Goal: Task Accomplishment & Management: Use online tool/utility

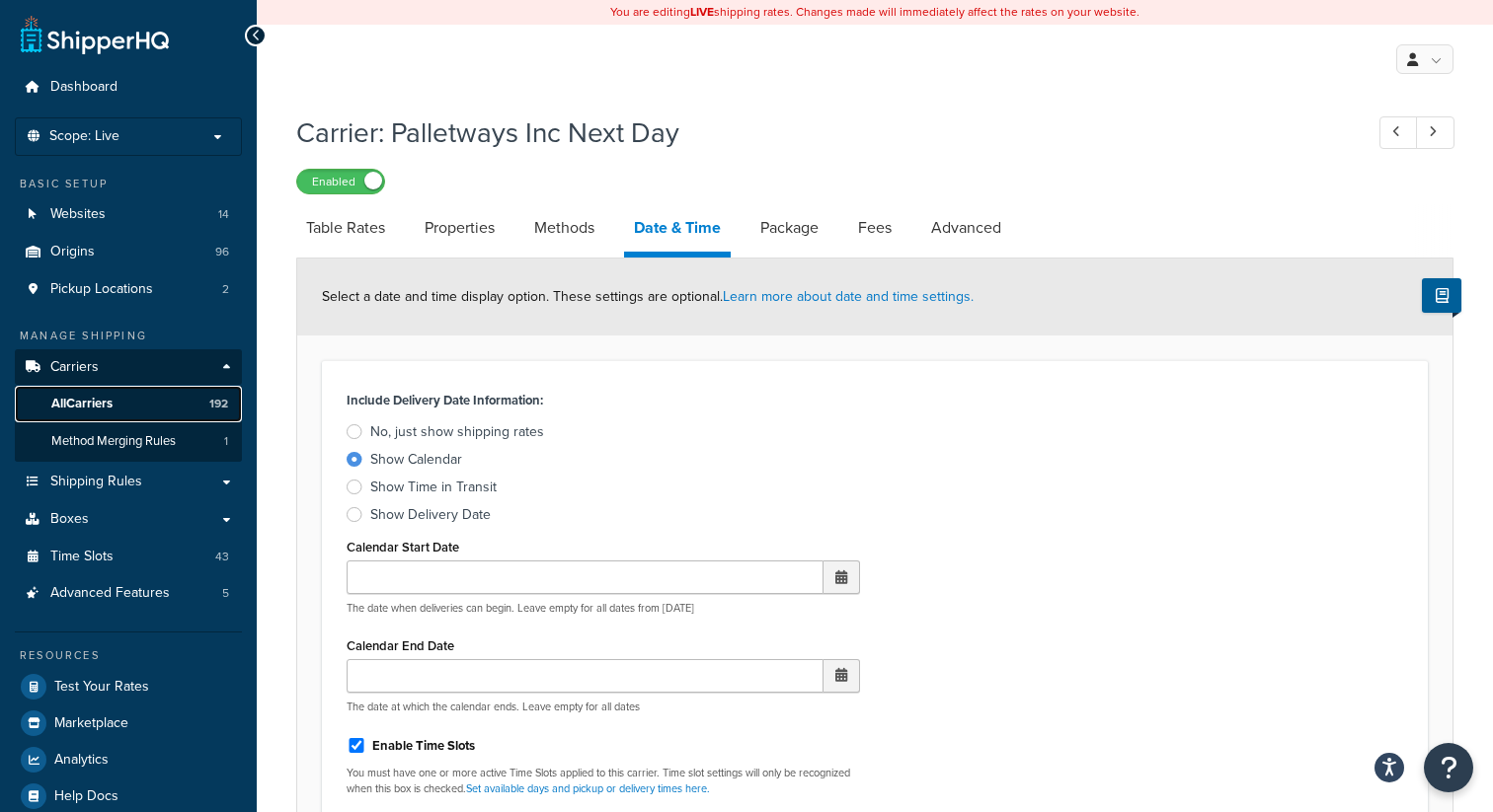
click at [102, 409] on span "All Carriers" at bounding box center [82, 404] width 61 height 17
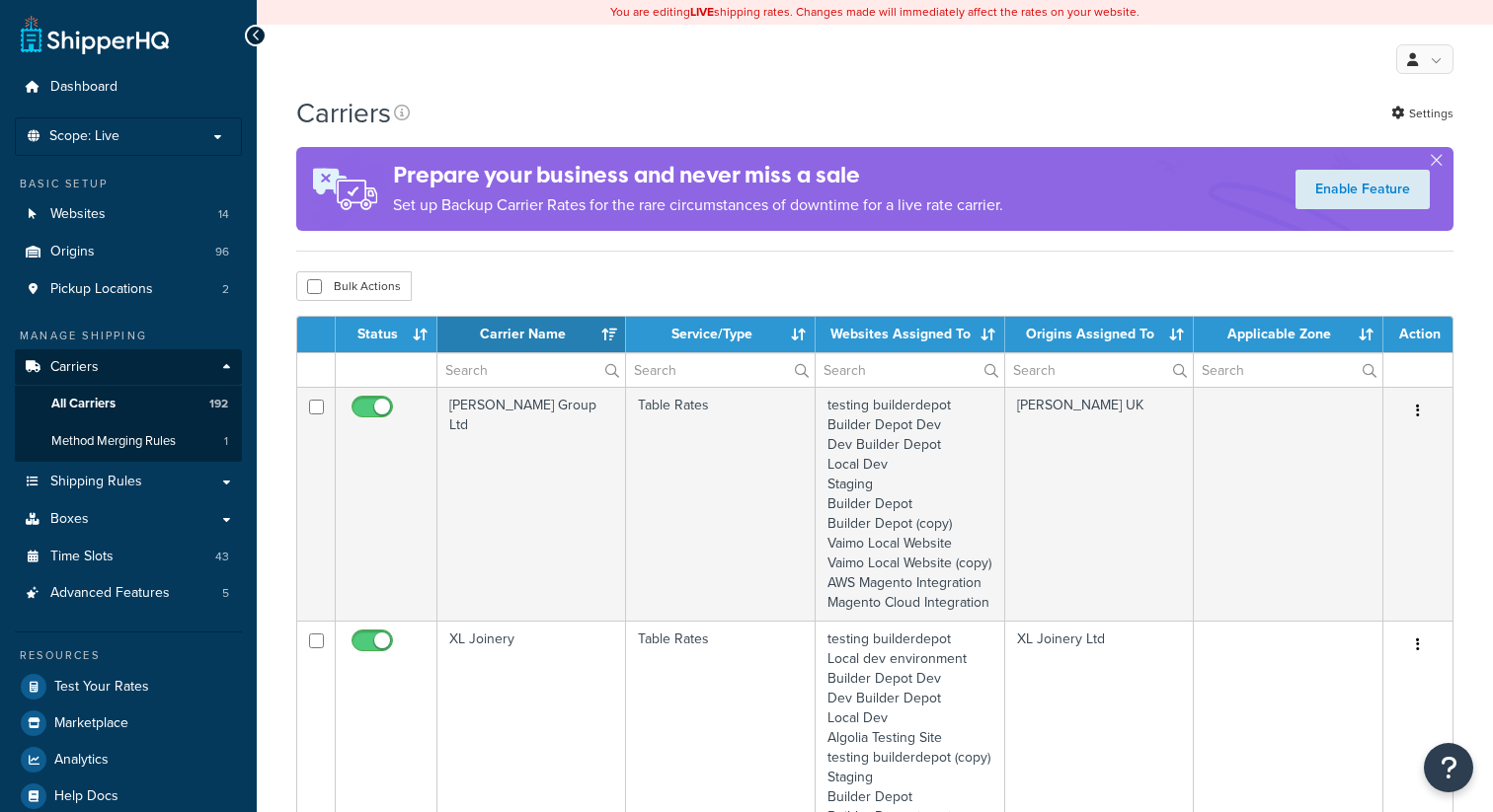
select select "15"
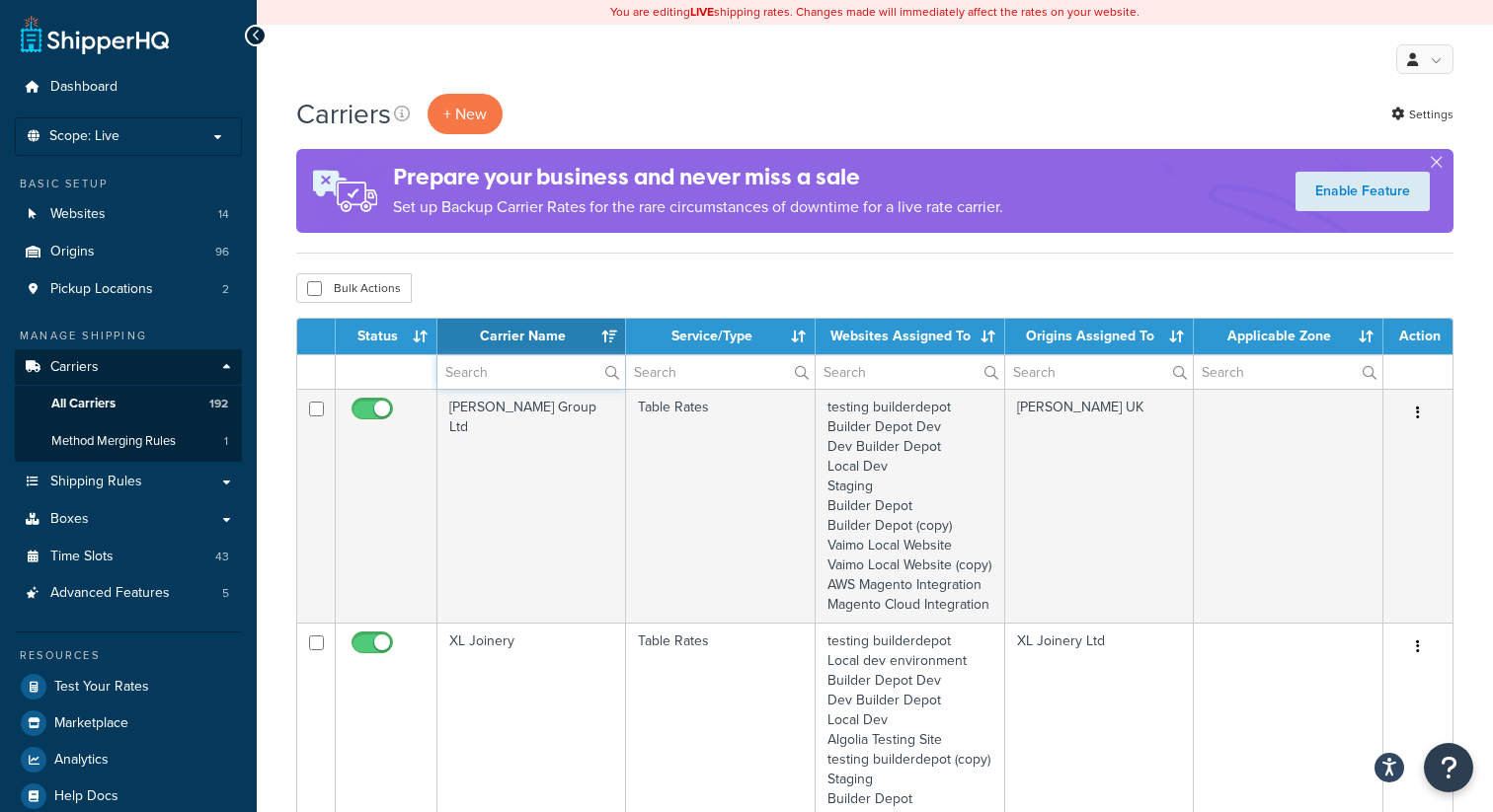
click at [489, 380] on input "text" at bounding box center [532, 372] width 188 height 34
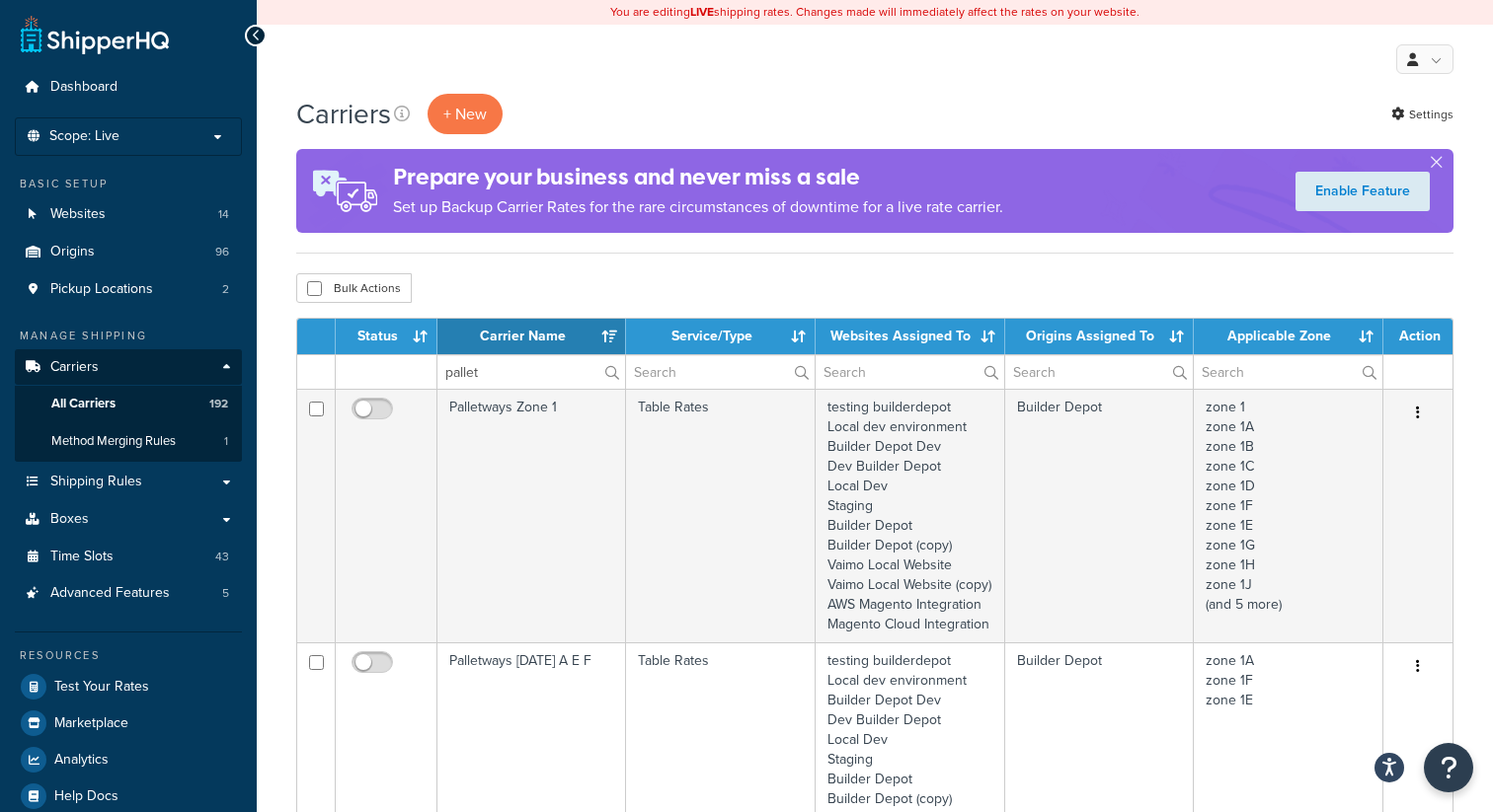
click at [508, 228] on div "Prepare your business and never miss a sale Set up Backup Carrier Rates for the…" at bounding box center [698, 191] width 610 height 80
click at [504, 361] on input "pallet" at bounding box center [532, 372] width 188 height 34
click at [500, 371] on input "pallet" at bounding box center [532, 372] width 188 height 34
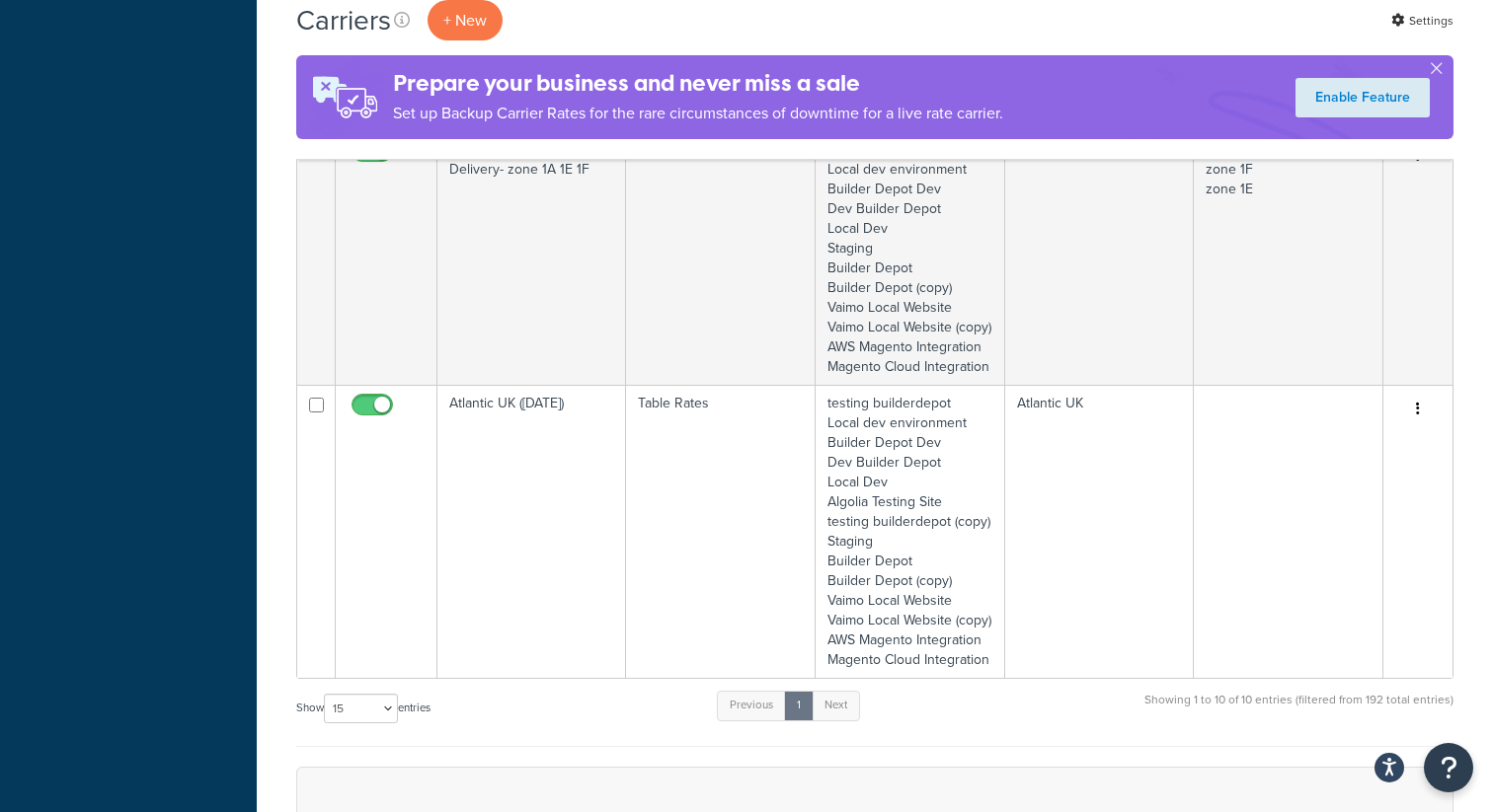
scroll to position [2248, 0]
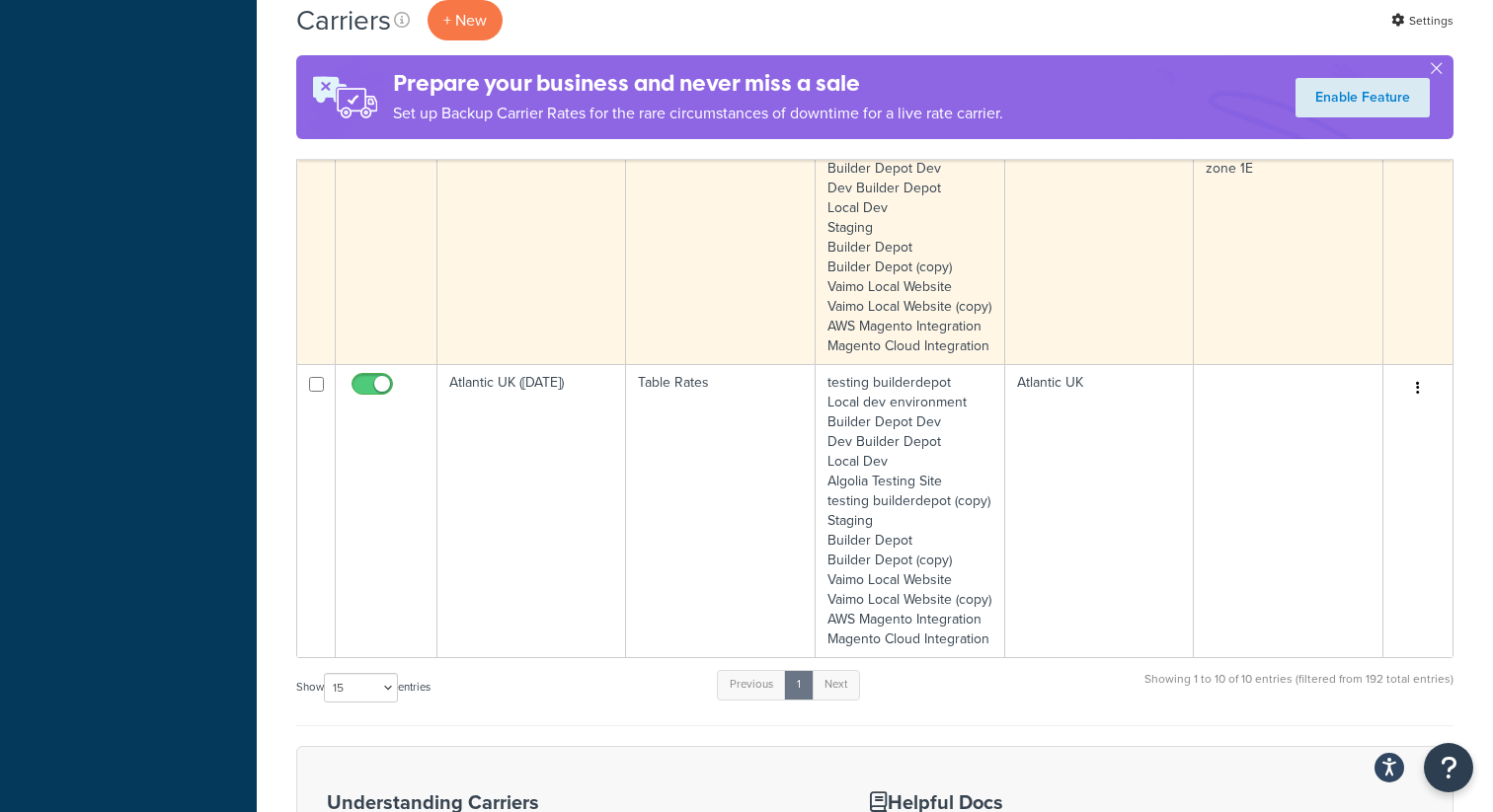
type input "saturday"
click at [1416, 141] on icon "button" at bounding box center [1418, 134] width 4 height 14
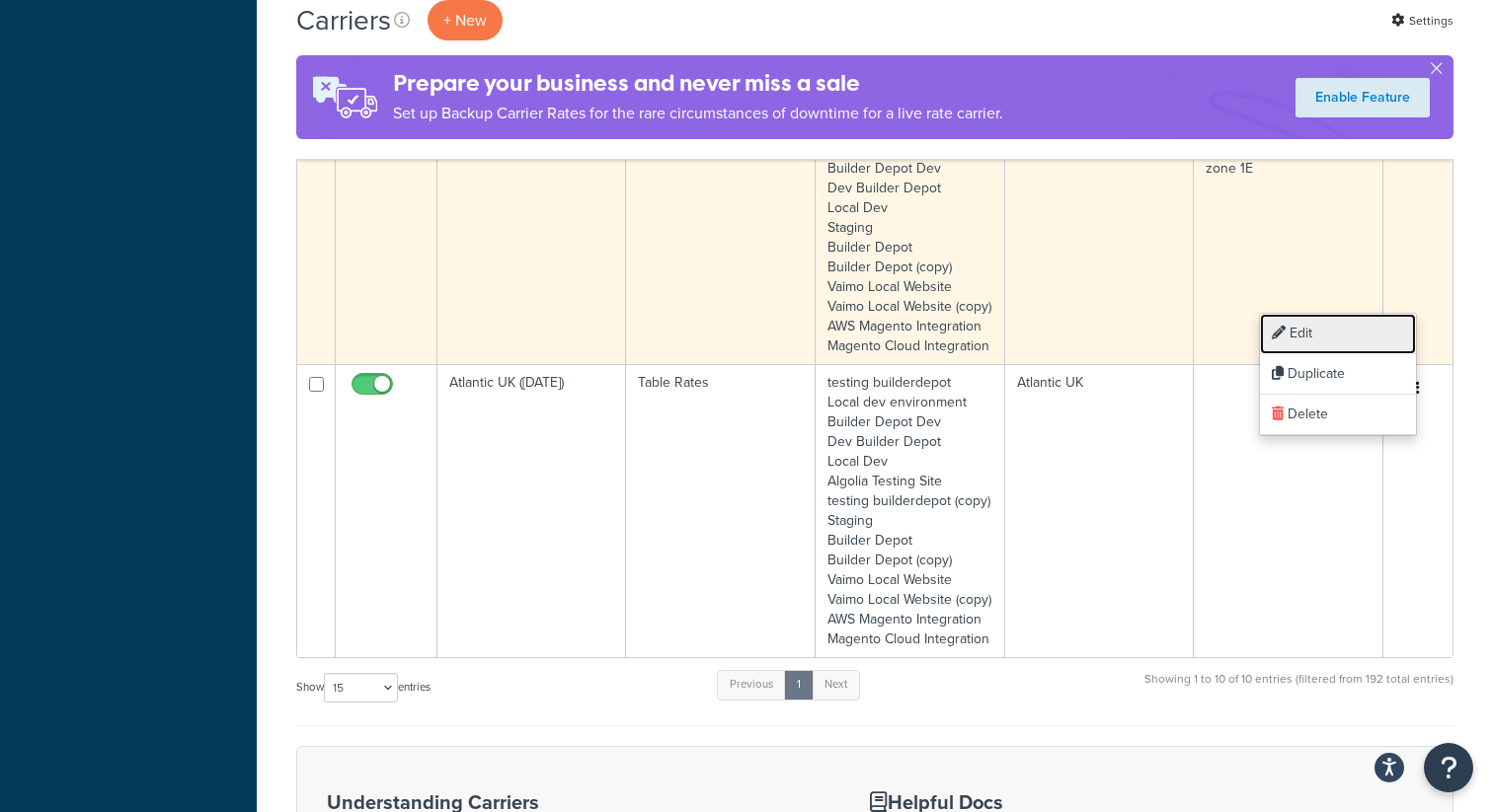
click at [1317, 337] on link "Edit" at bounding box center [1338, 334] width 156 height 41
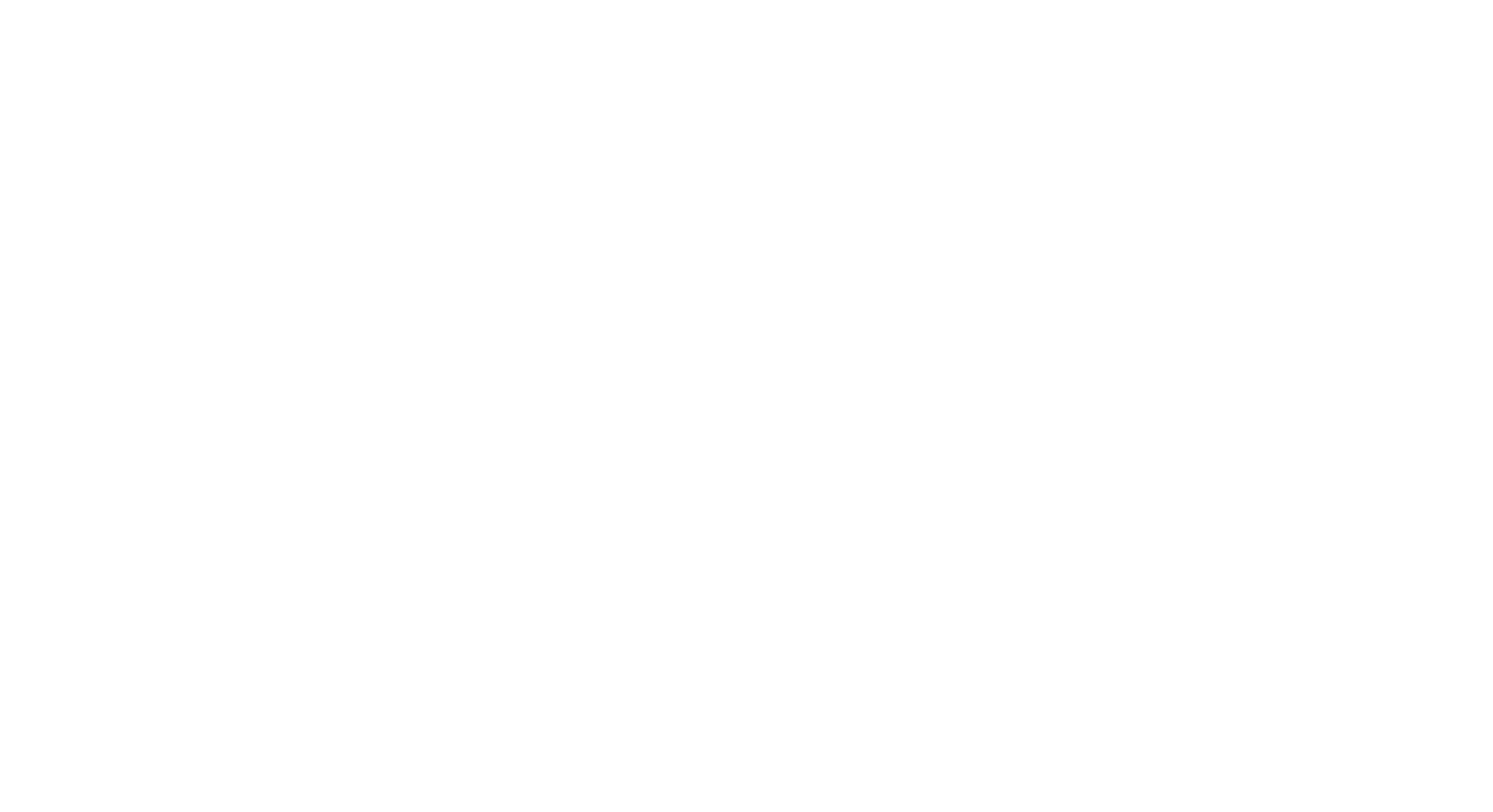
select select "25"
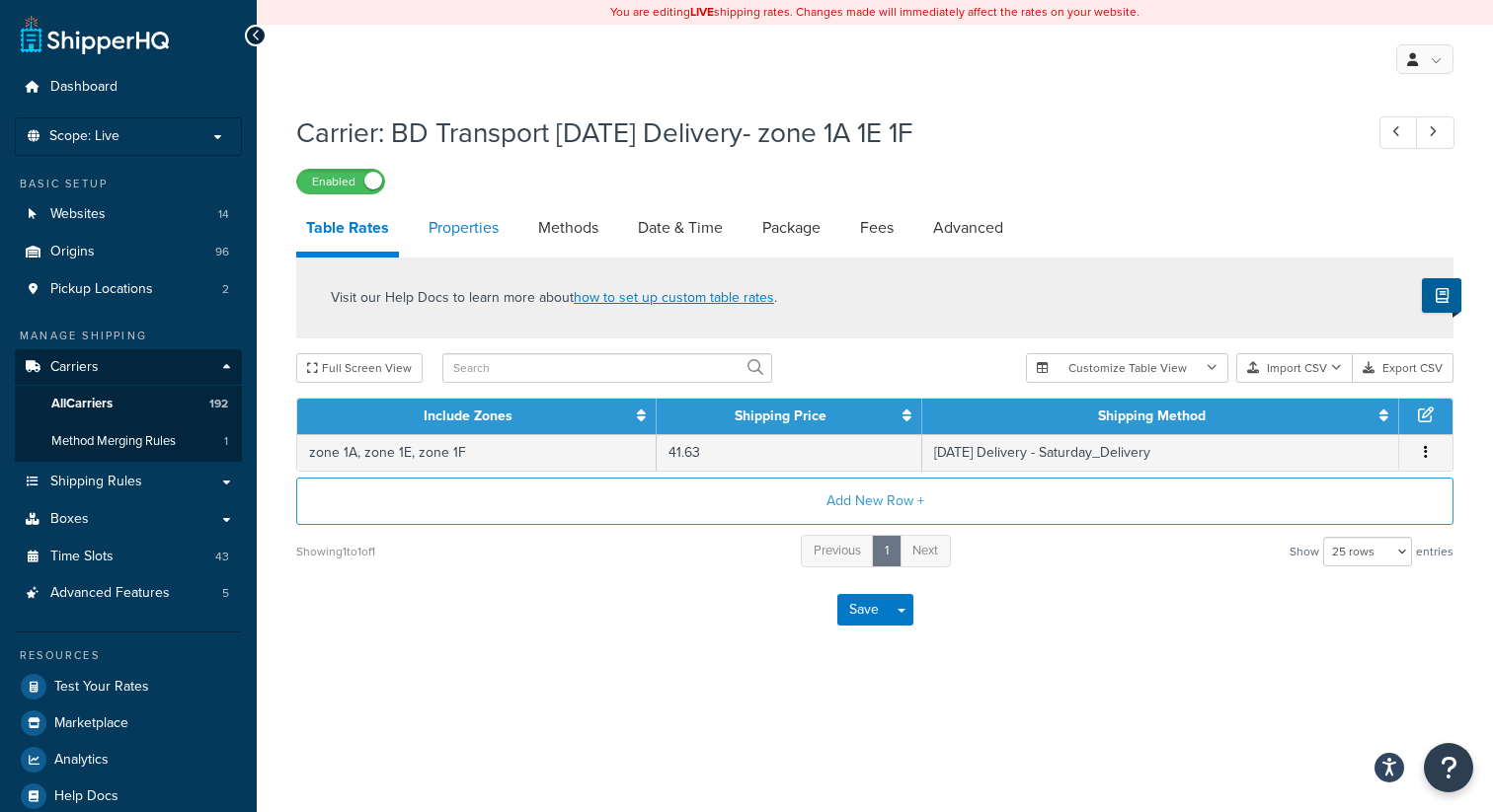
click at [459, 221] on link "Properties" at bounding box center [463, 228] width 90 height 47
select select "HIGHEST"
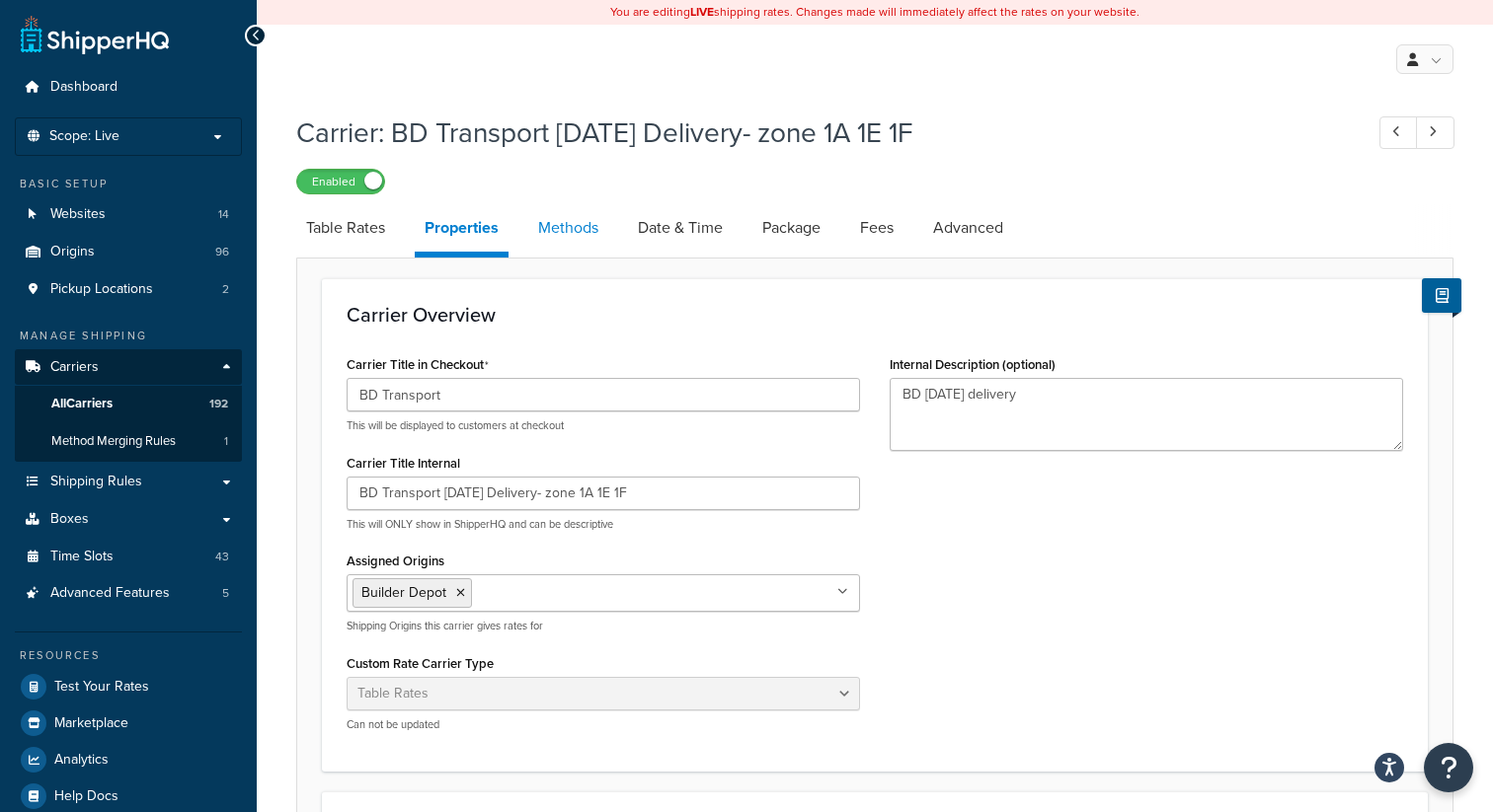
click at [571, 227] on link "Methods" at bounding box center [568, 228] width 80 height 47
select select "25"
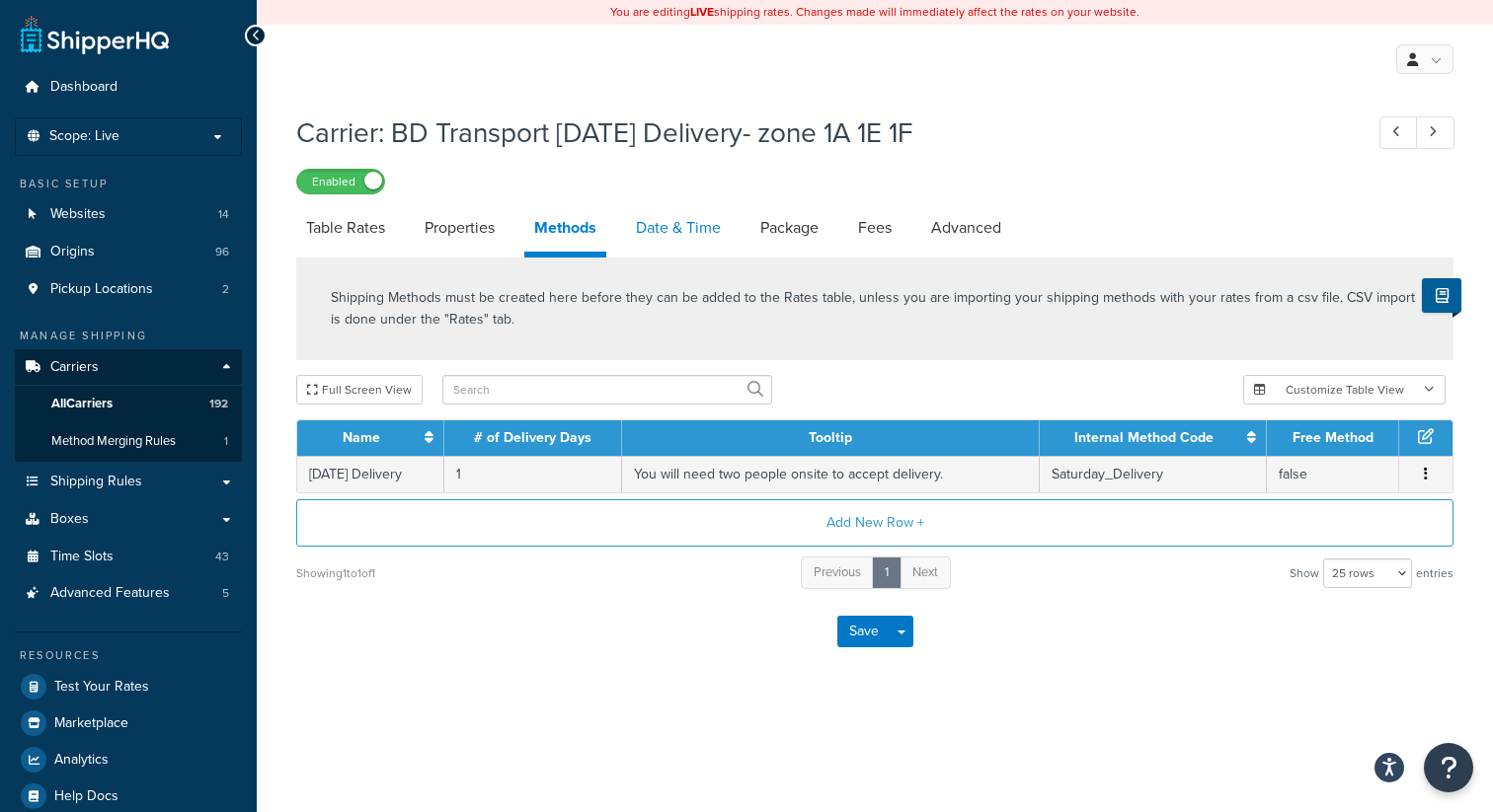
click at [660, 233] on link "Date & Time" at bounding box center [678, 228] width 105 height 47
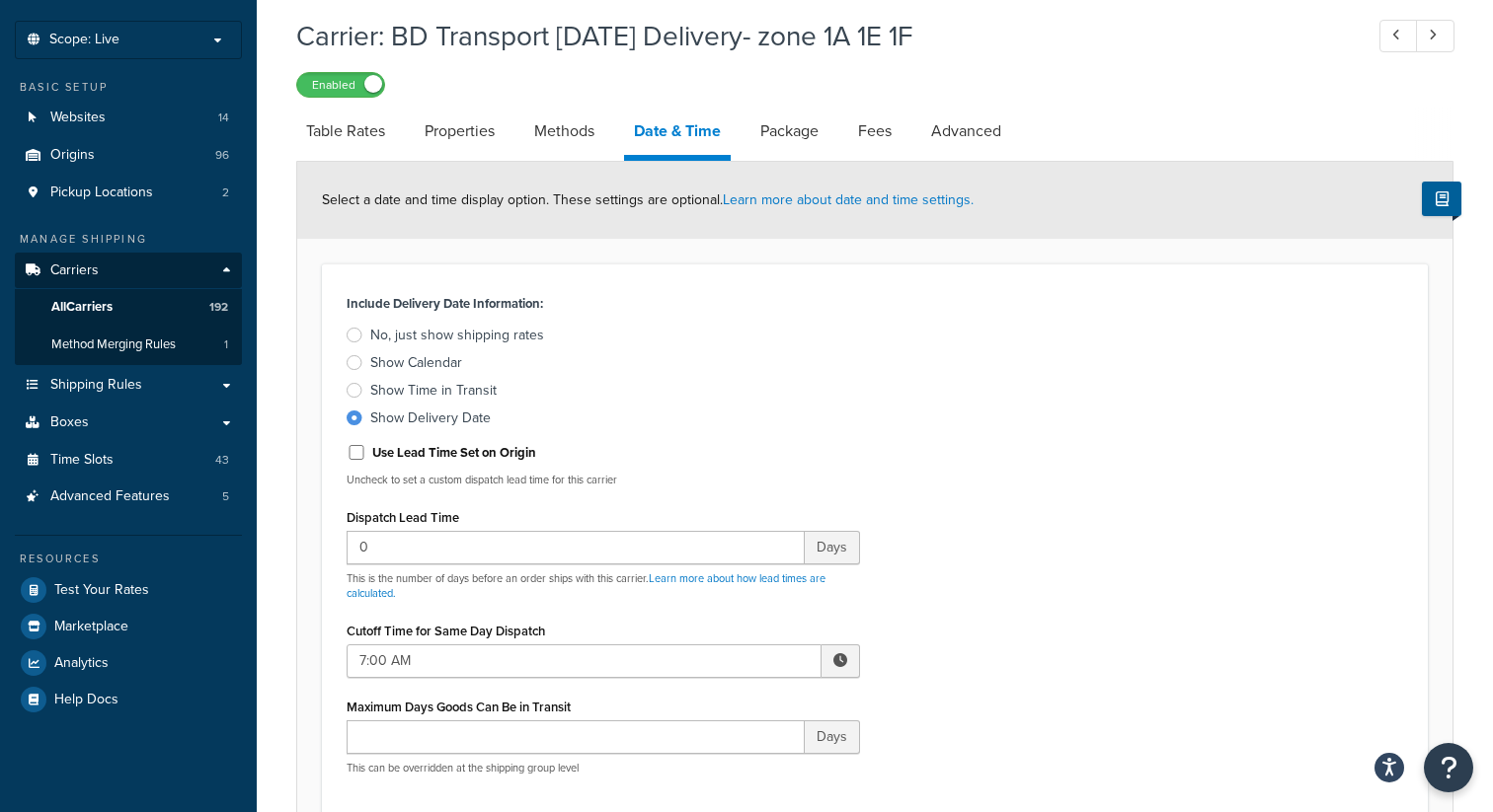
scroll to position [63, 0]
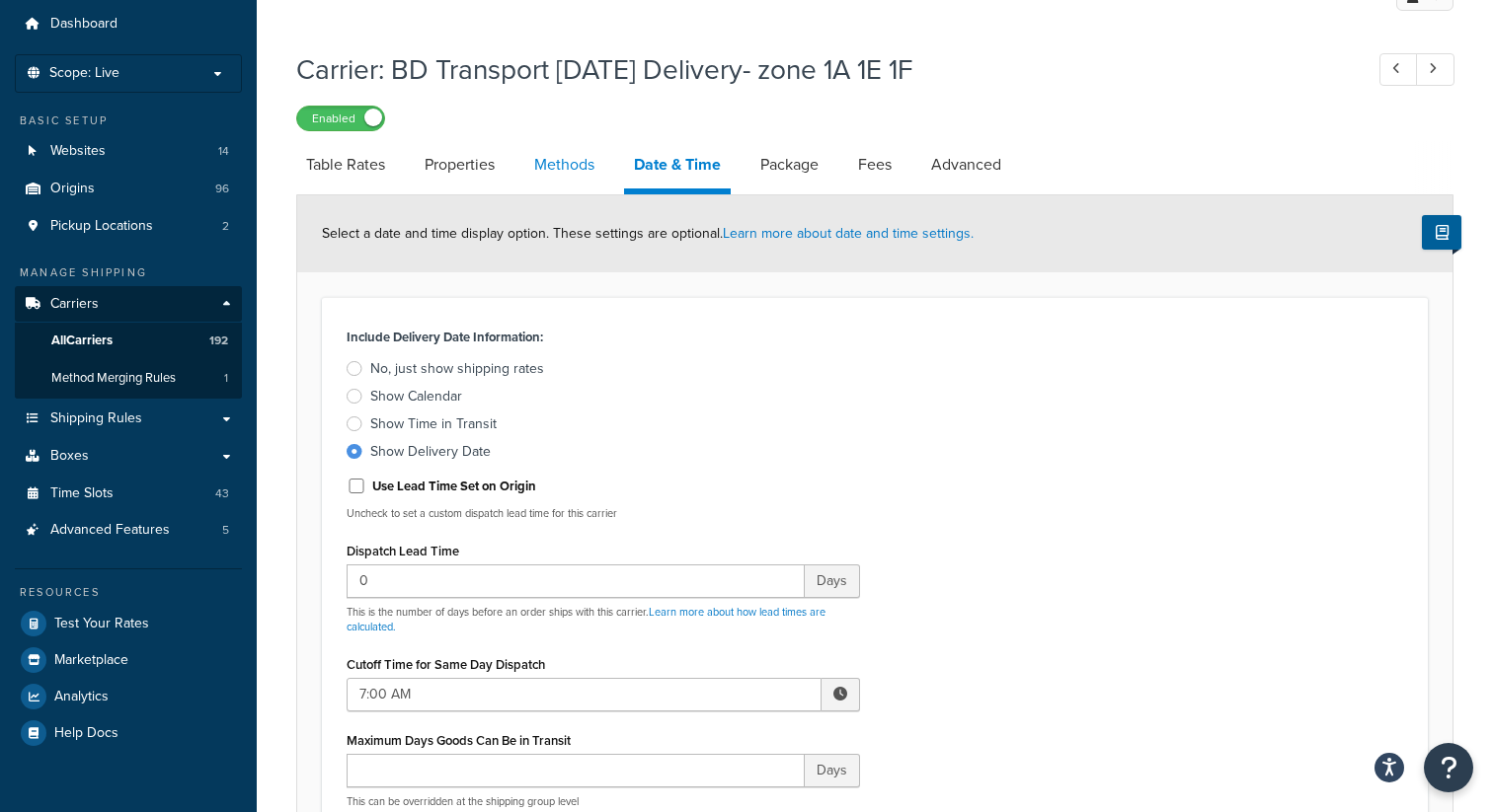
click at [546, 165] on link "Methods" at bounding box center [564, 165] width 80 height 47
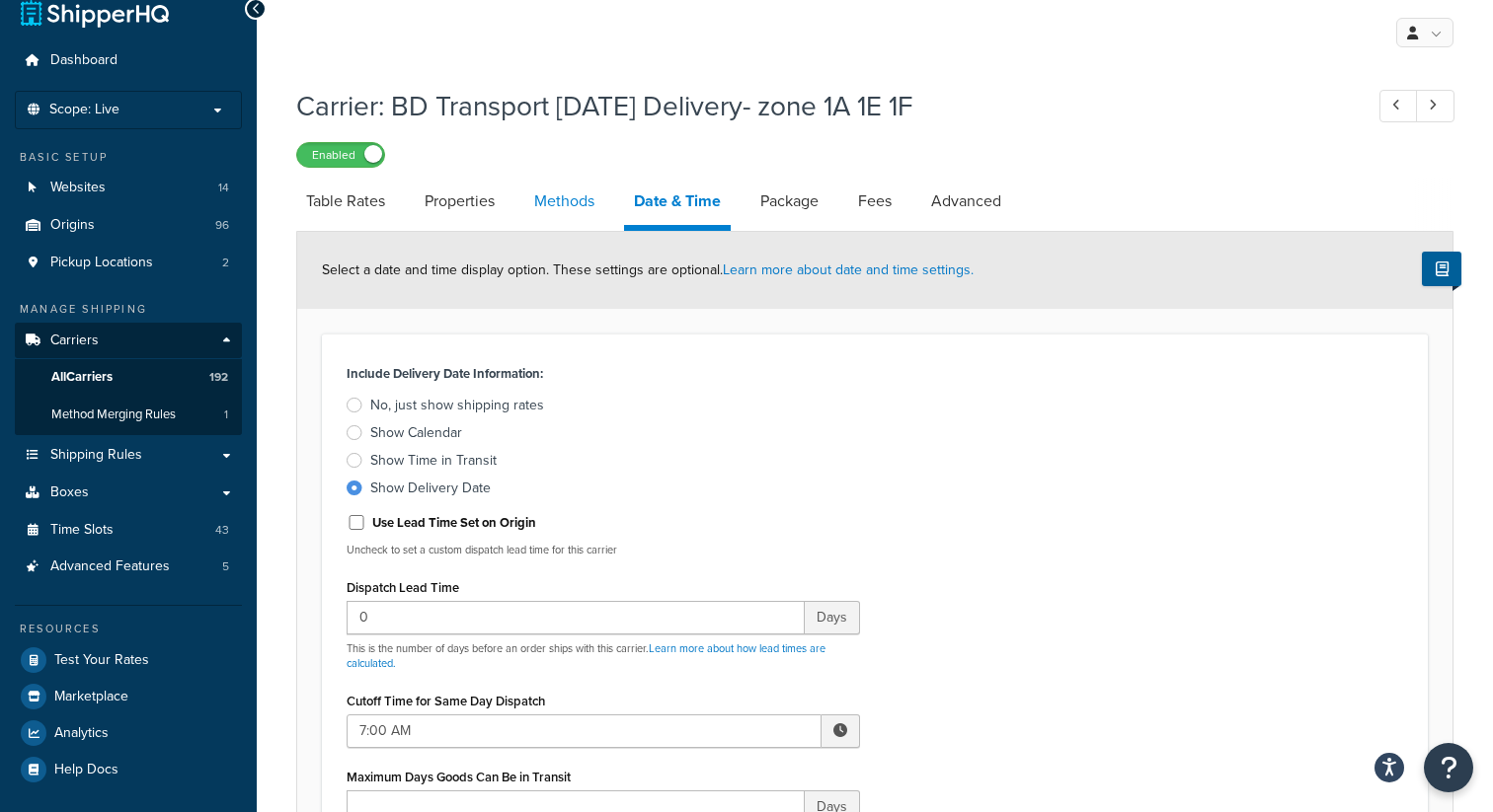
select select "25"
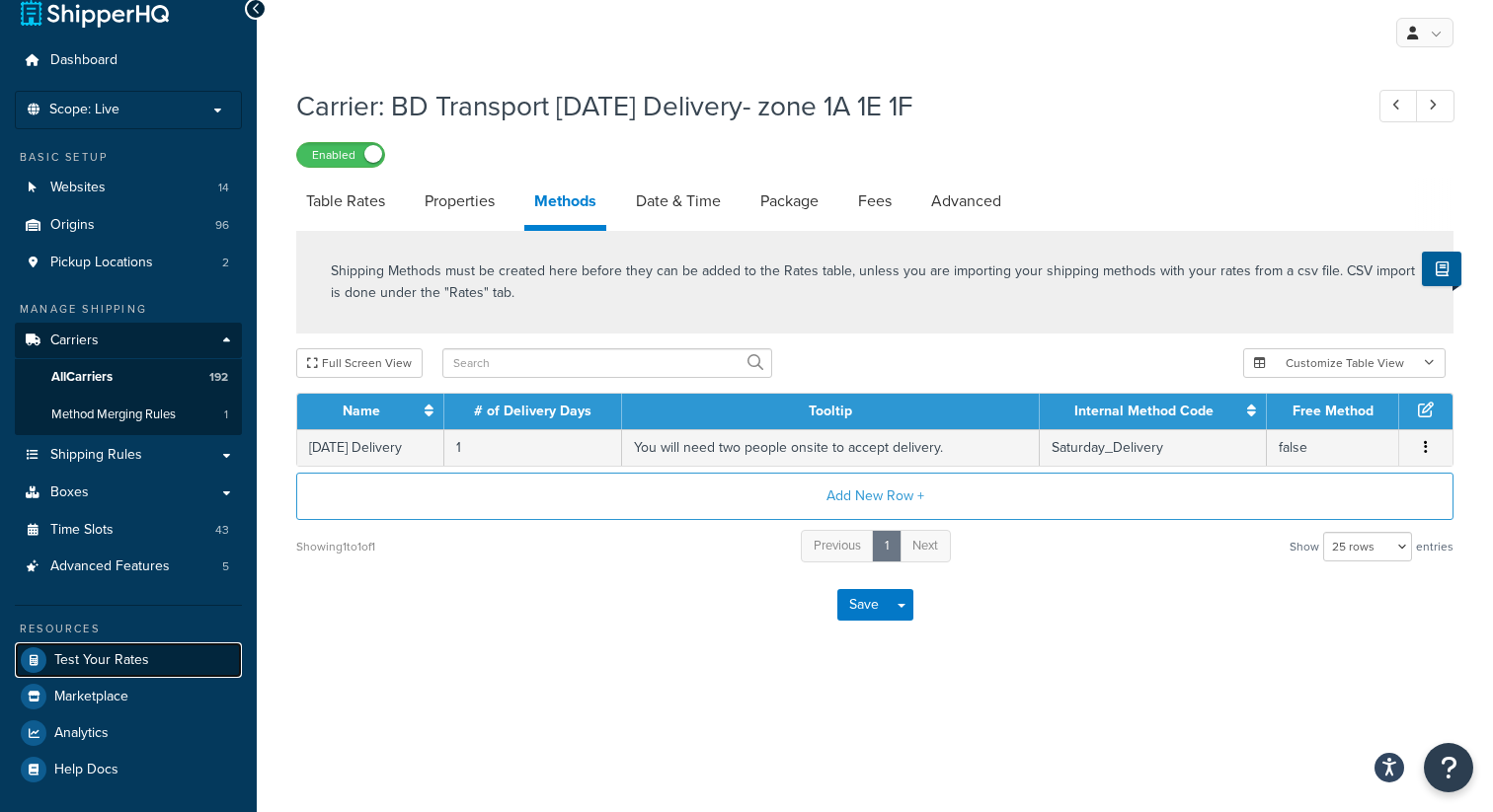
click at [140, 659] on span "Test Your Rates" at bounding box center [102, 660] width 95 height 17
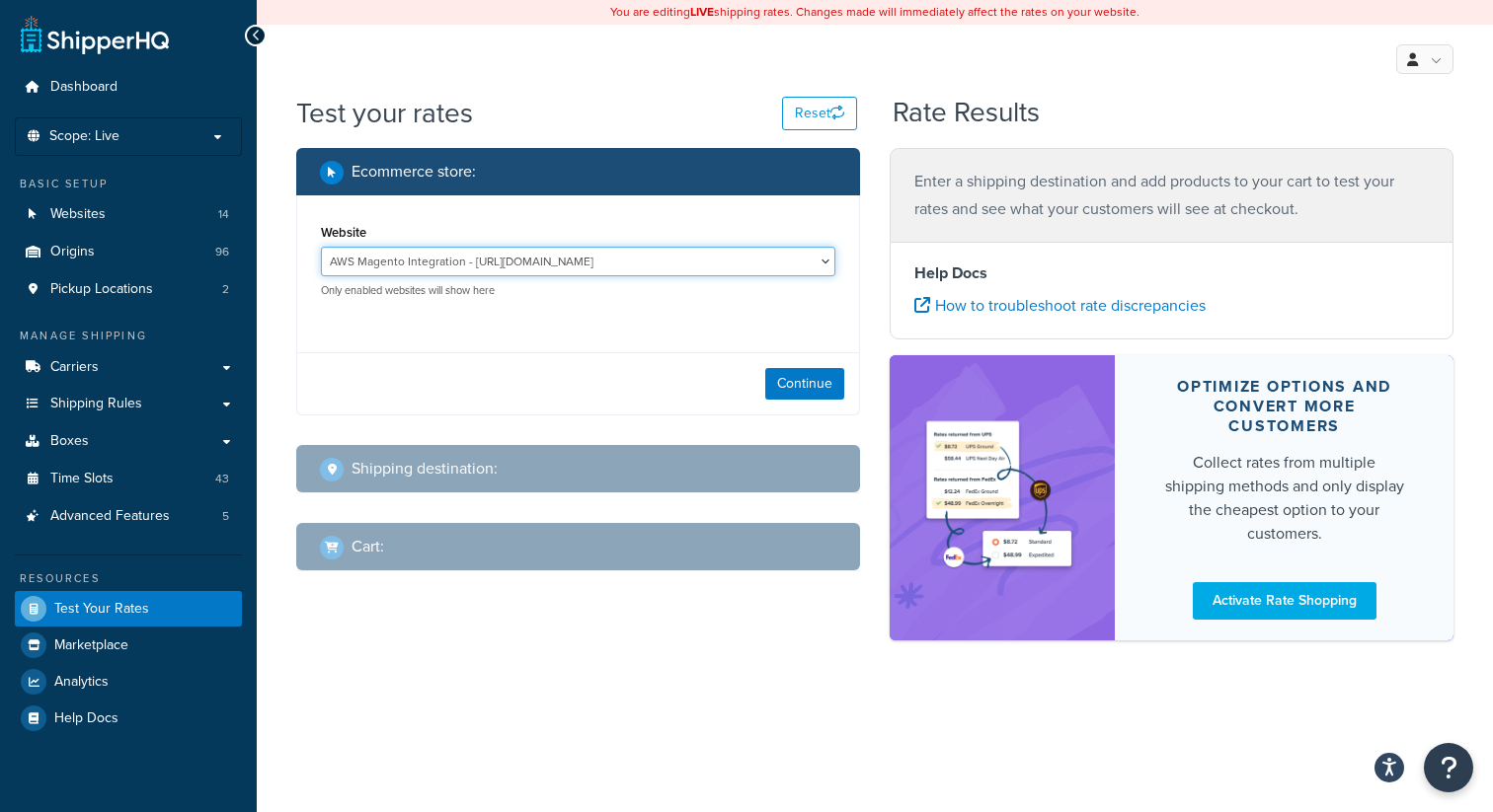
click at [720, 269] on select "AWS Magento Integration - [URL][DOMAIN_NAME] Builder Depot - [URL][DOMAIN_NAME]…" at bounding box center [578, 262] width 515 height 30
select select "48dc188d14332f5e808f29ddf0c9025a"
click at [785, 405] on div "Continue" at bounding box center [578, 383] width 562 height 62
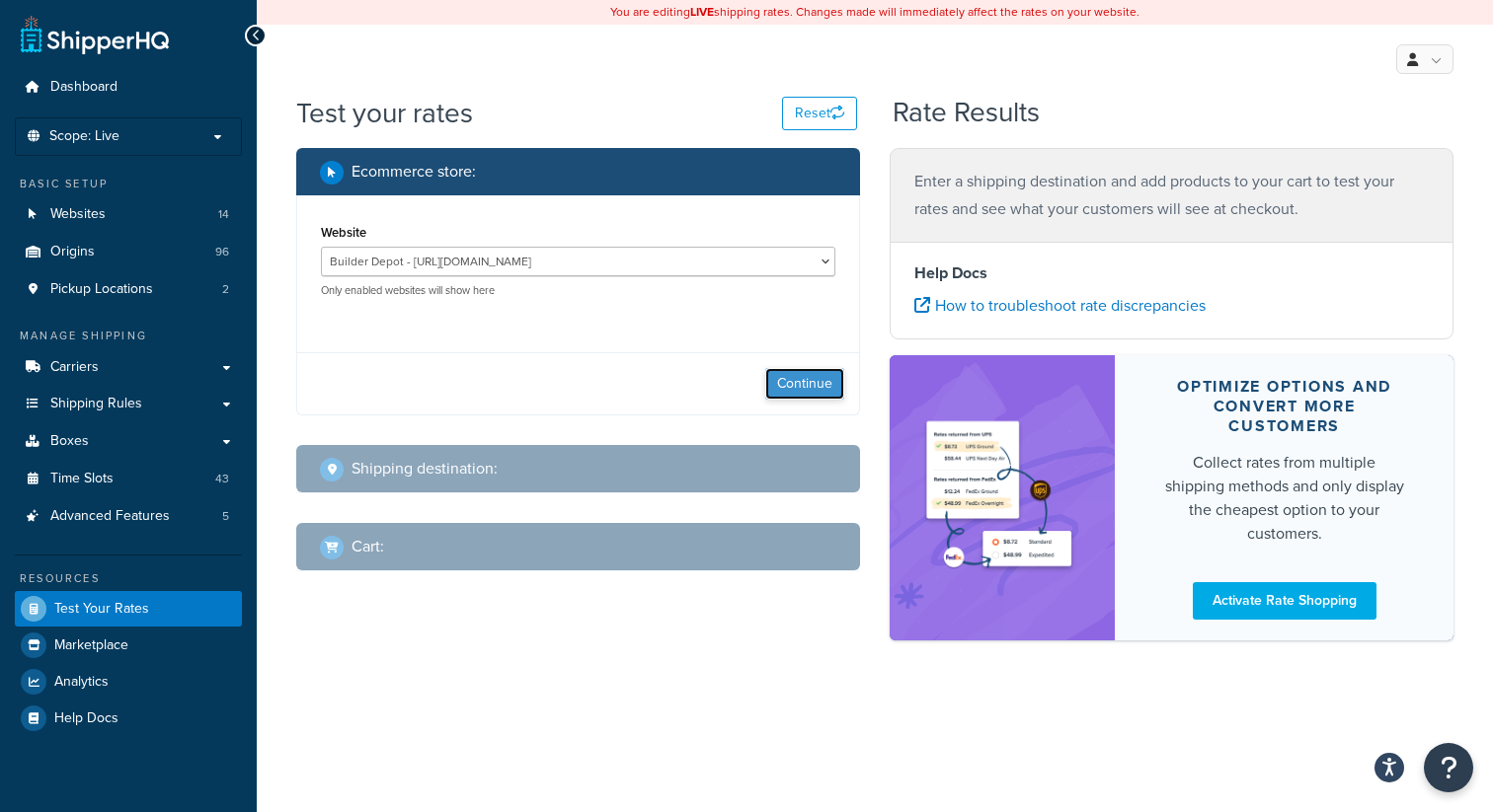
click at [787, 398] on button "Continue" at bounding box center [804, 384] width 79 height 32
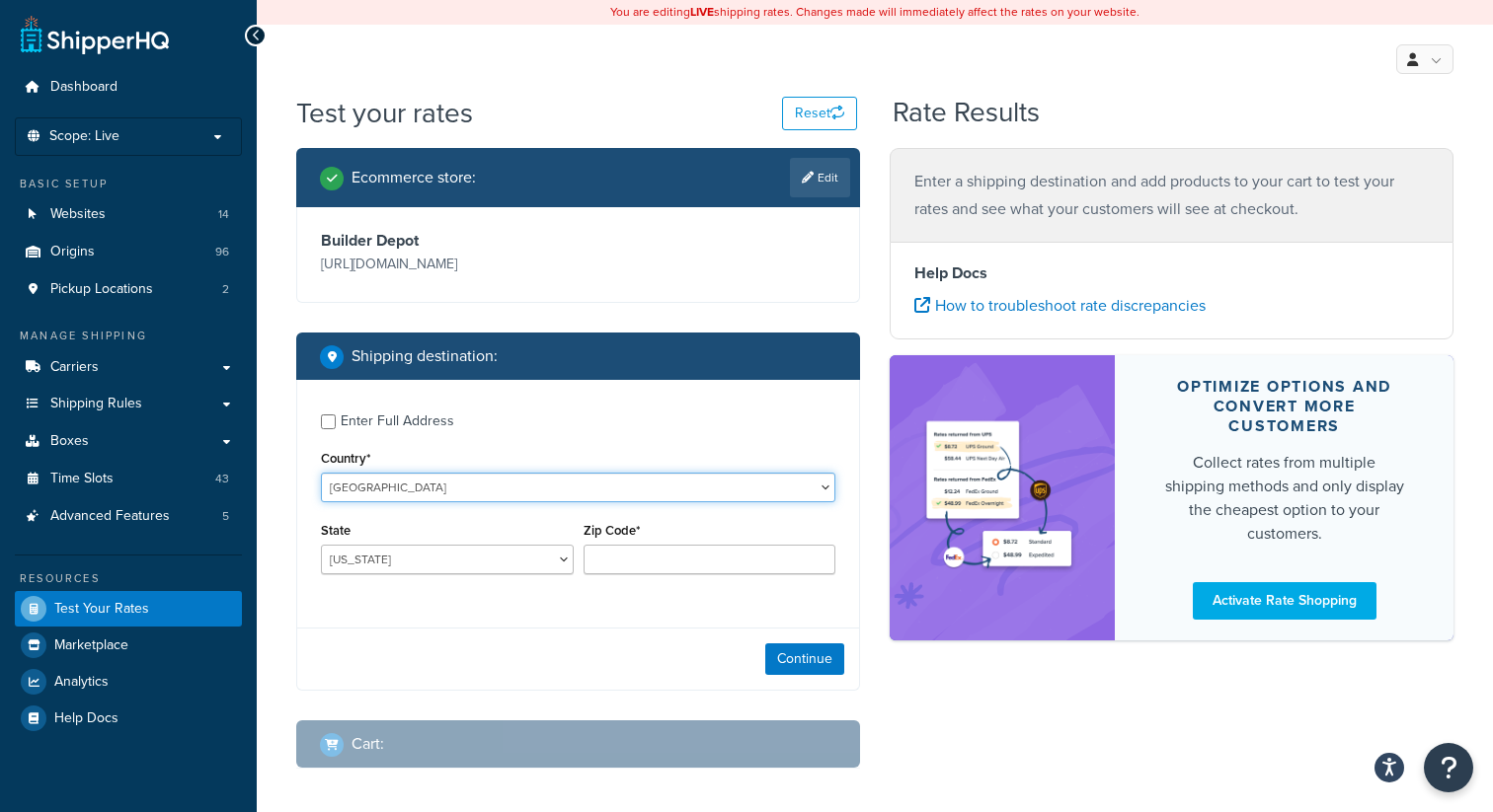
click at [556, 483] on select "[GEOGRAPHIC_DATA] [GEOGRAPHIC_DATA] [GEOGRAPHIC_DATA] [GEOGRAPHIC_DATA] [GEOGRA…" at bounding box center [578, 488] width 515 height 30
select select "GB"
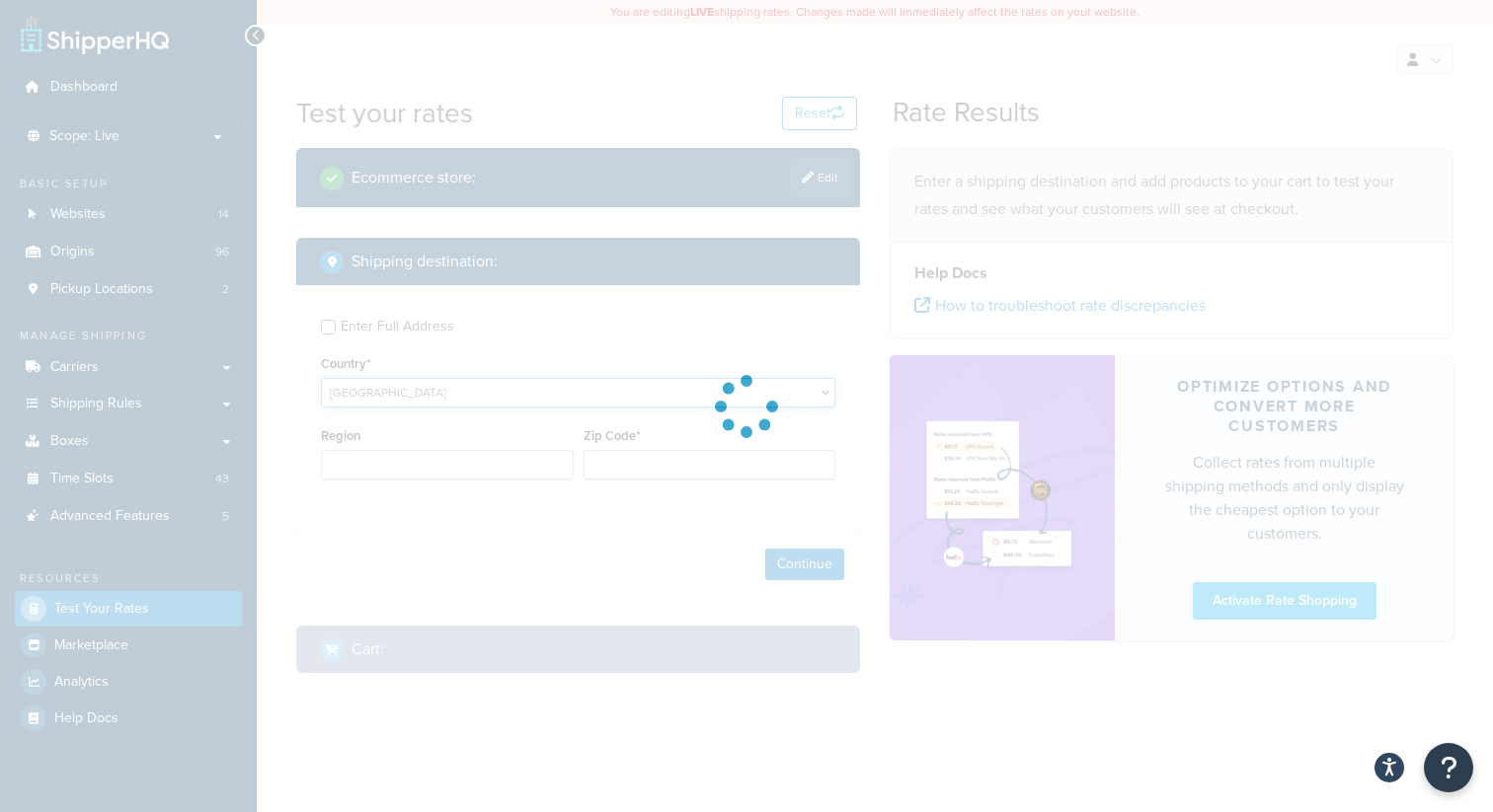
type input "AL"
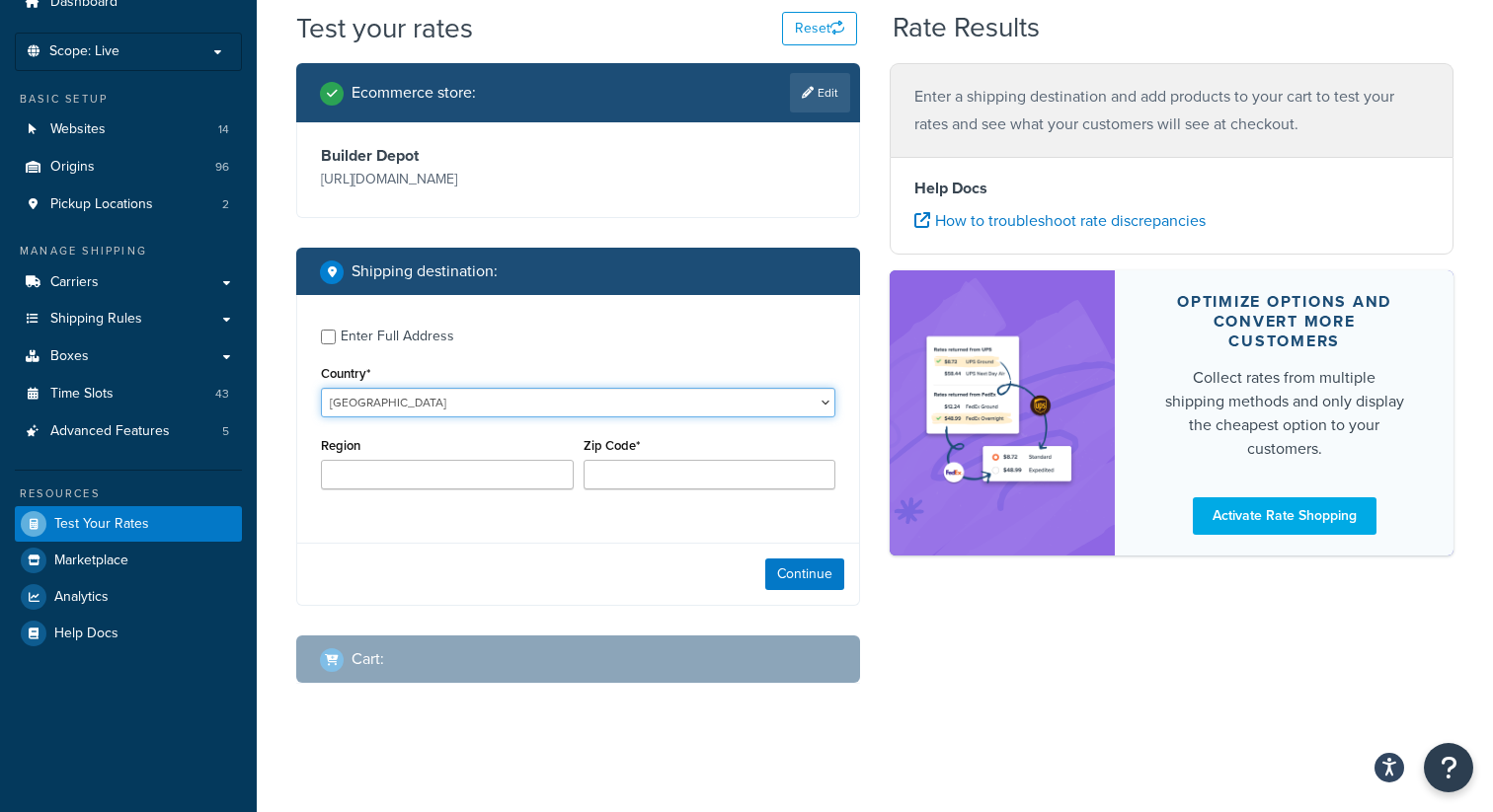
scroll to position [86, 0]
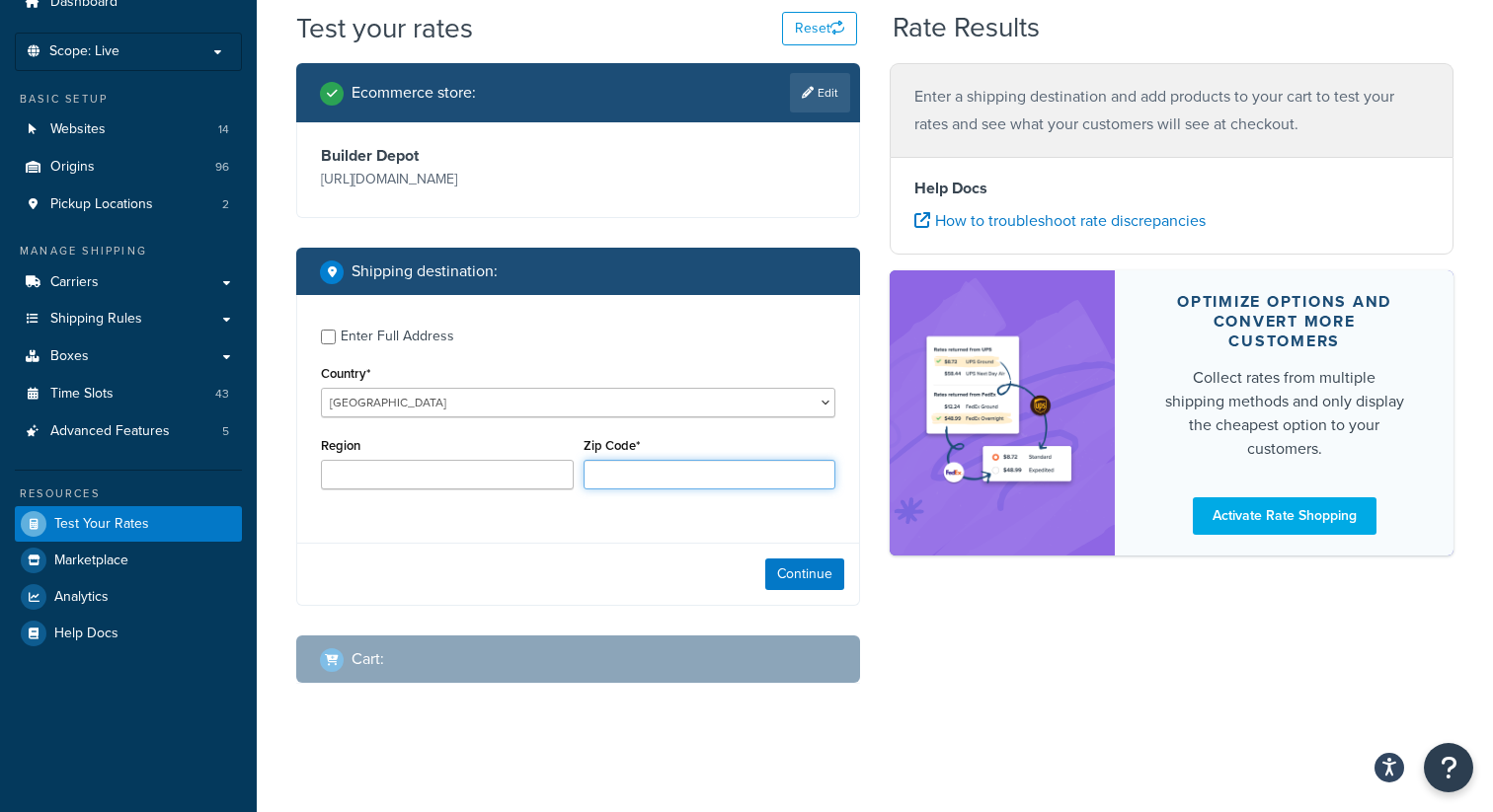
click at [614, 477] on input "Zip Code*" at bounding box center [709, 475] width 253 height 30
type input "N11 1QJ"
click at [800, 572] on button "Continue" at bounding box center [804, 575] width 79 height 32
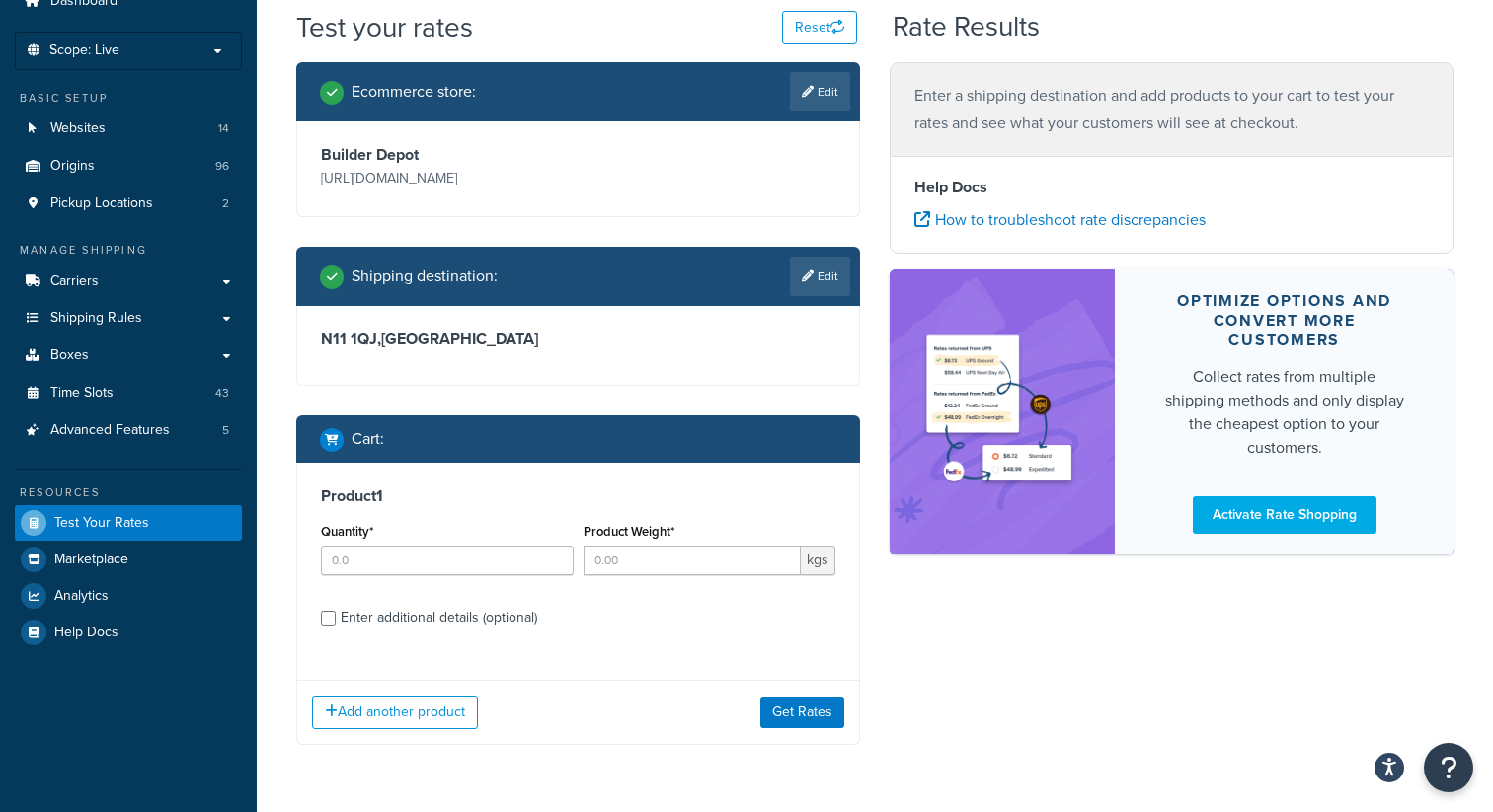
scroll to position [148, 0]
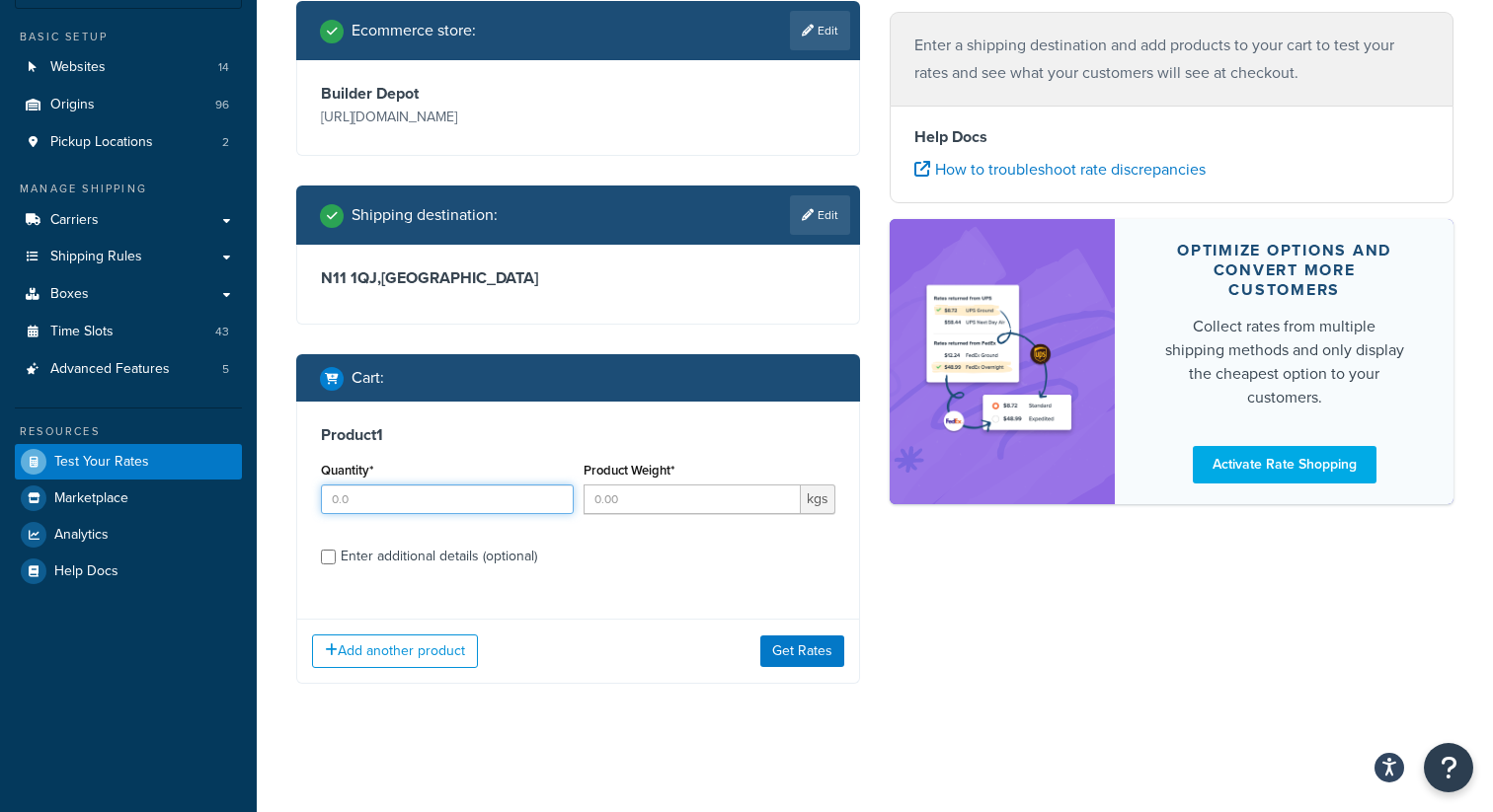
click at [491, 504] on input "Quantity*" at bounding box center [448, 500] width 253 height 30
type input "1"
click at [619, 510] on input "Product Weight*" at bounding box center [692, 500] width 218 height 30
type input "100"
click at [344, 557] on div "Enter additional details (optional)" at bounding box center [439, 557] width 197 height 28
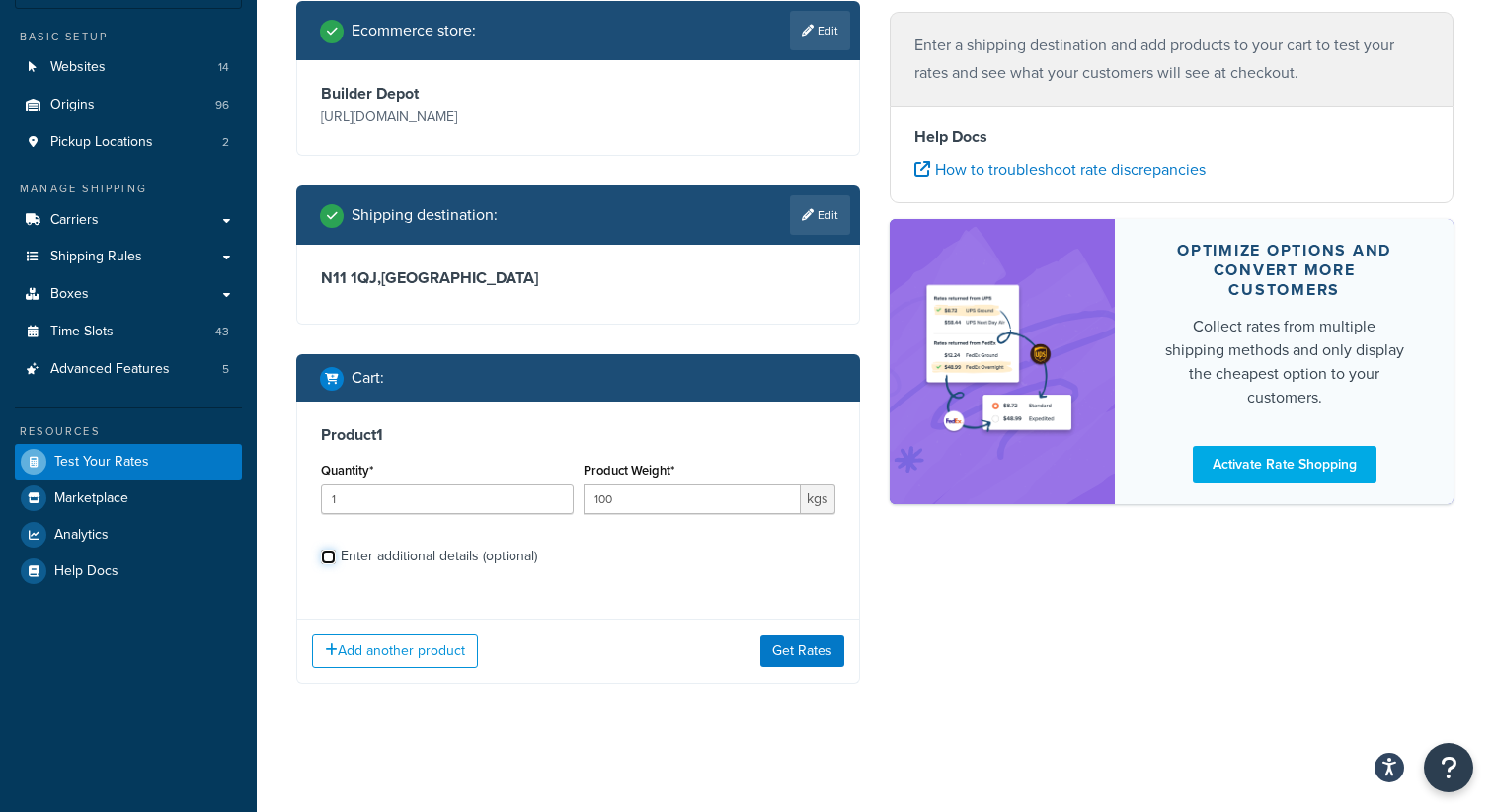
click at [336, 557] on input "Enter additional details (optional)" at bounding box center [328, 557] width 15 height 15
checkbox input "true"
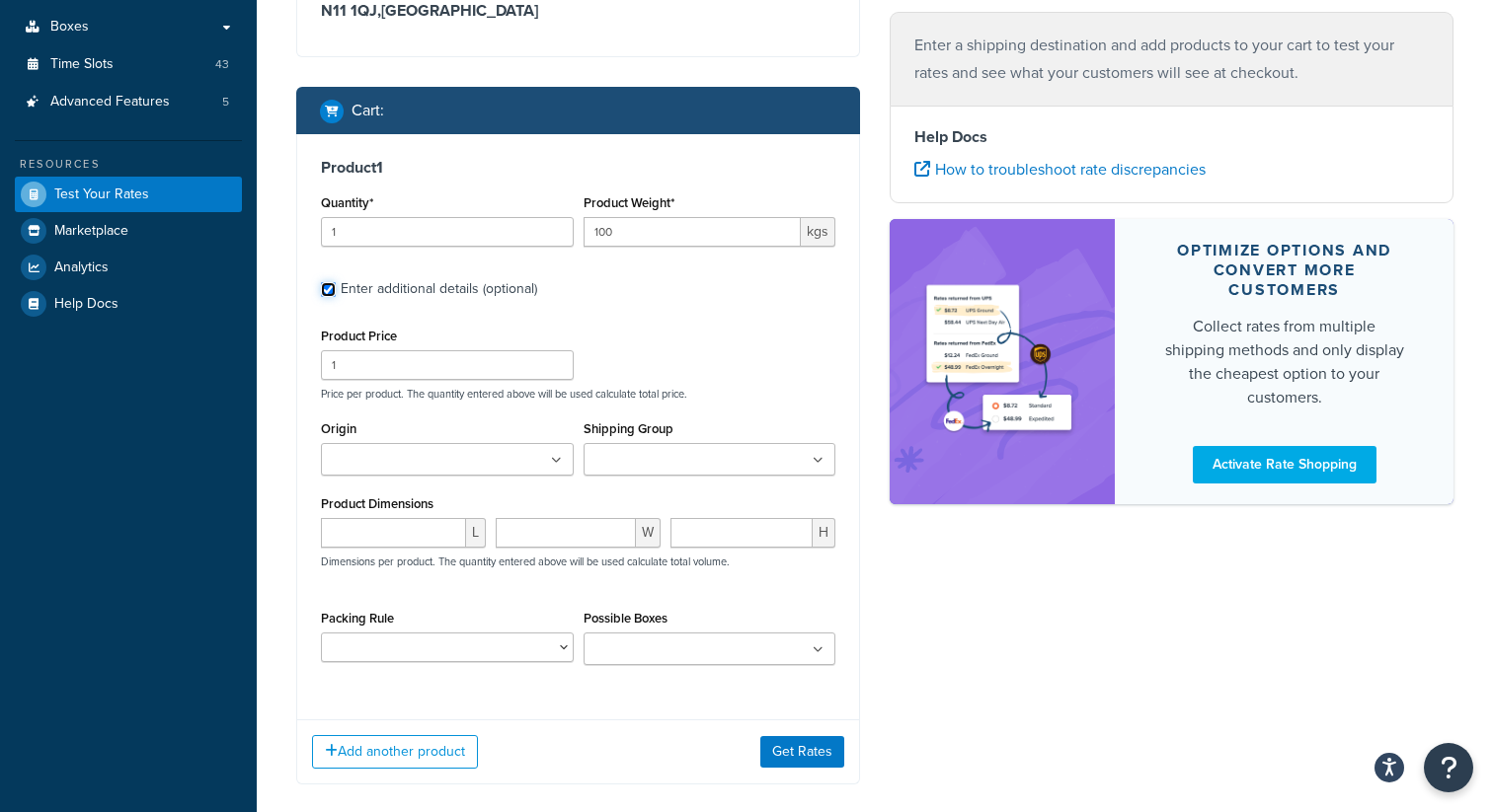
scroll to position [459, 0]
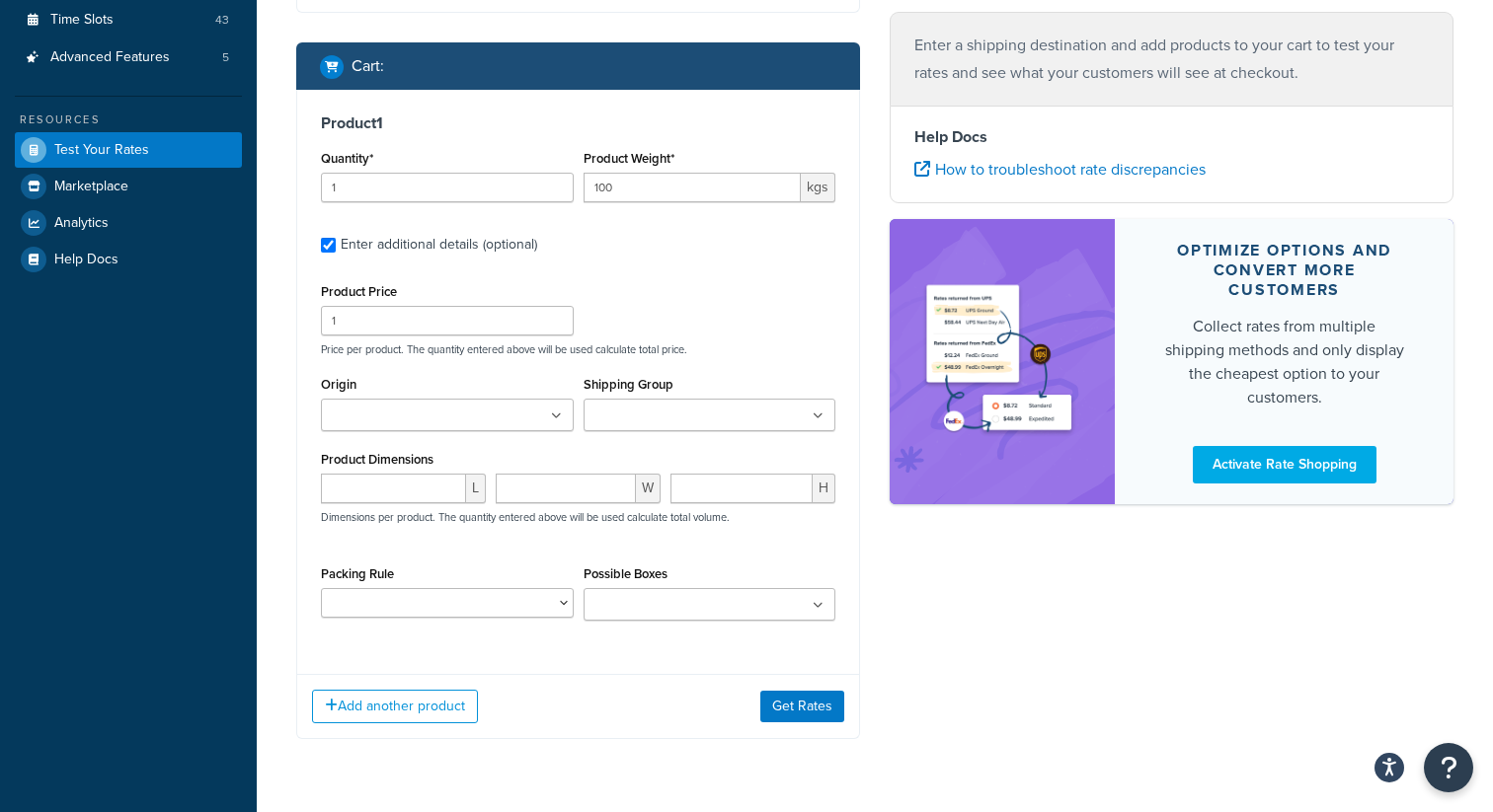
click at [519, 408] on ul at bounding box center [448, 415] width 253 height 33
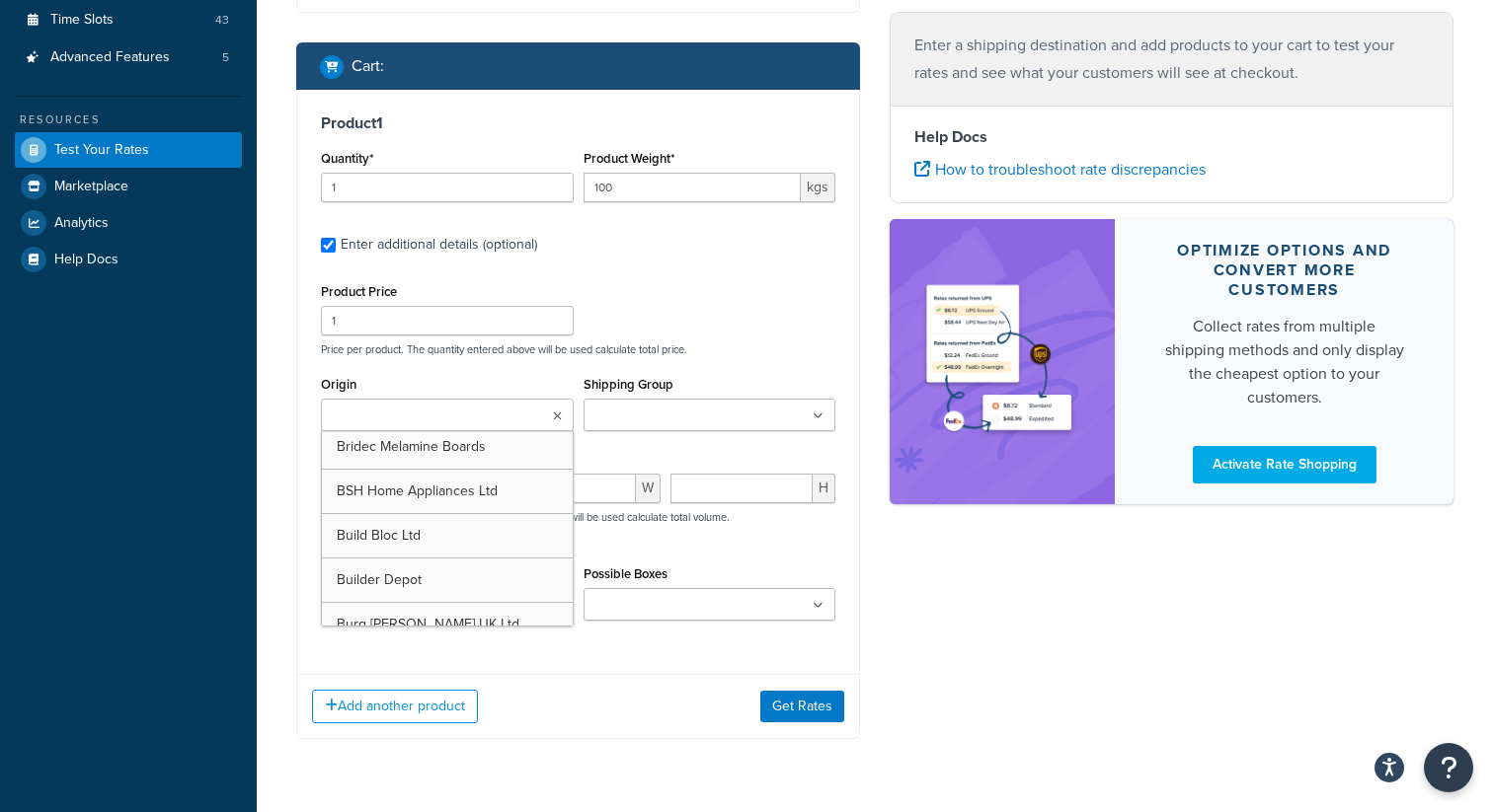
scroll to position [567, 0]
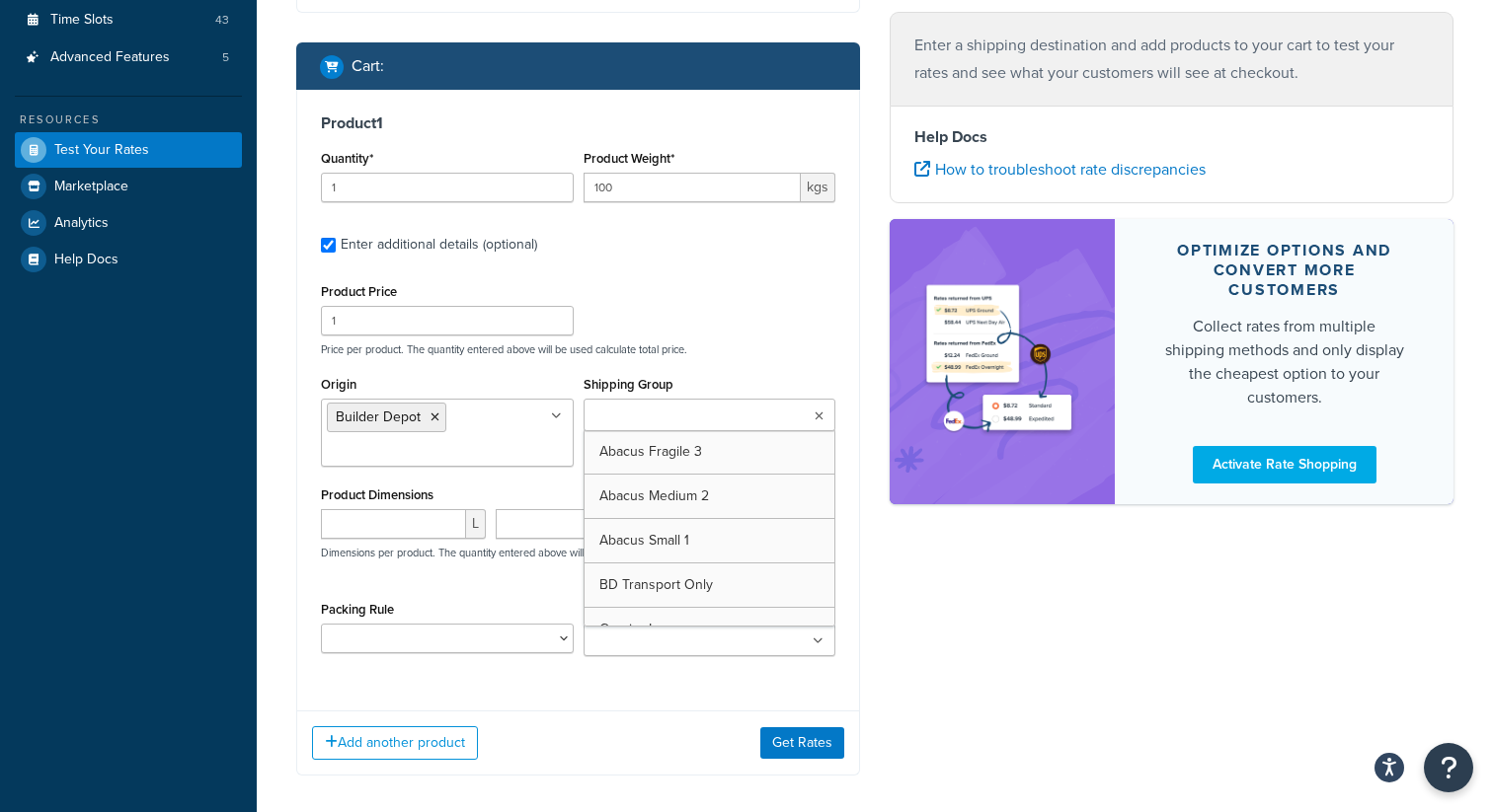
click at [703, 427] on input "Shipping Group" at bounding box center [676, 417] width 175 height 22
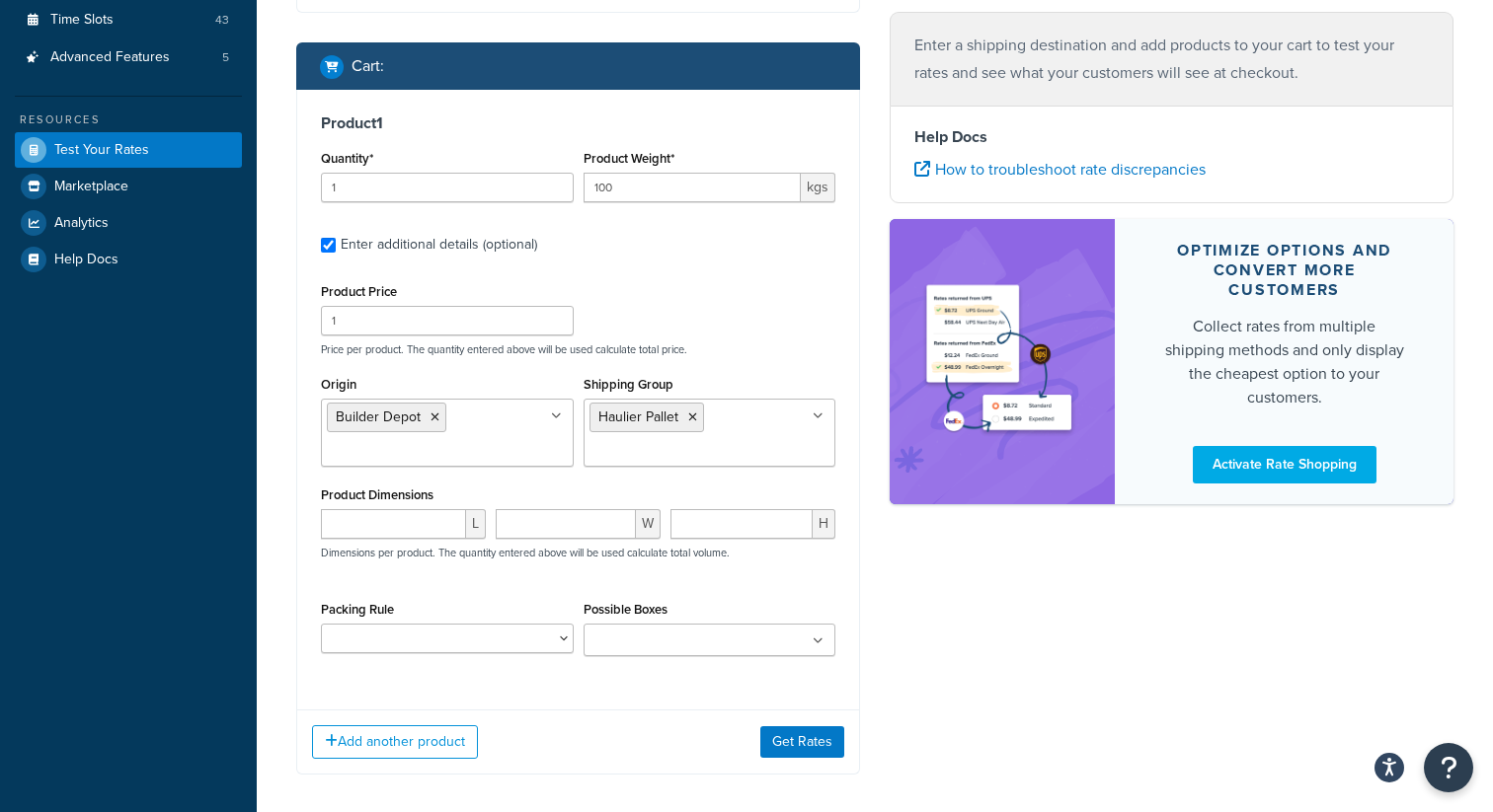
click at [354, 575] on div "L W H Dimensions per product. The quantity entered above will be used calculate…" at bounding box center [578, 545] width 525 height 72
click at [801, 733] on button "Get Rates" at bounding box center [801, 742] width 84 height 32
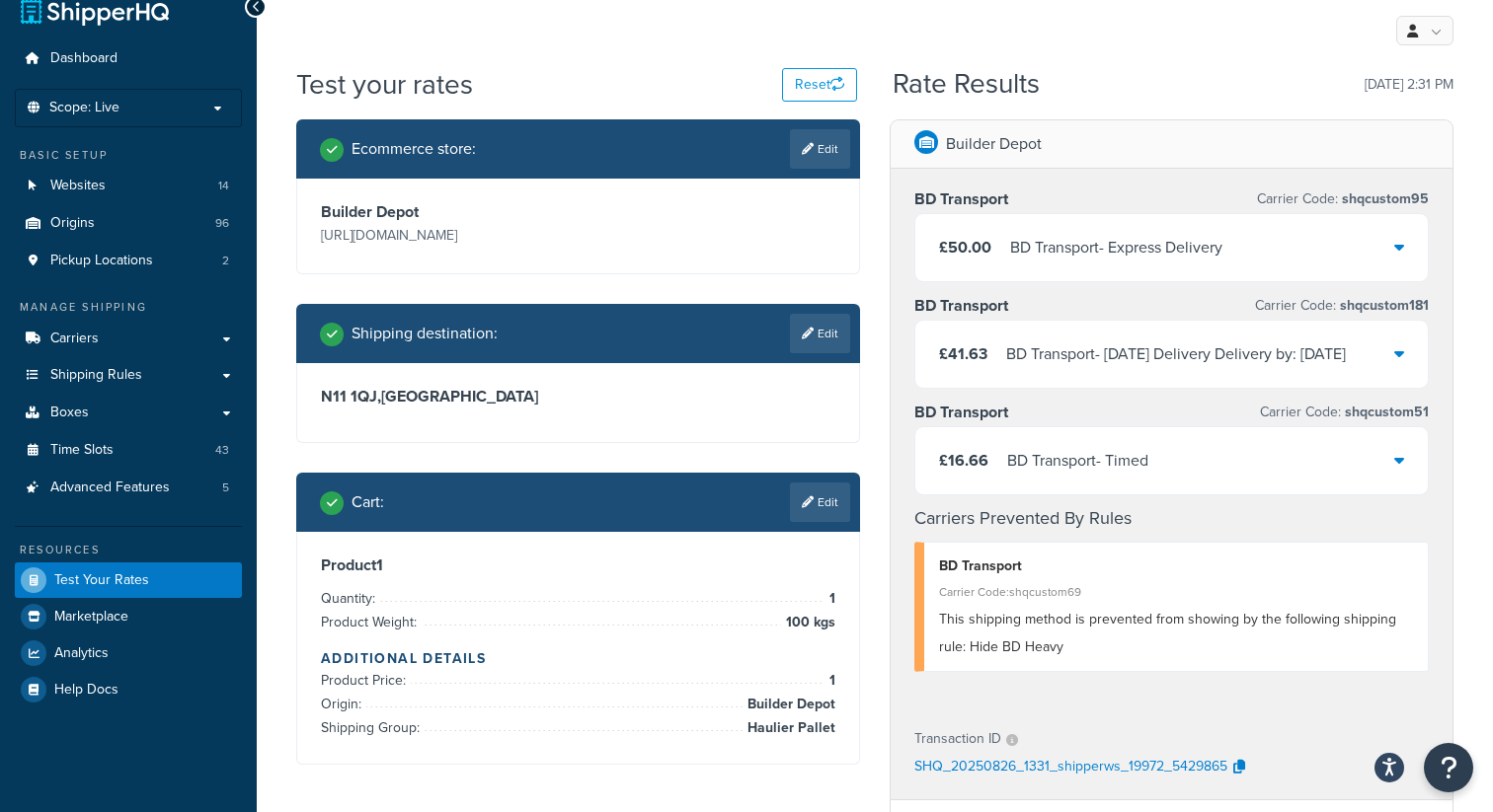
scroll to position [27, 0]
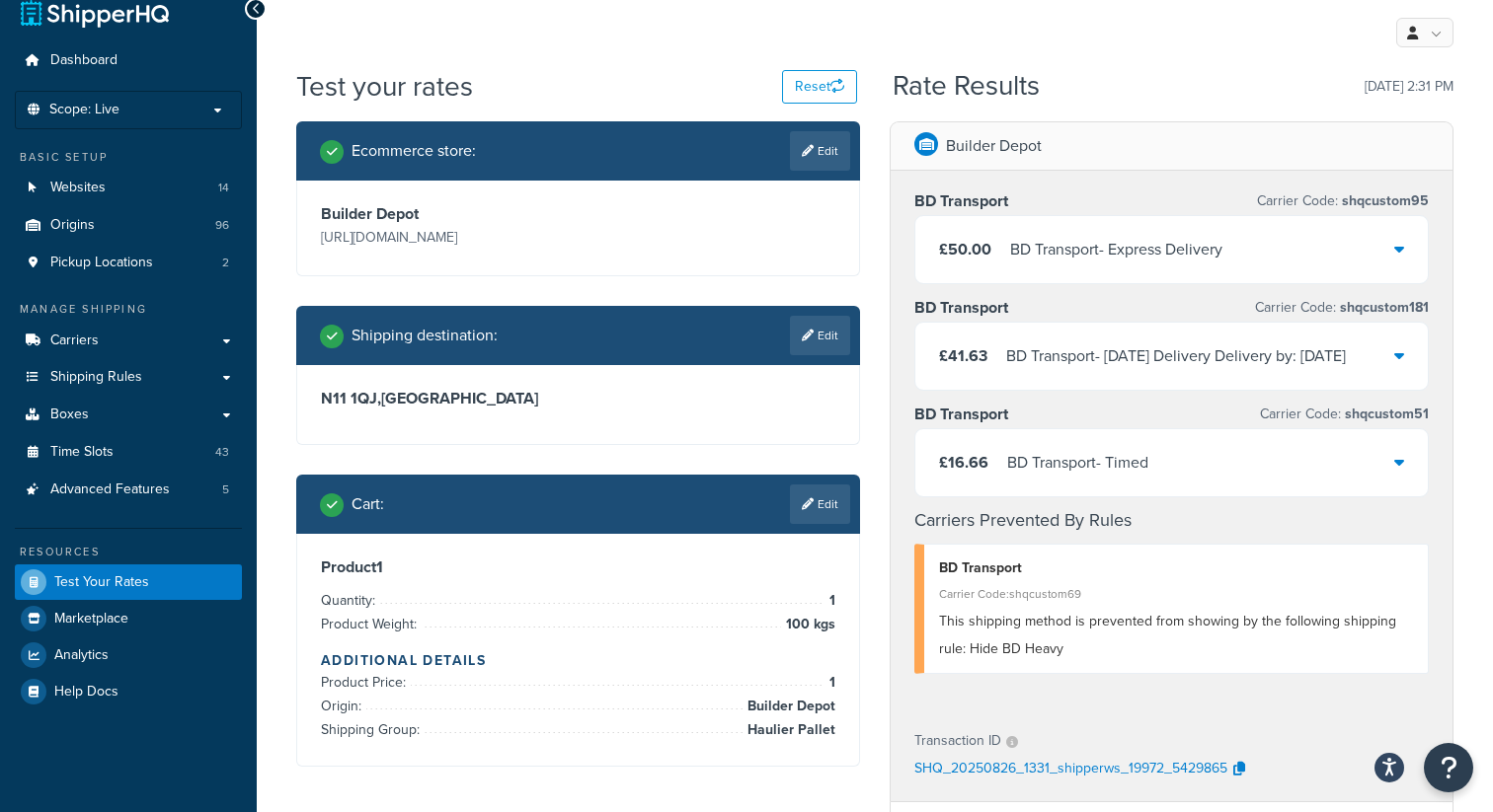
click at [1404, 358] on div "£41.63 BD Transport - [DATE] Delivery Delivery by: [DATE]" at bounding box center [1171, 357] width 513 height 67
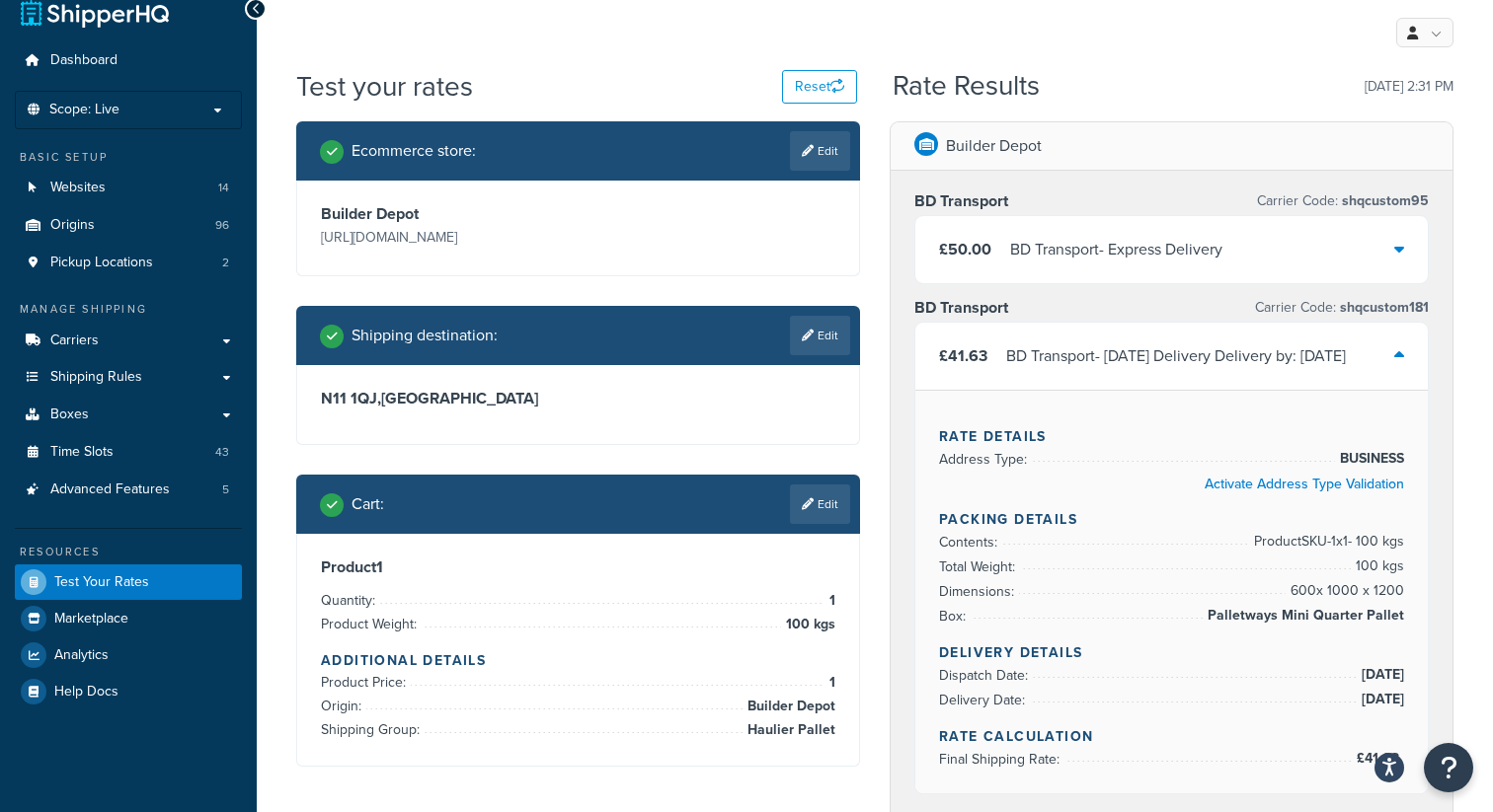
click at [1404, 353] on div "£41.63 BD Transport - [DATE] Delivery Delivery by: [DATE]" at bounding box center [1171, 357] width 513 height 67
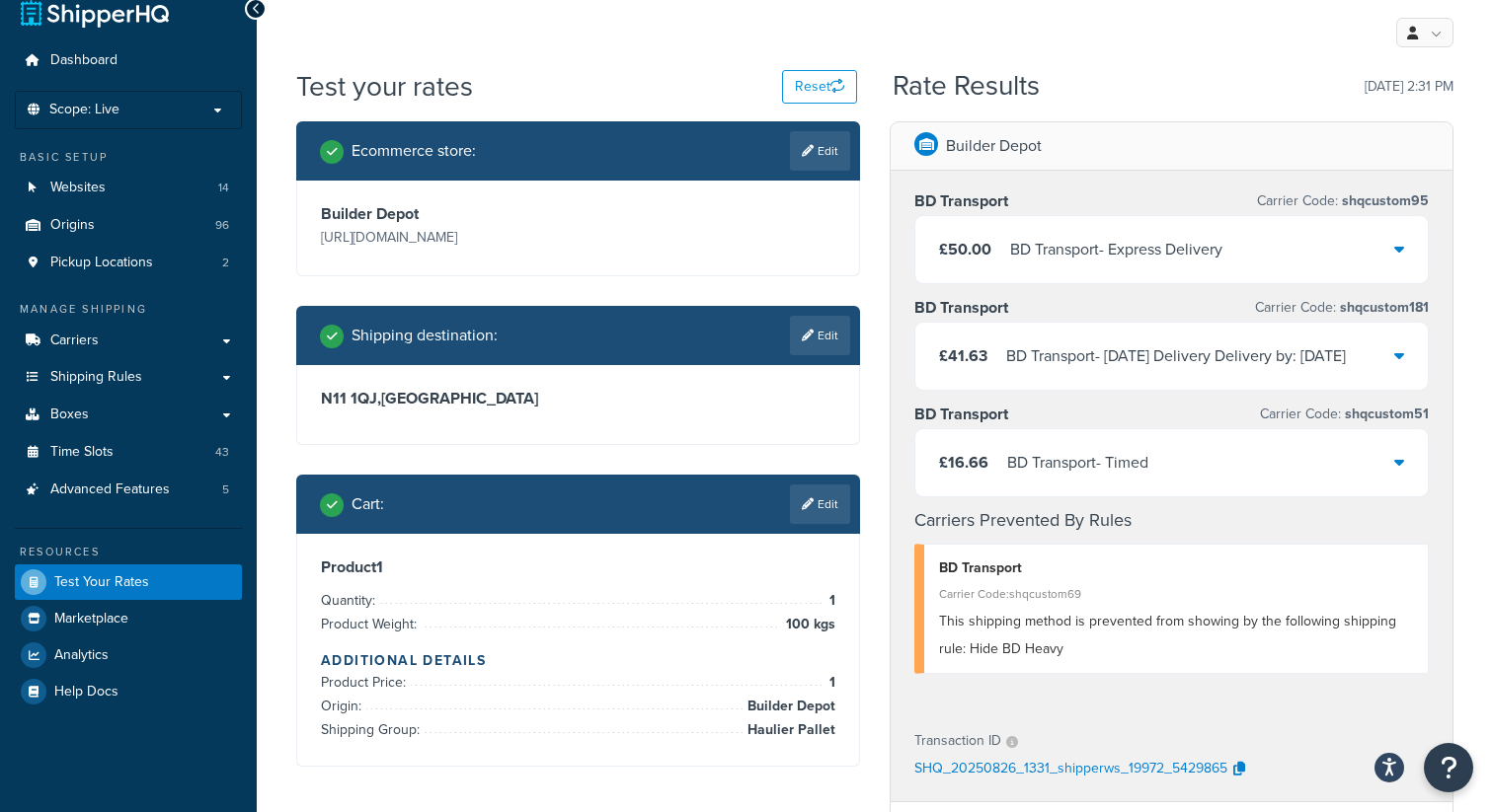
click at [1401, 355] on icon at bounding box center [1399, 356] width 10 height 16
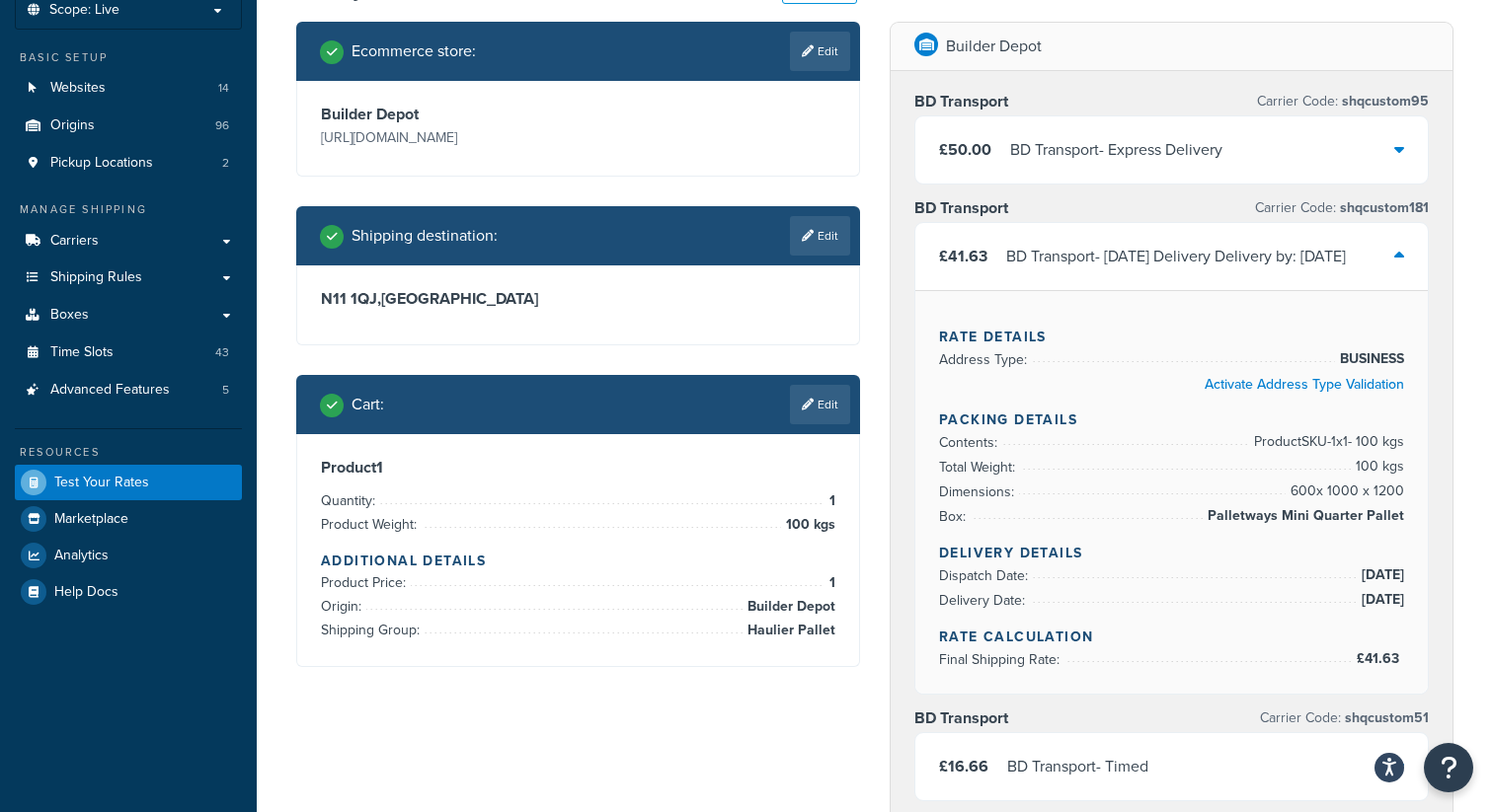
scroll to position [103, 0]
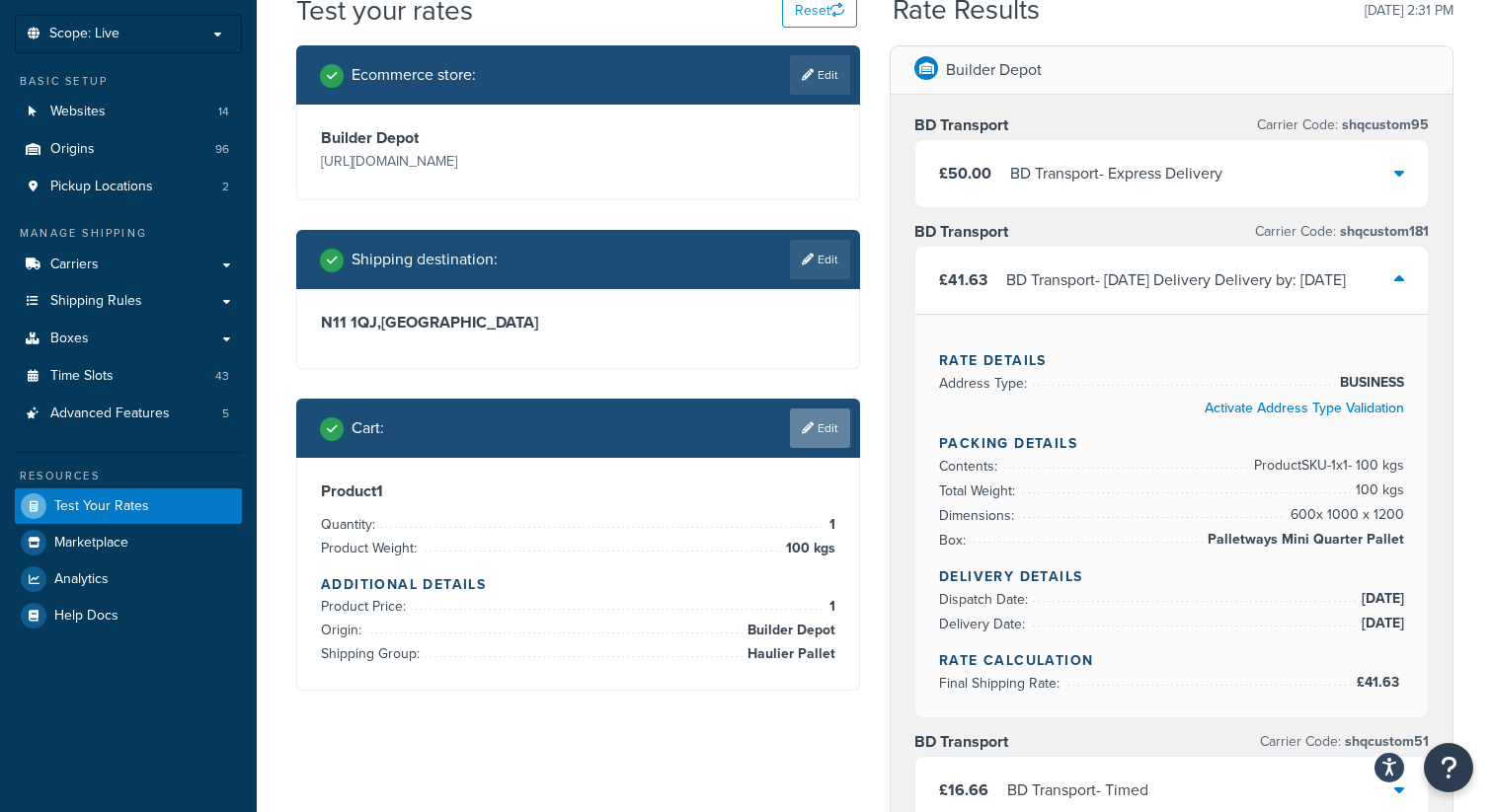
click at [813, 425] on link "Edit" at bounding box center [819, 429] width 60 height 40
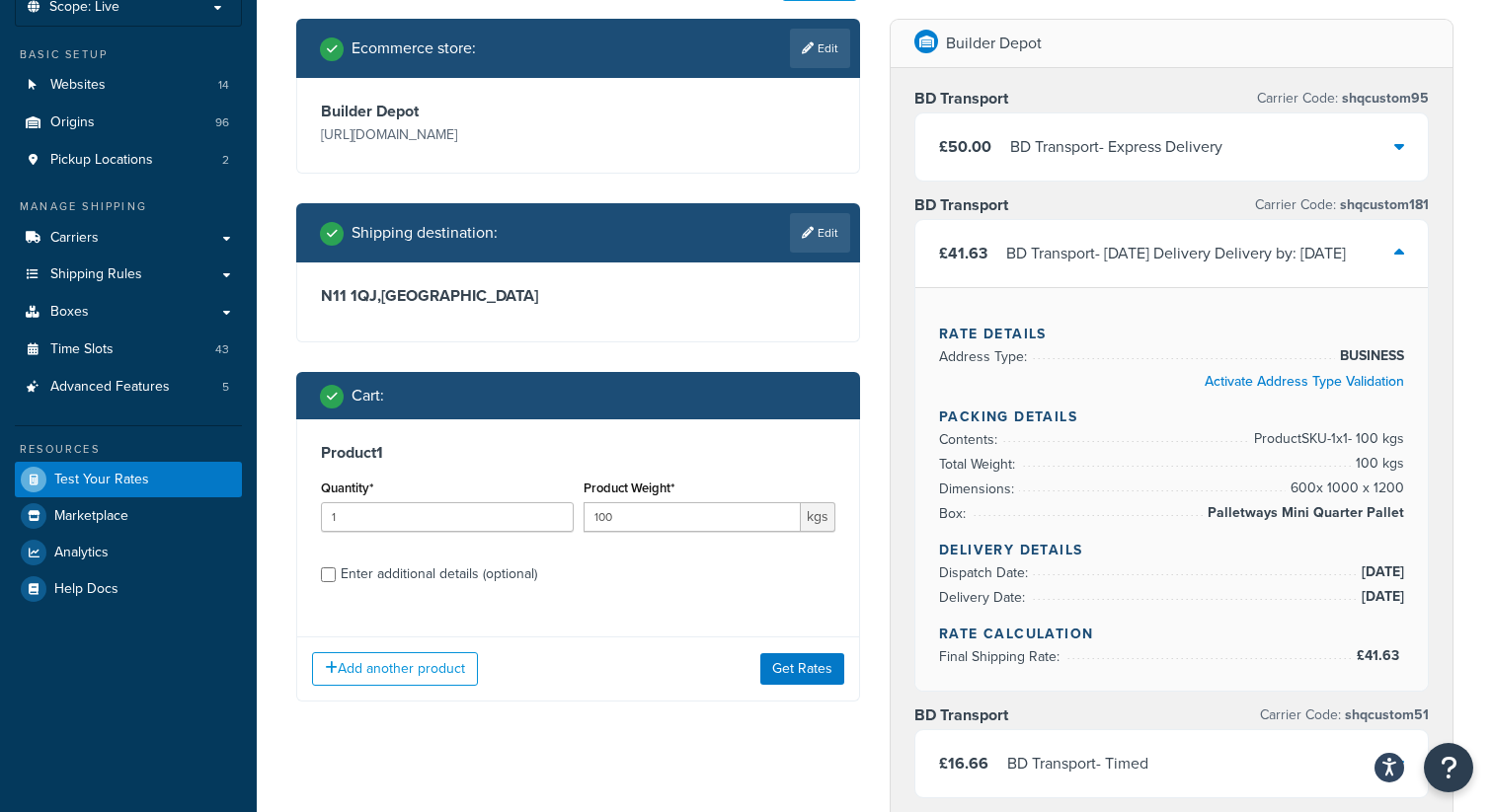
scroll to position [138, 0]
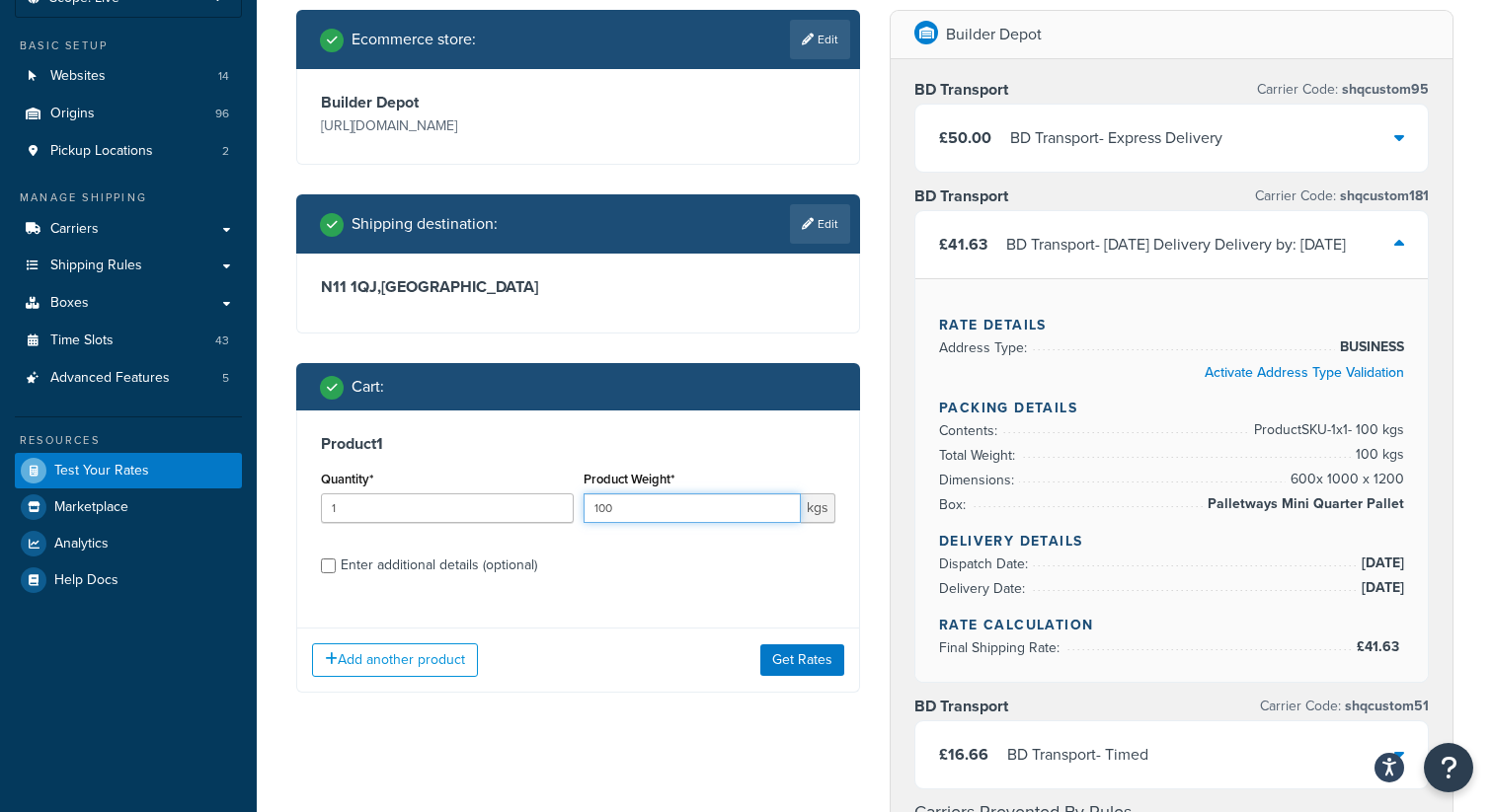
click at [633, 508] on input "100" at bounding box center [692, 509] width 218 height 30
type input "12"
click at [329, 566] on input "Enter additional details (optional)" at bounding box center [328, 566] width 15 height 15
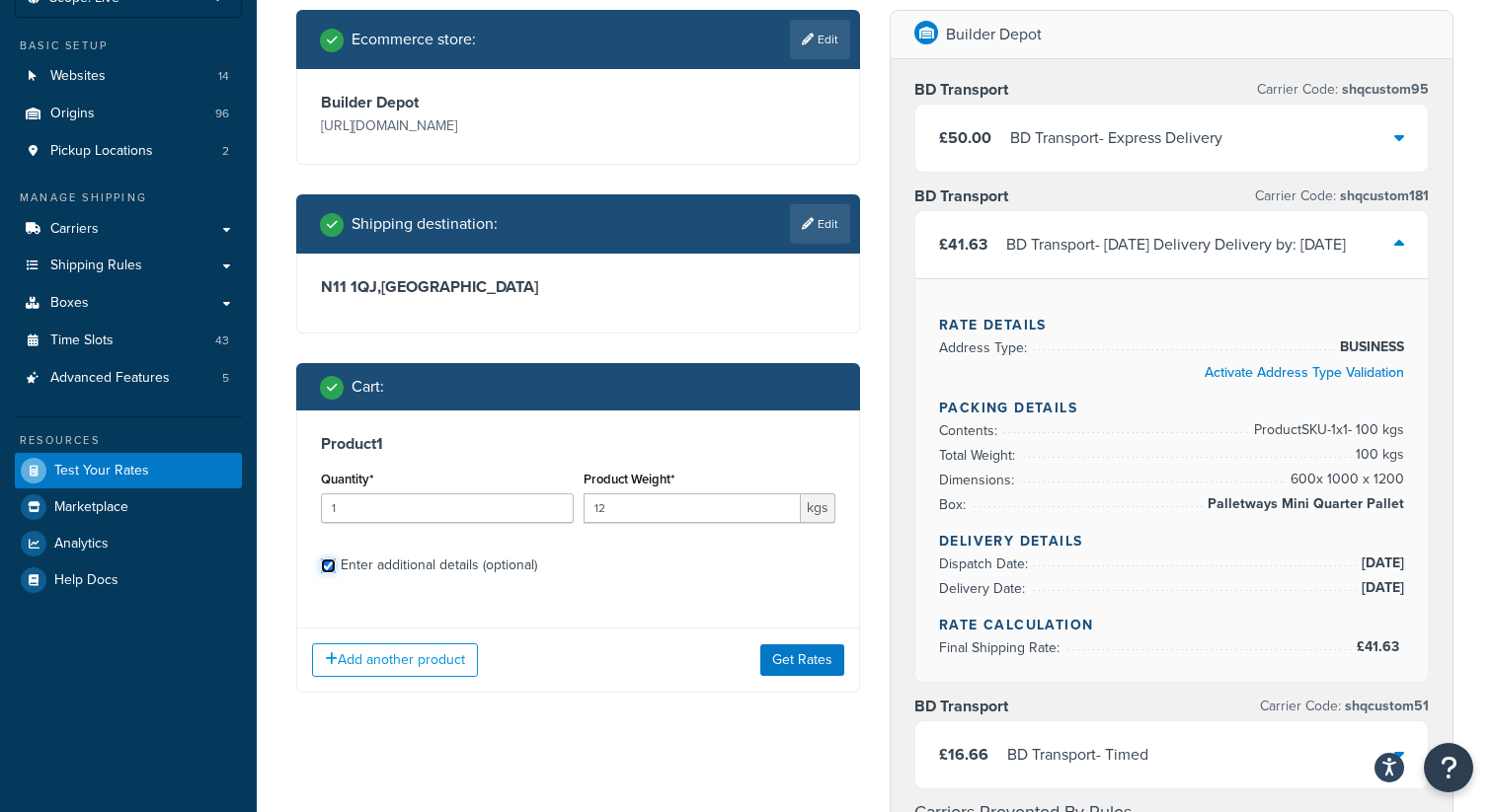
checkbox input "true"
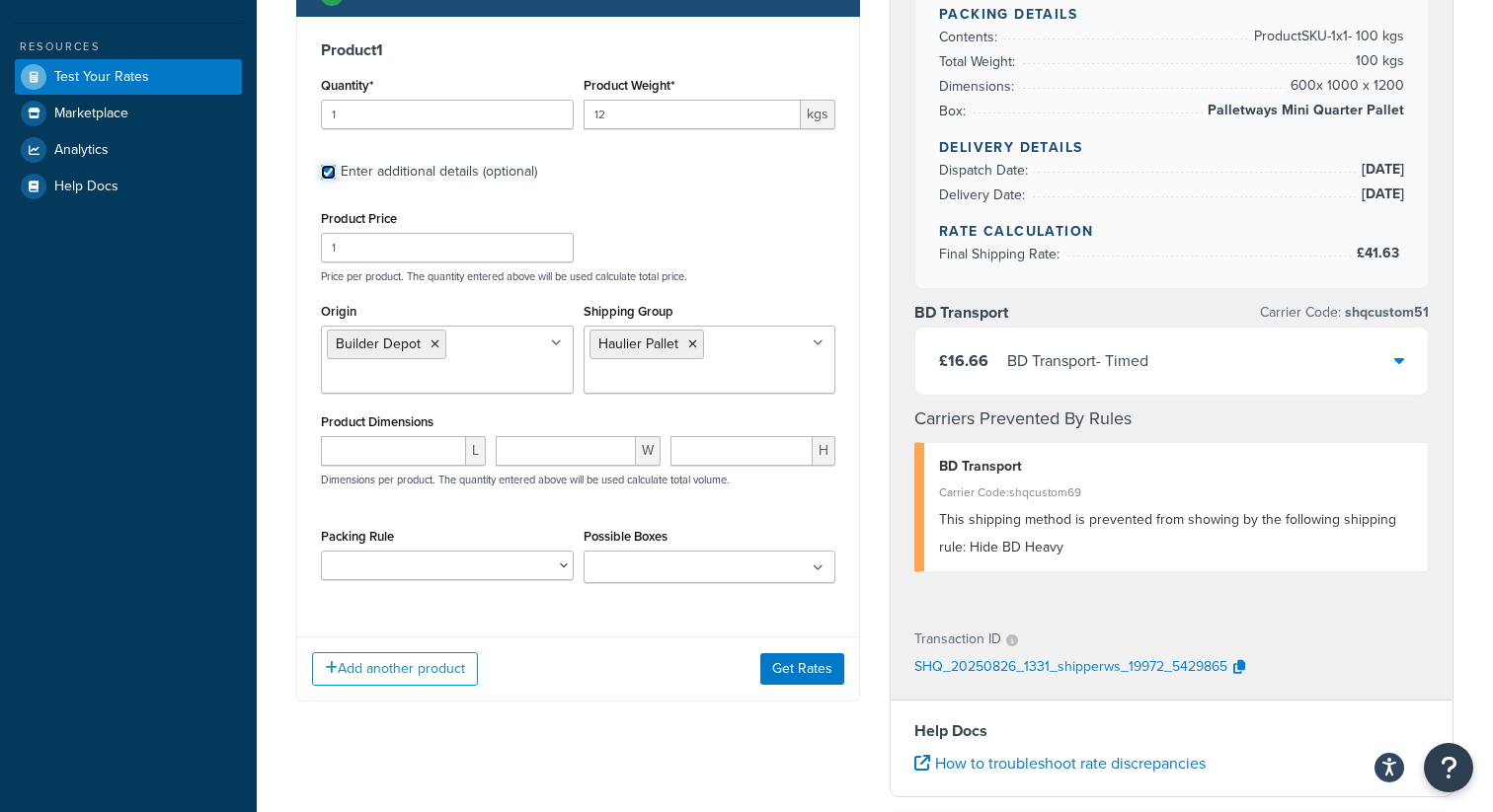
scroll to position [553, 0]
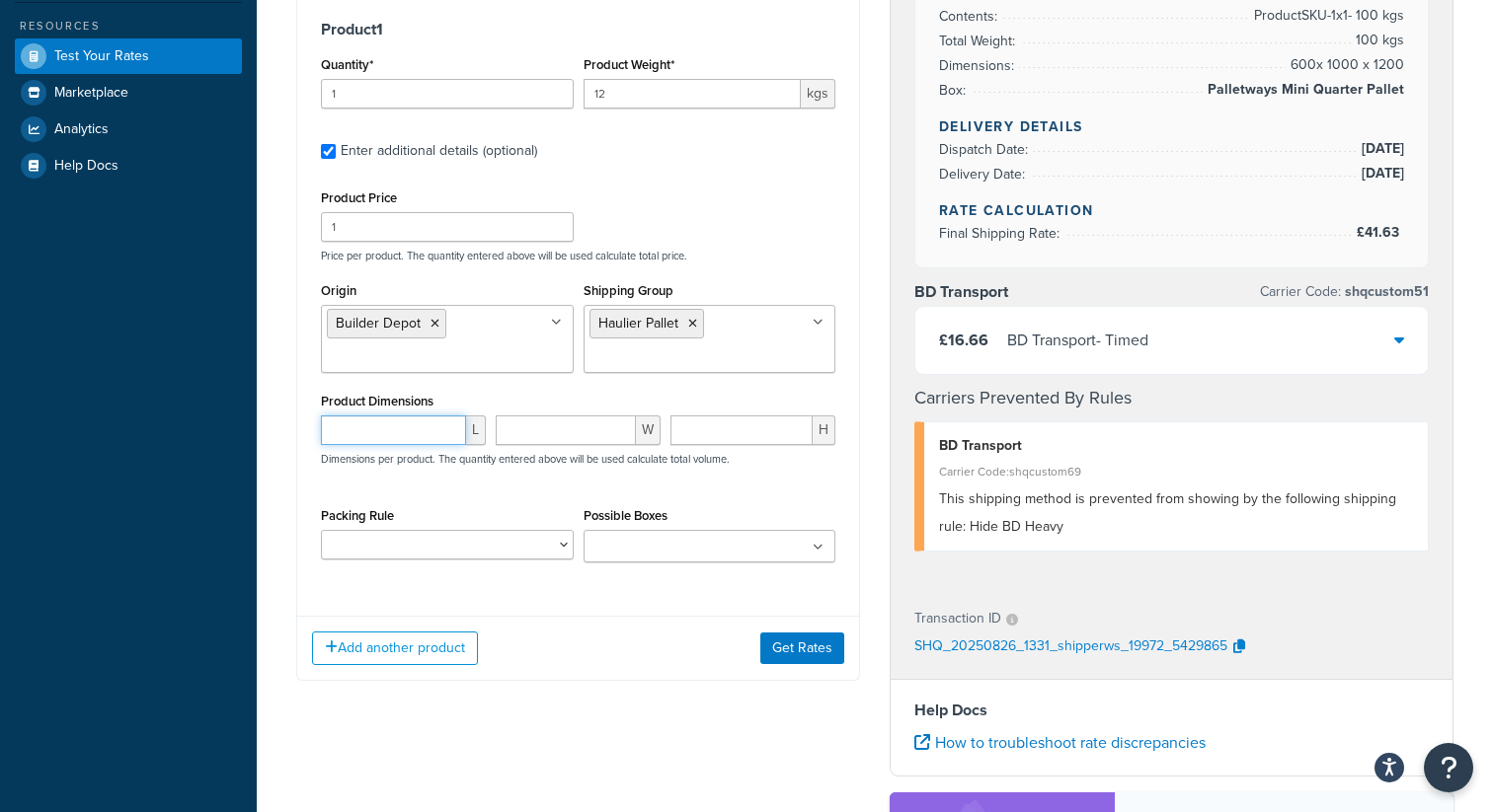
click at [400, 442] on input "number" at bounding box center [393, 431] width 145 height 30
type input "3600"
click at [579, 436] on input "number" at bounding box center [566, 431] width 140 height 30
type input "100"
click at [742, 433] on input "number" at bounding box center [741, 431] width 142 height 30
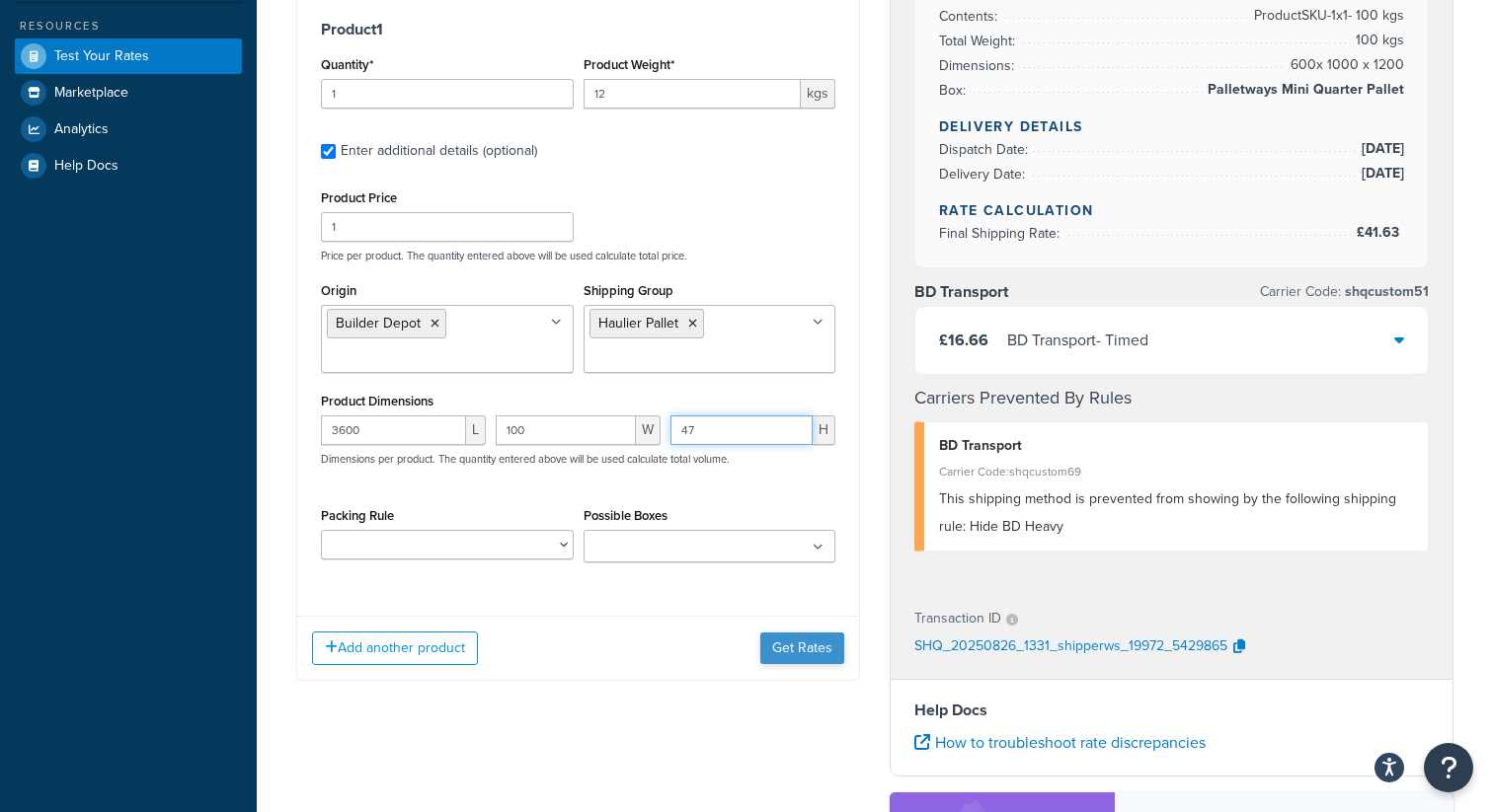
type input "47"
click at [801, 649] on button "Get Rates" at bounding box center [801, 648] width 84 height 32
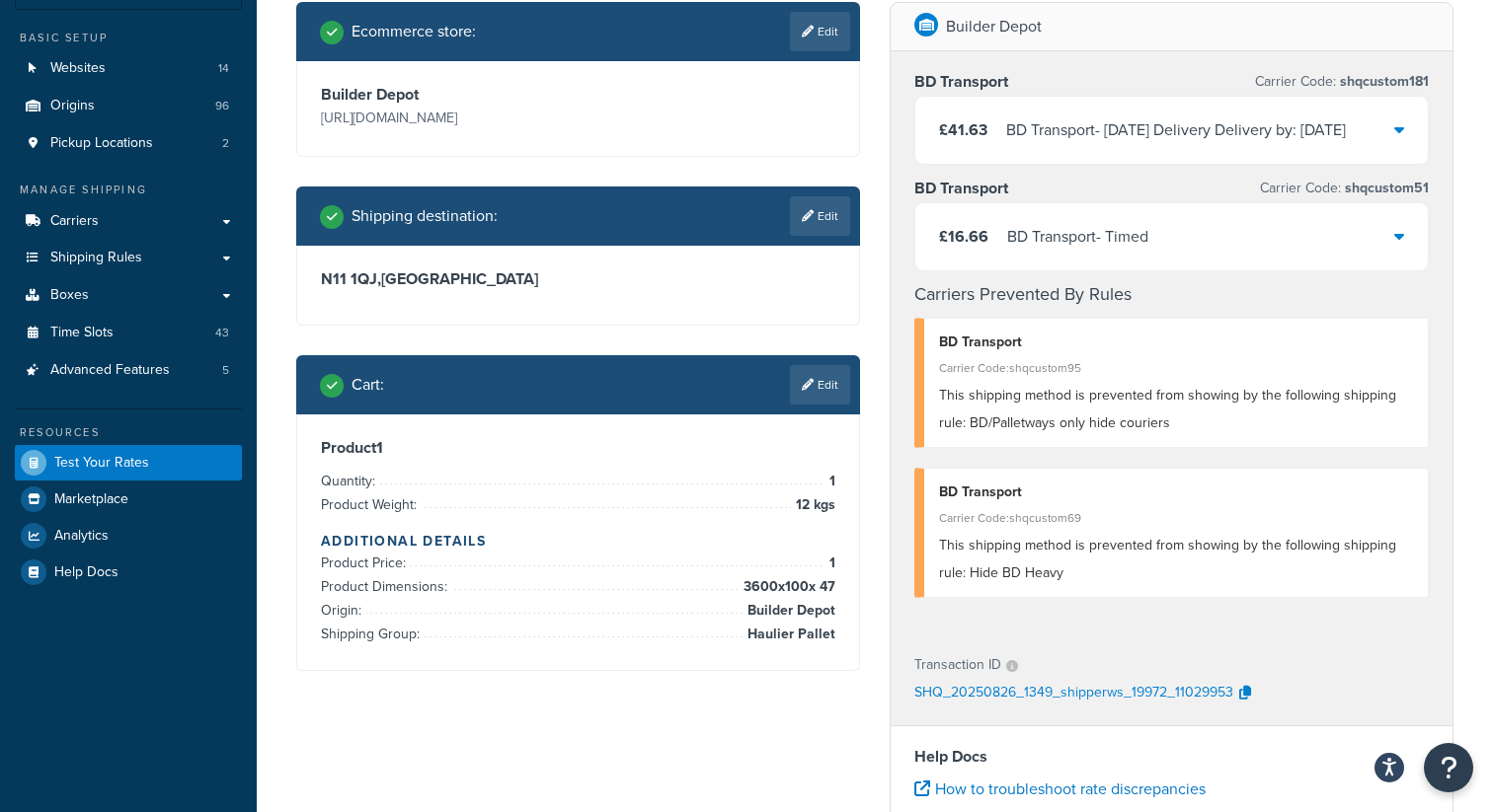
scroll to position [153, 0]
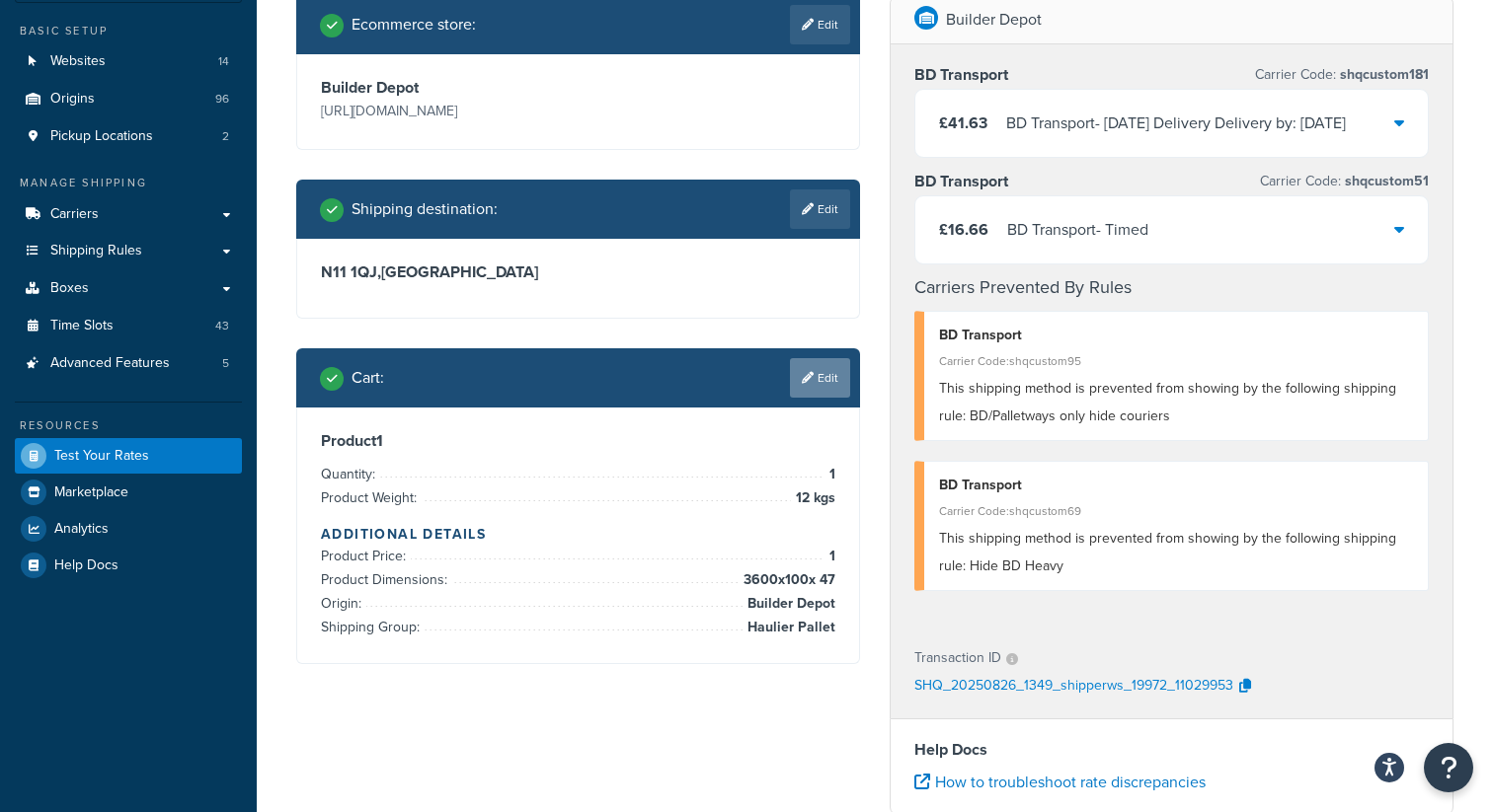
click at [817, 377] on link "Edit" at bounding box center [819, 378] width 60 height 40
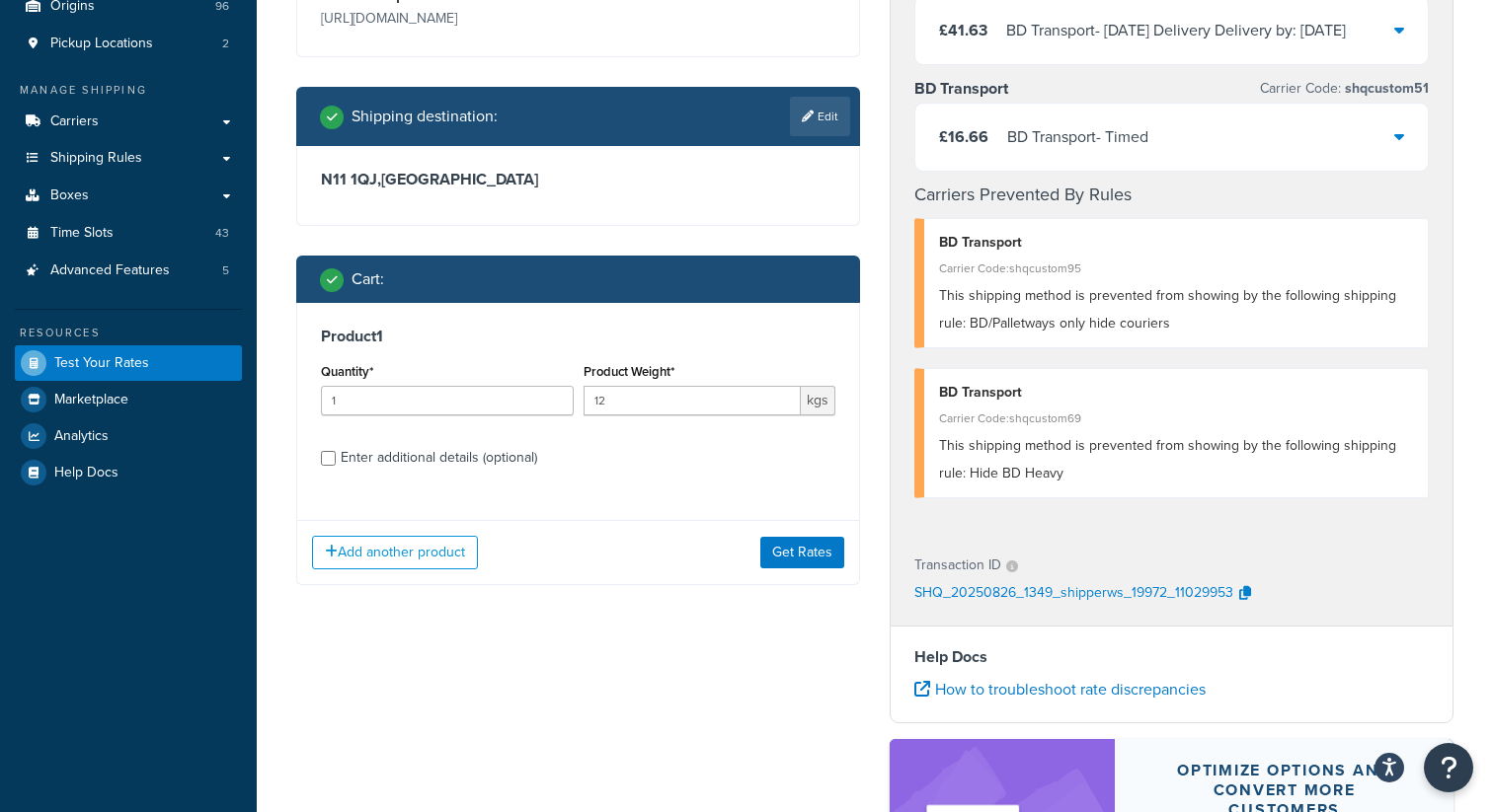
scroll to position [229, 0]
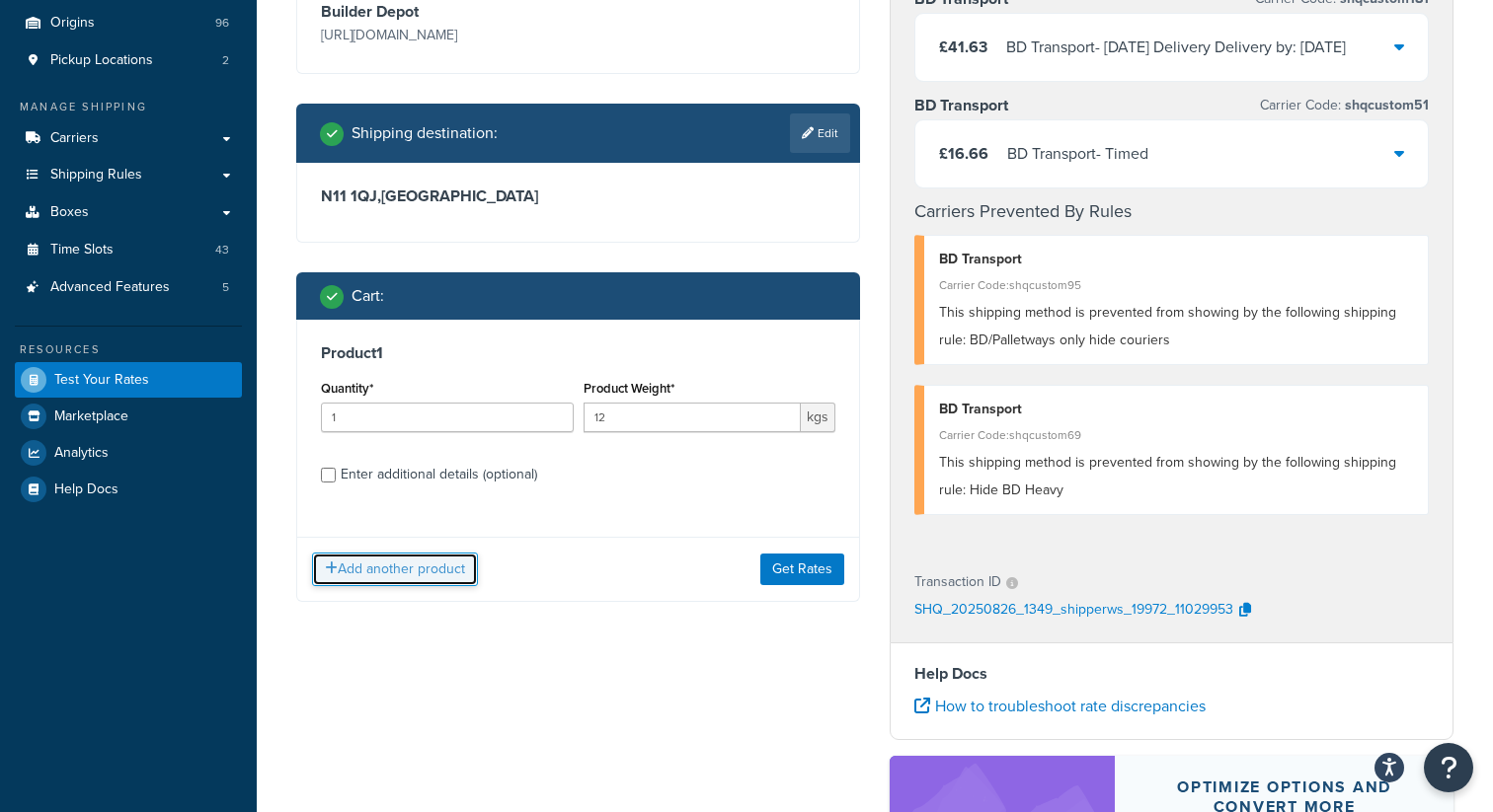
click at [456, 559] on button "Add another product" at bounding box center [395, 570] width 166 height 34
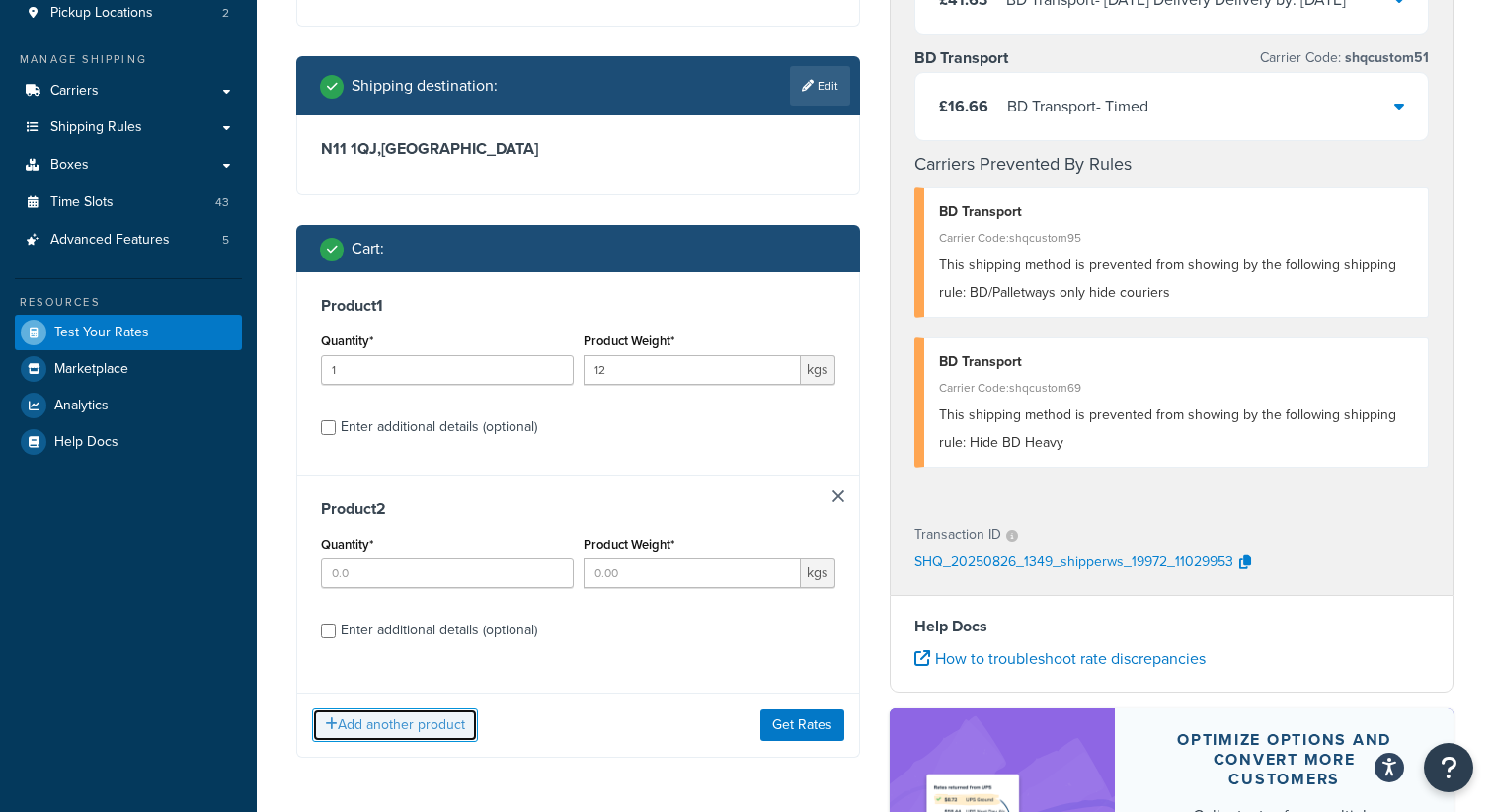
scroll to position [249, 0]
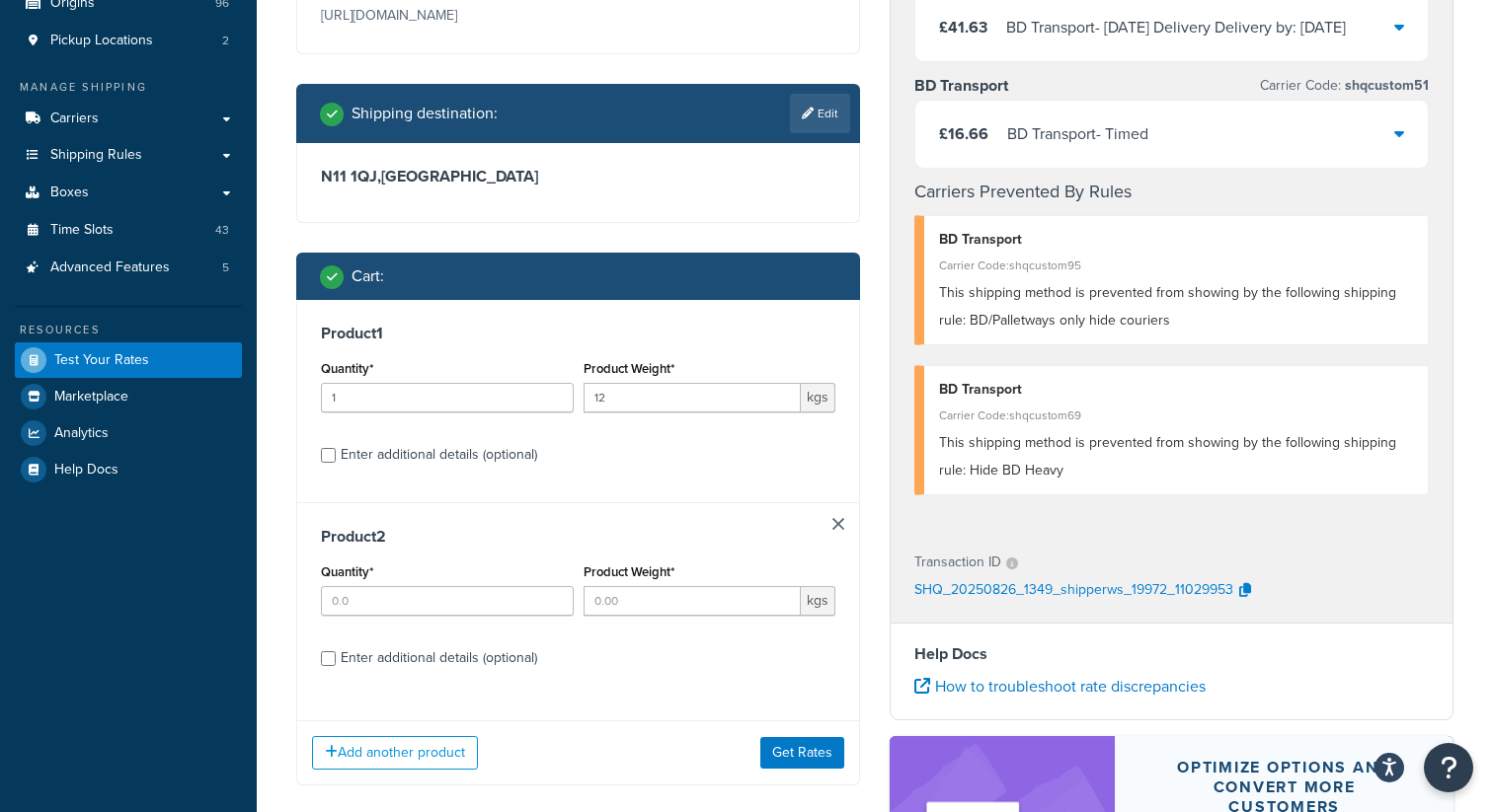
click at [843, 525] on link at bounding box center [838, 525] width 12 height 12
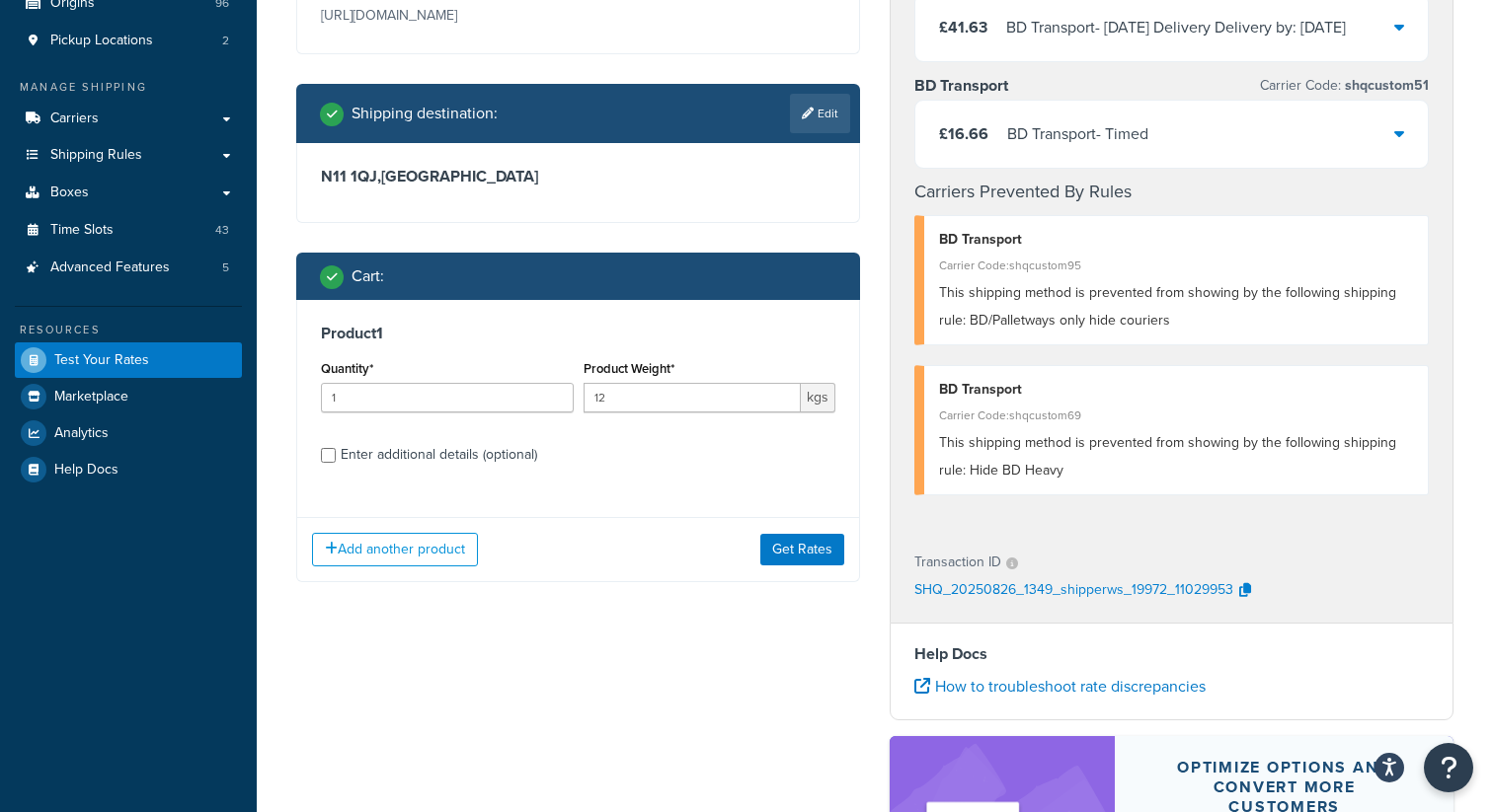
click at [323, 463] on div "Enter additional details (optional)" at bounding box center [578, 453] width 515 height 32
click at [325, 459] on input "Enter additional details (optional)" at bounding box center [328, 455] width 15 height 15
checkbox input "true"
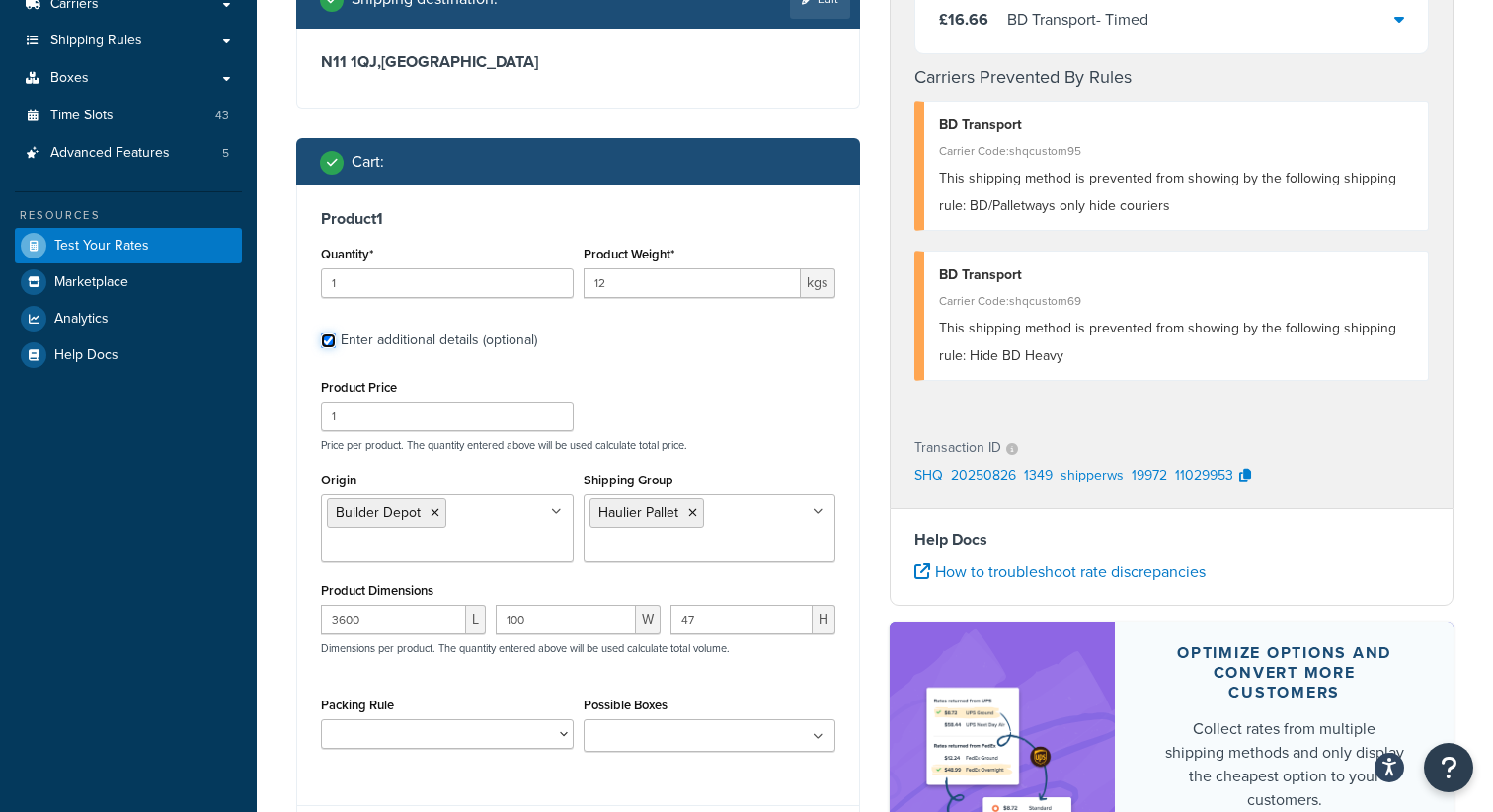
scroll to position [433, 0]
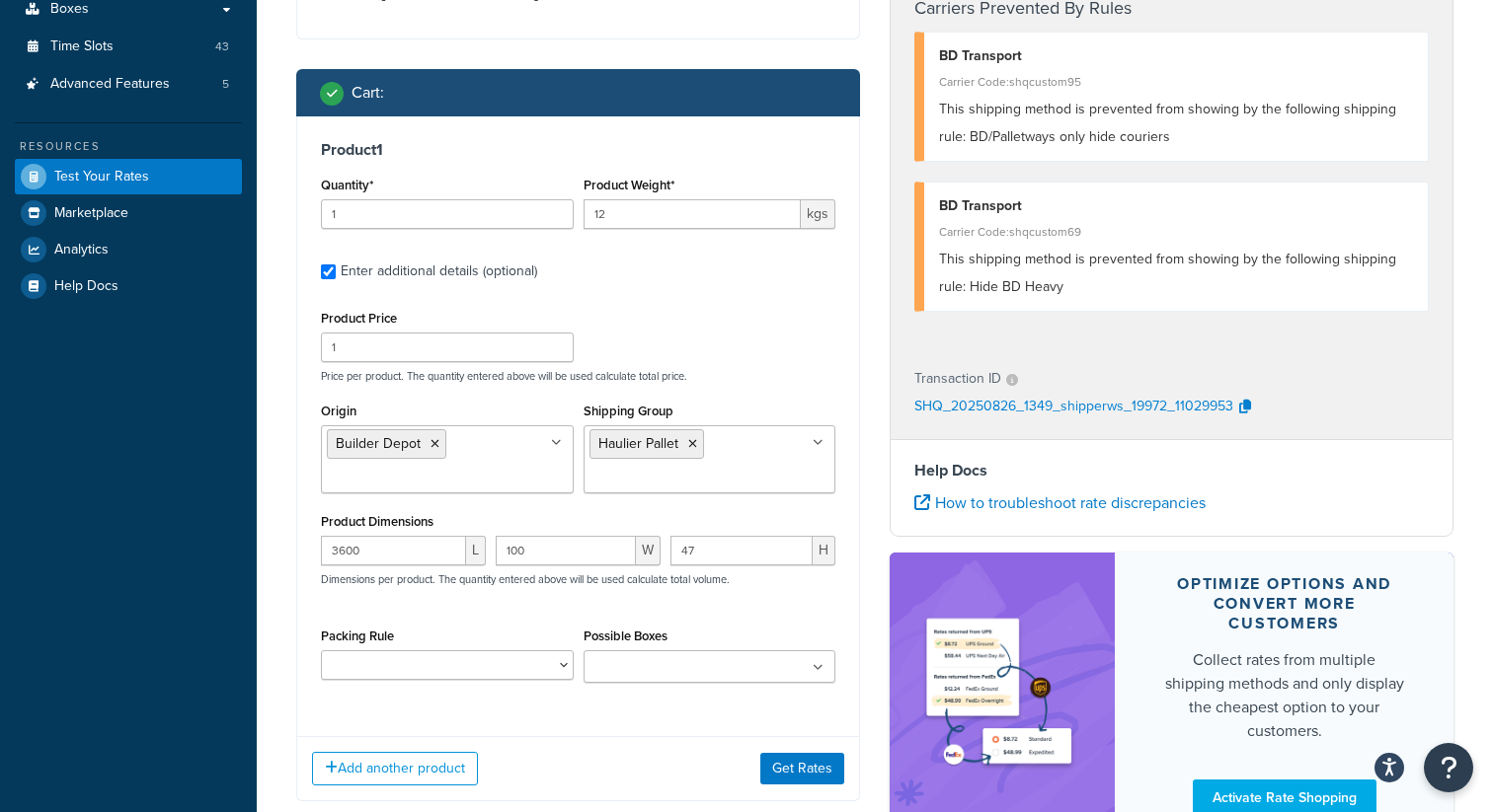
click at [481, 459] on ul "Builder Depot" at bounding box center [448, 459] width 253 height 68
type input "heavy"
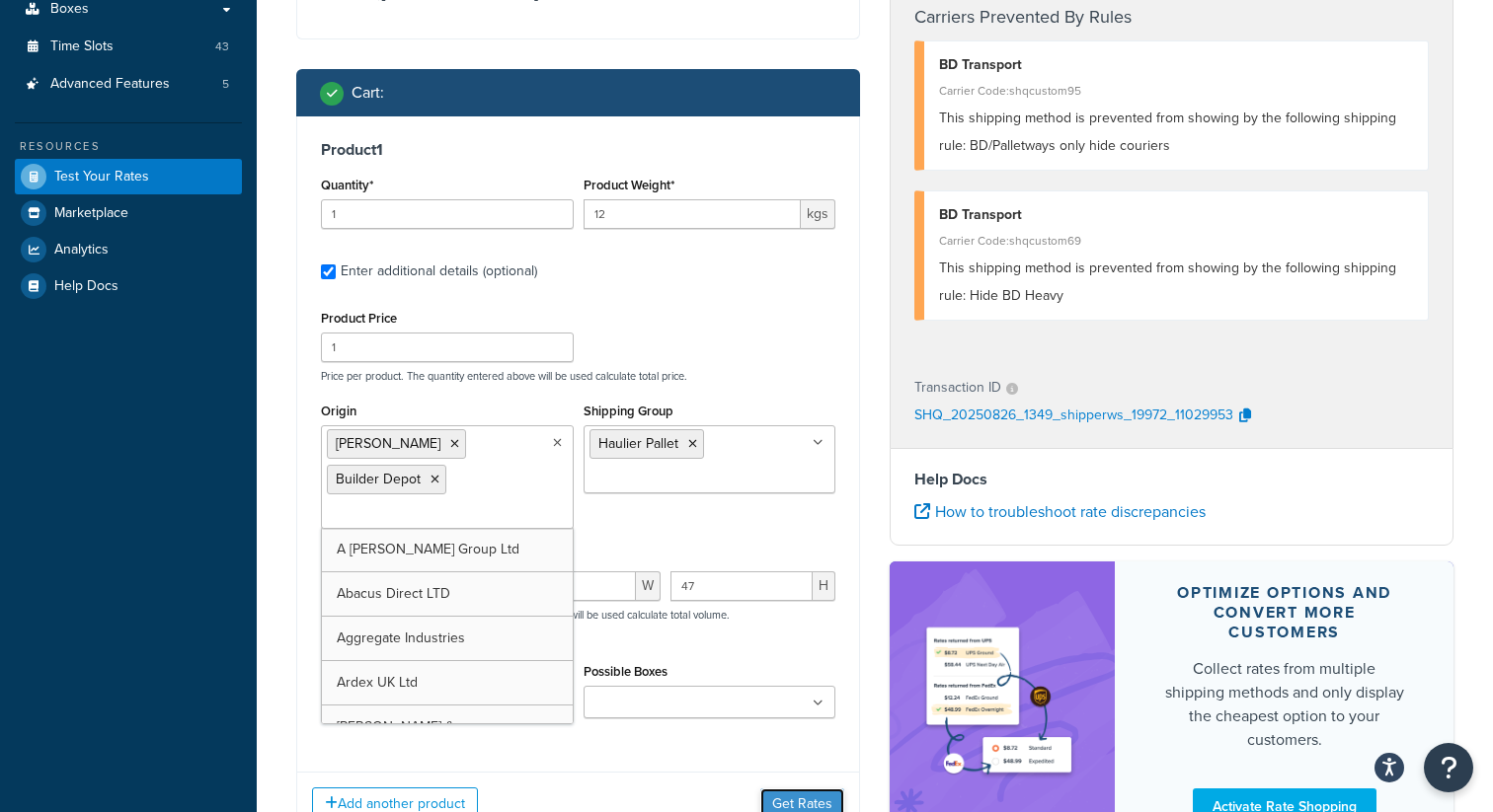
click at [791, 796] on button "Get Rates" at bounding box center [801, 804] width 84 height 32
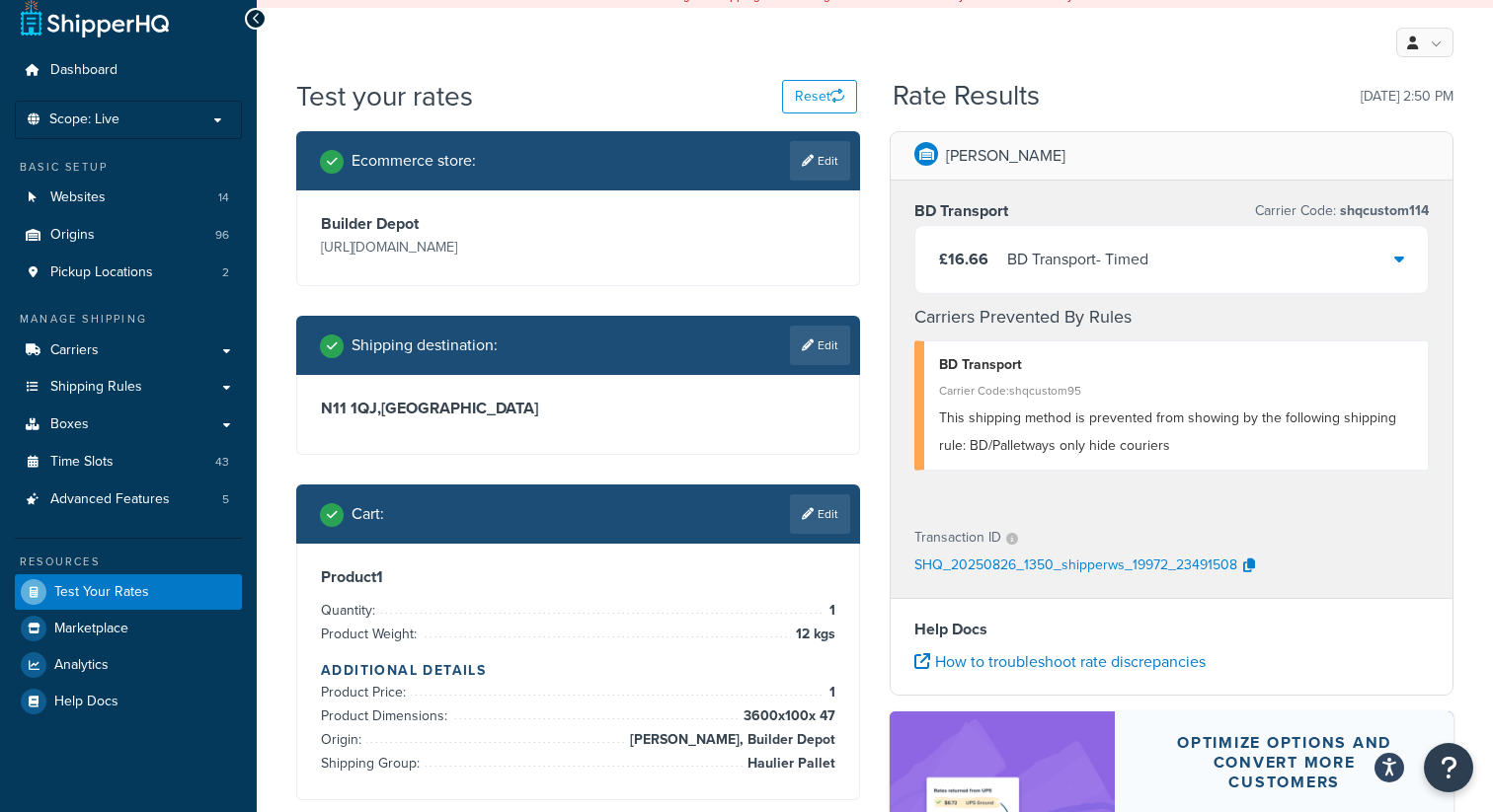
scroll to position [0, 0]
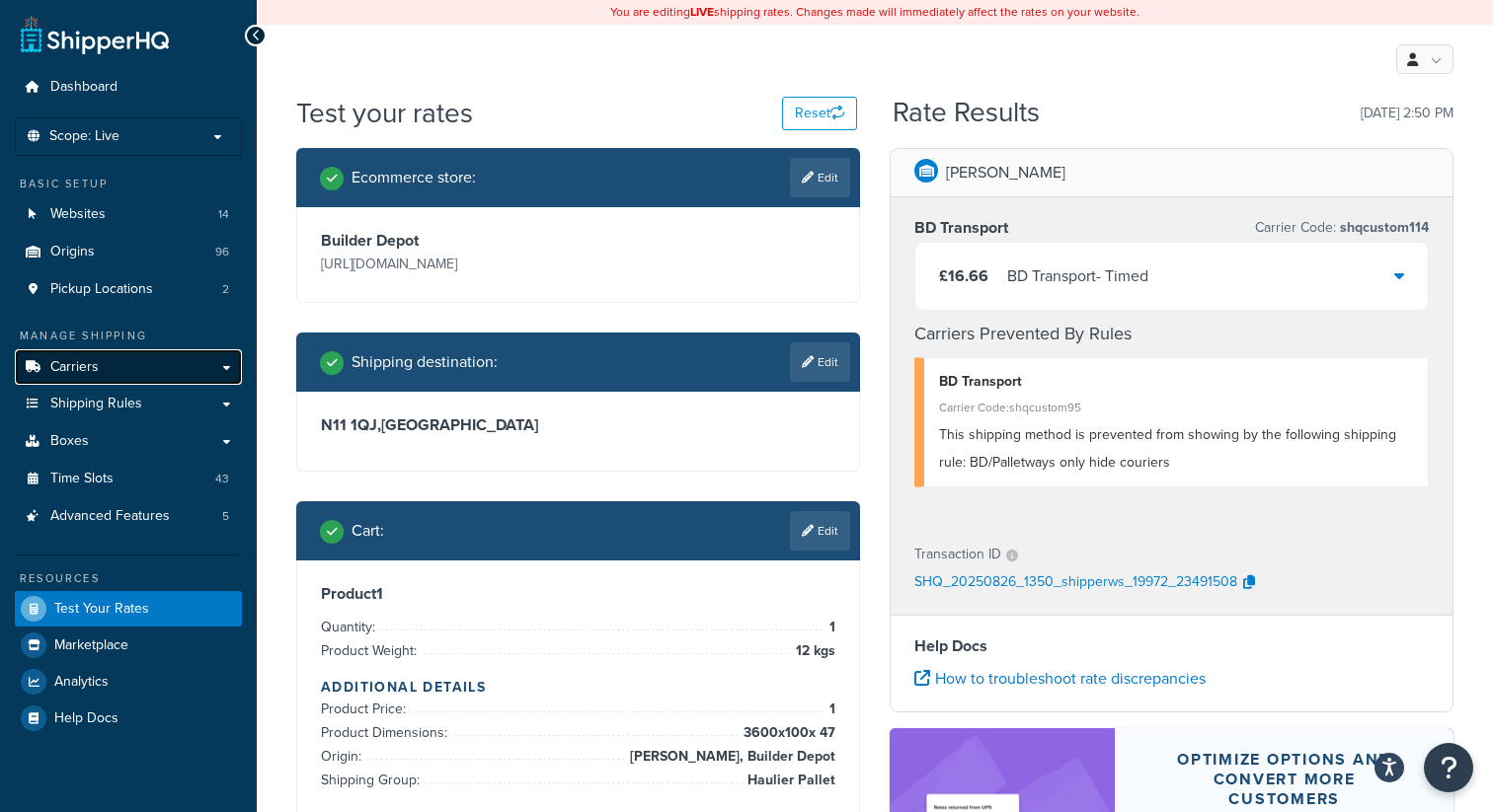
click at [80, 365] on span "Carriers" at bounding box center [74, 367] width 48 height 17
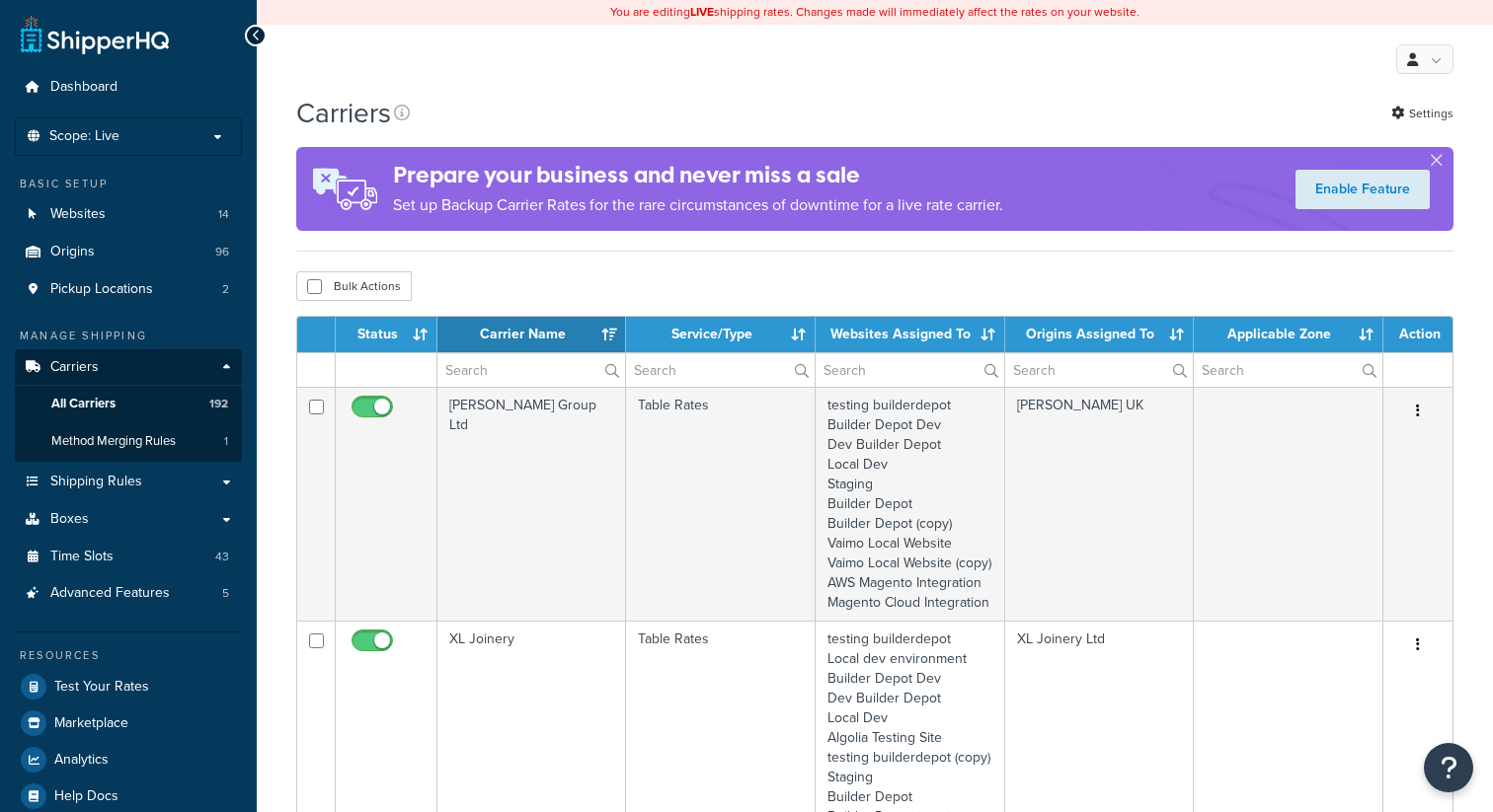
select select "15"
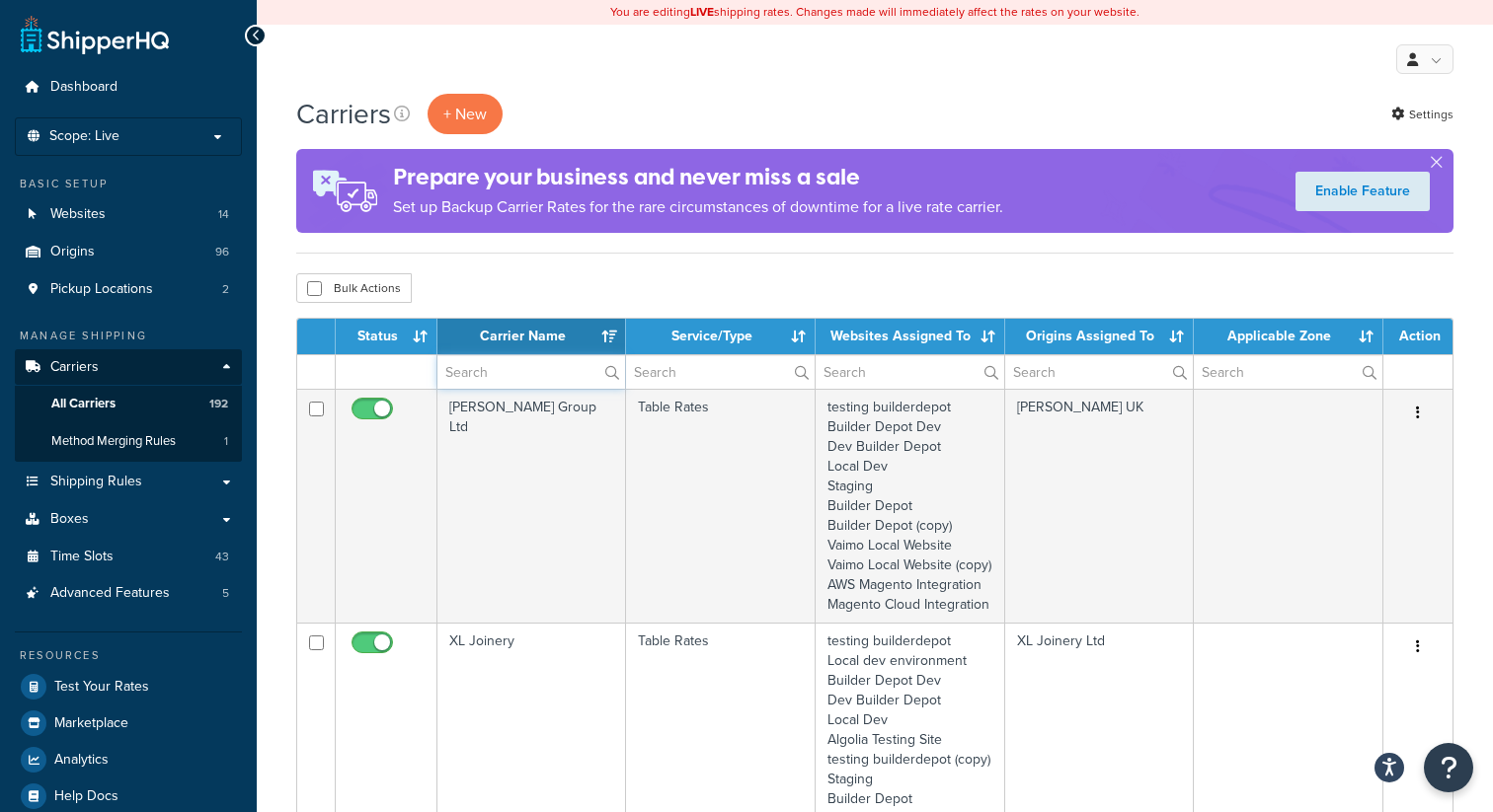
click at [514, 372] on input "text" at bounding box center [532, 372] width 188 height 34
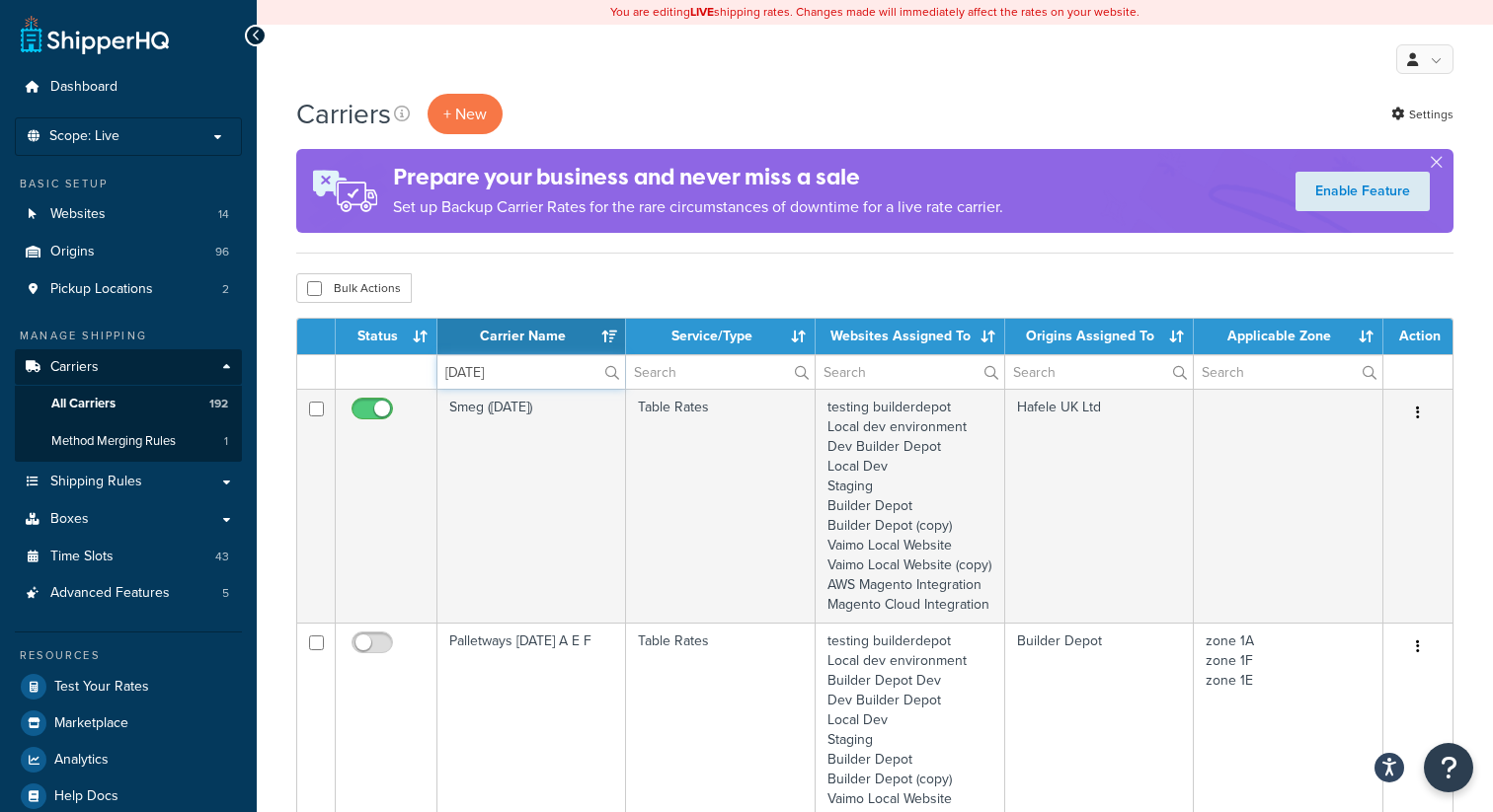
click at [477, 365] on input "saturday" at bounding box center [532, 372] width 188 height 34
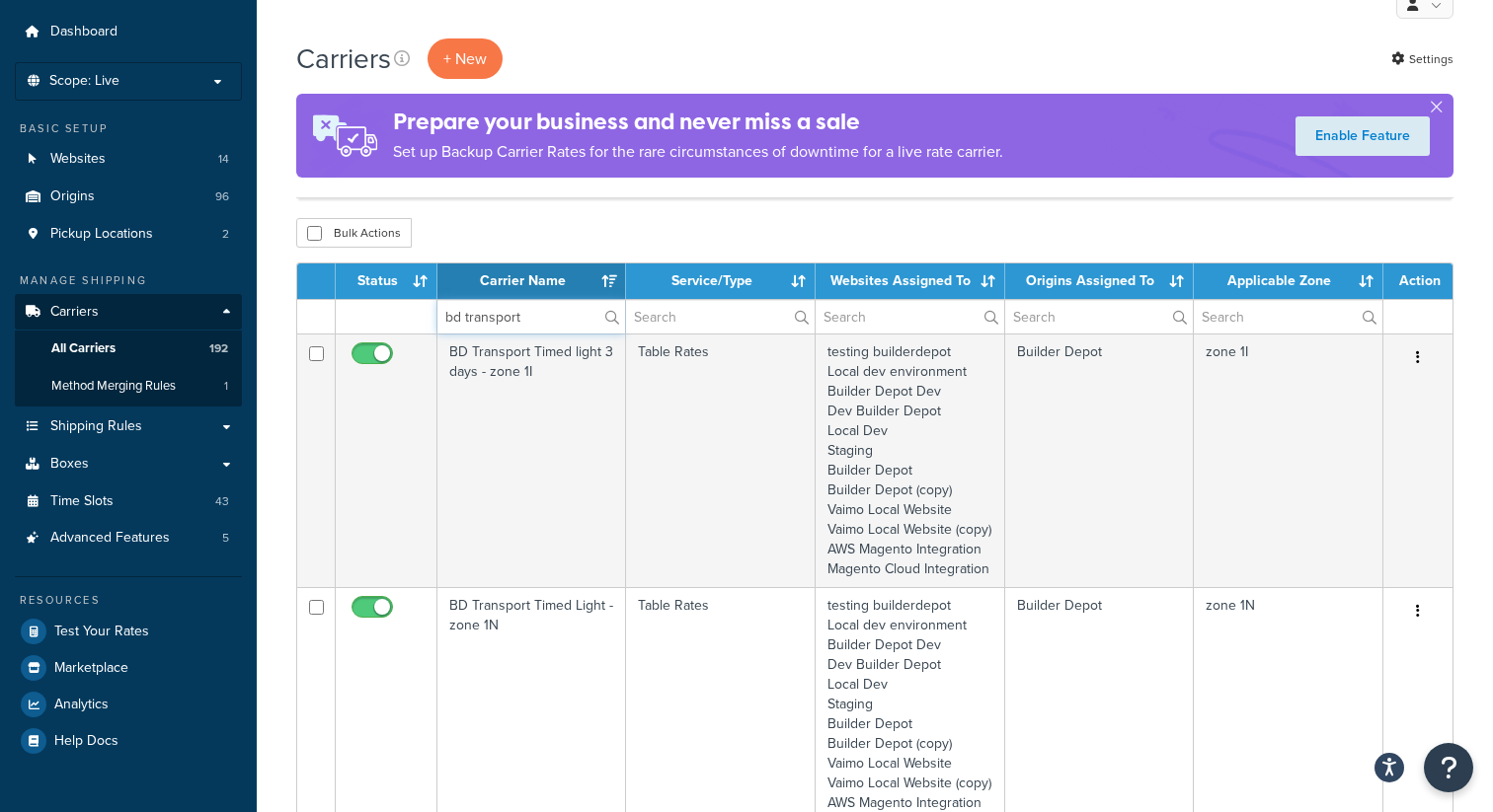
scroll to position [42, 0]
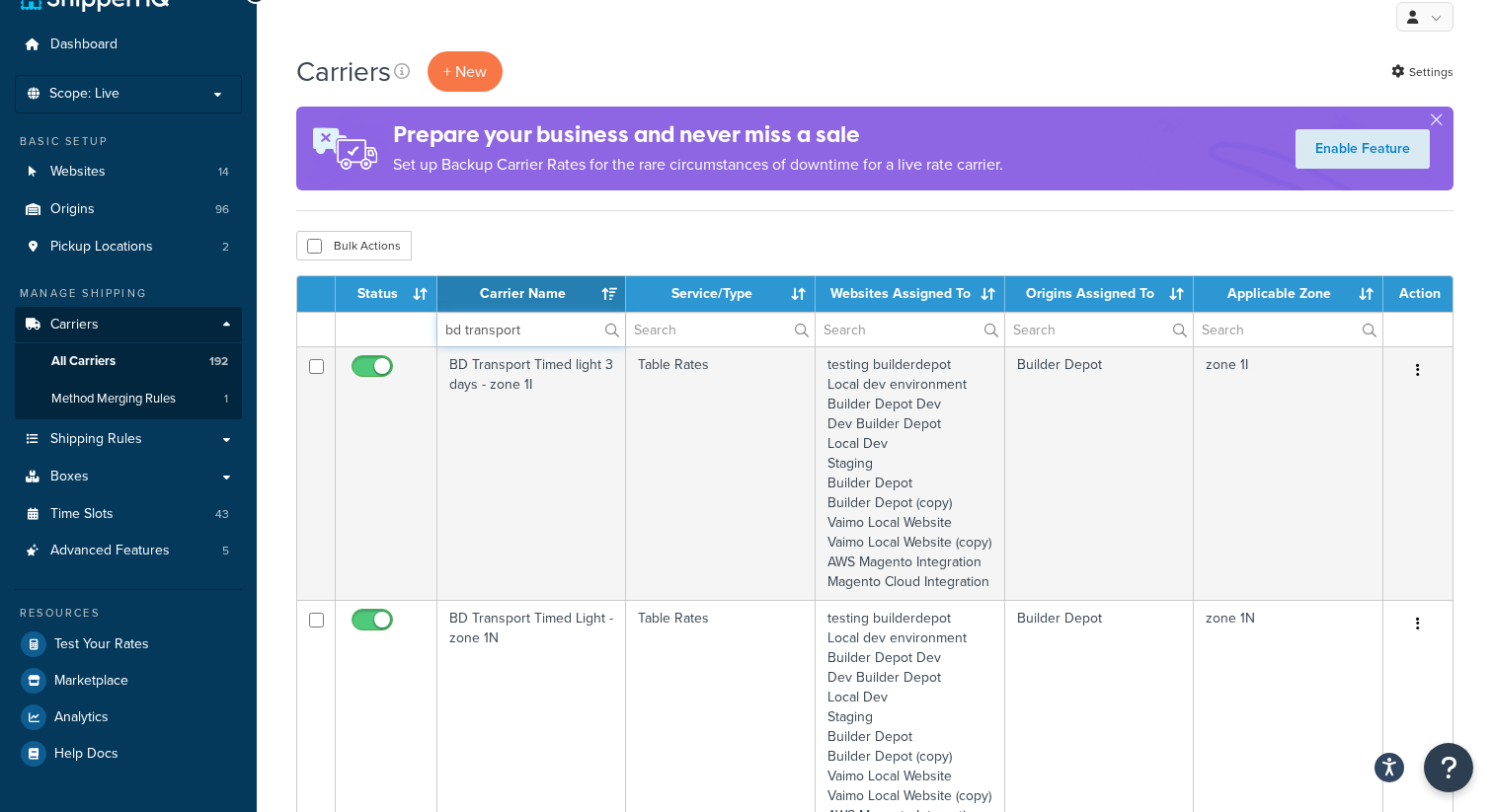
type input "bd transport"
click at [1057, 323] on input "text" at bounding box center [1099, 330] width 189 height 34
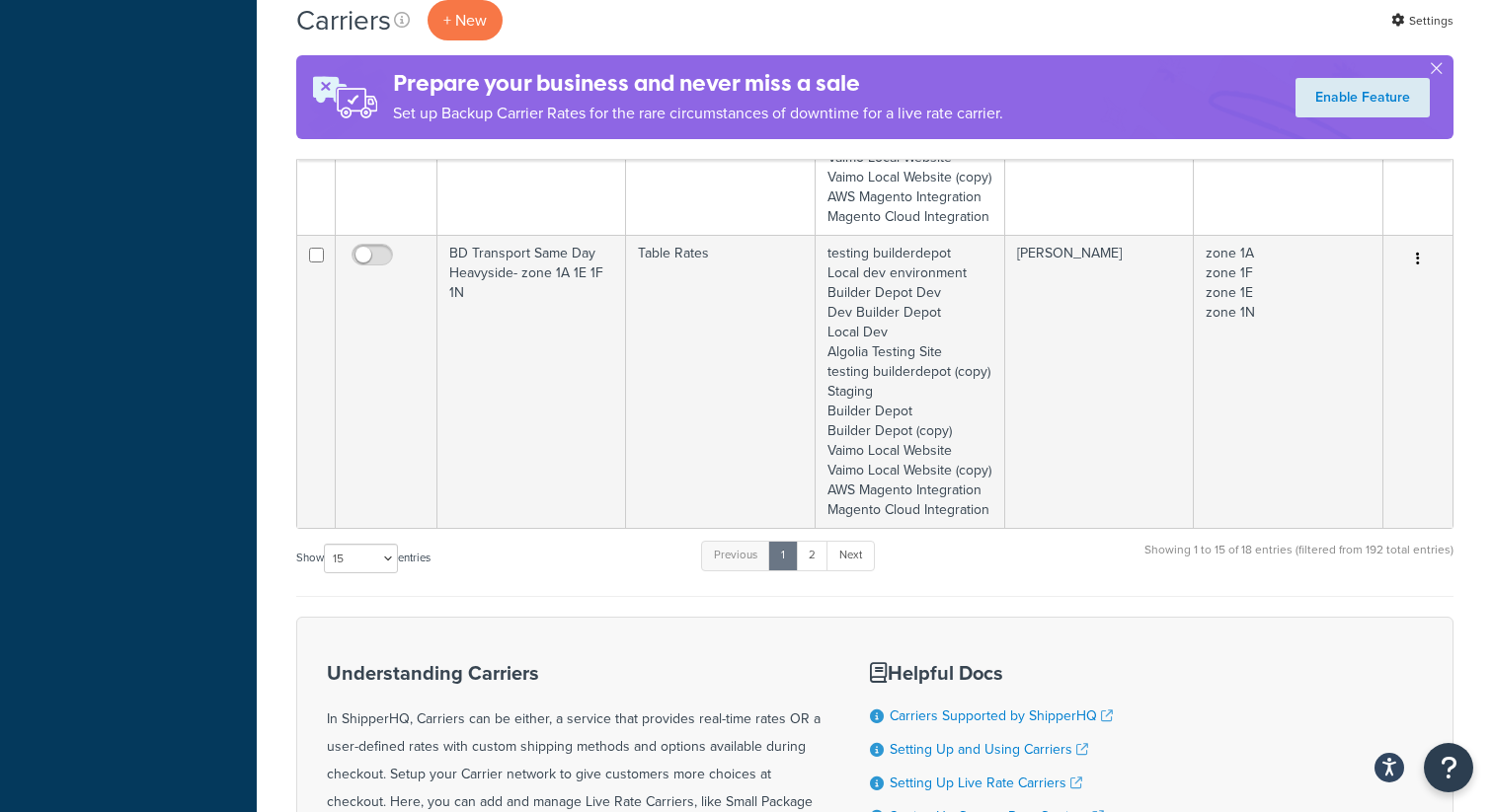
scroll to position [4256, 0]
type input "heavy"
